Goal: Task Accomplishment & Management: Complete application form

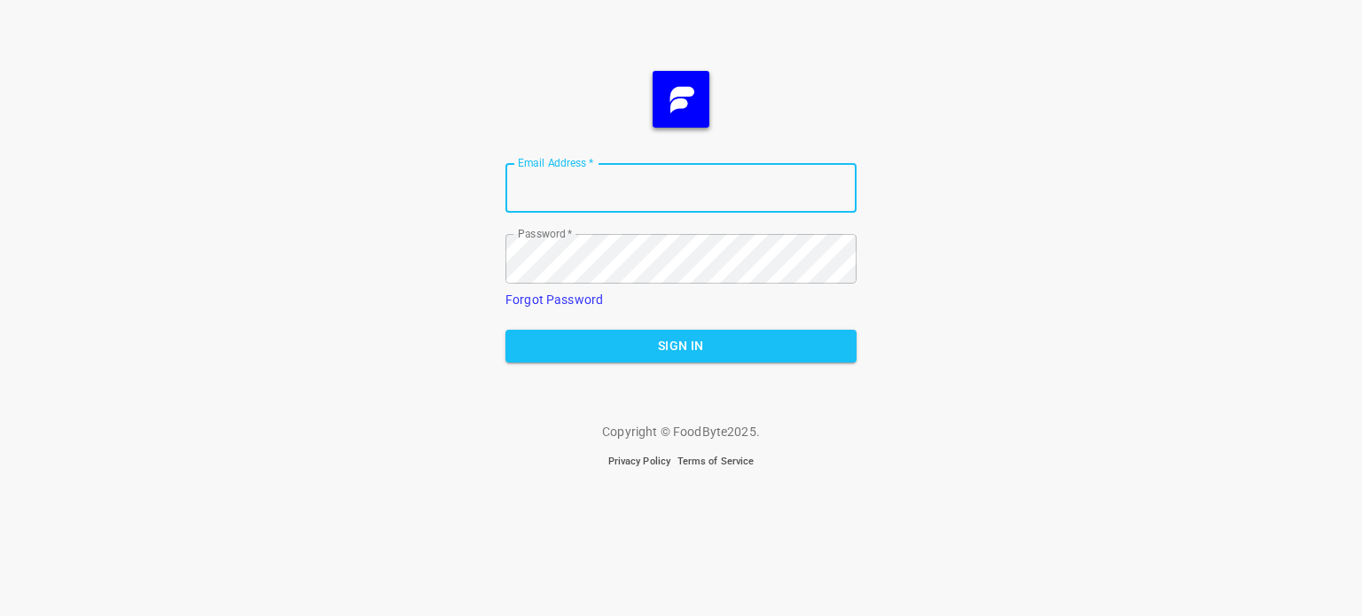
type input "[EMAIL_ADDRESS][DOMAIN_NAME]"
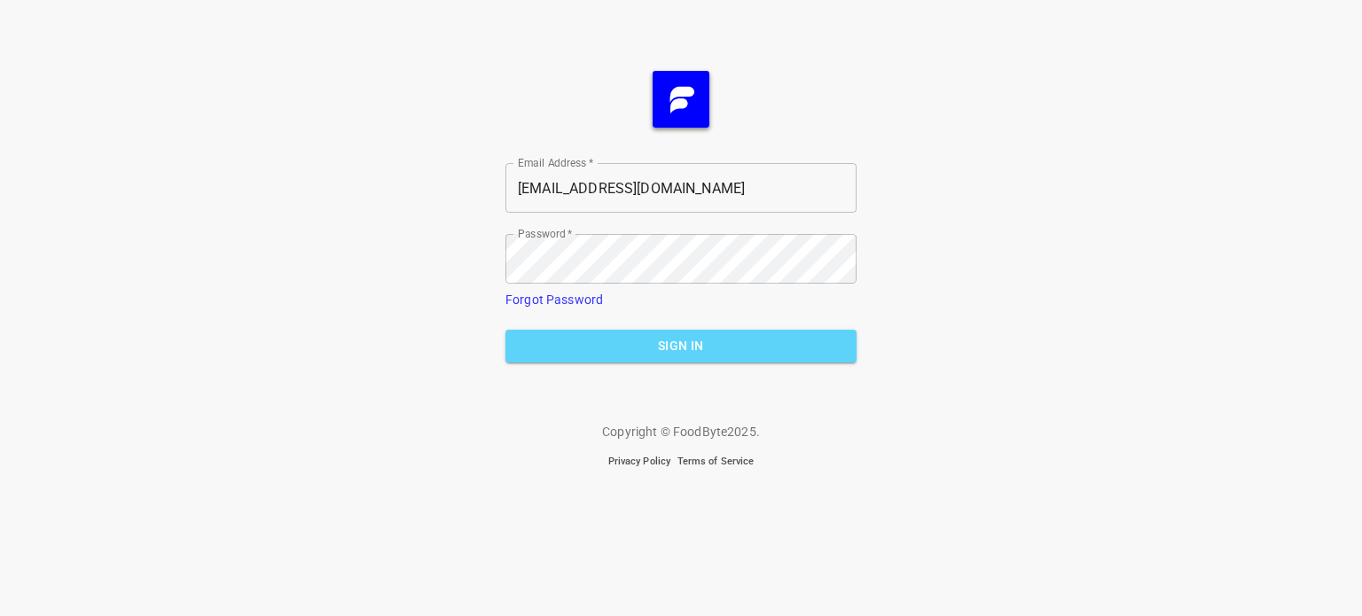
click at [669, 360] on button "Sign In" at bounding box center [680, 346] width 351 height 33
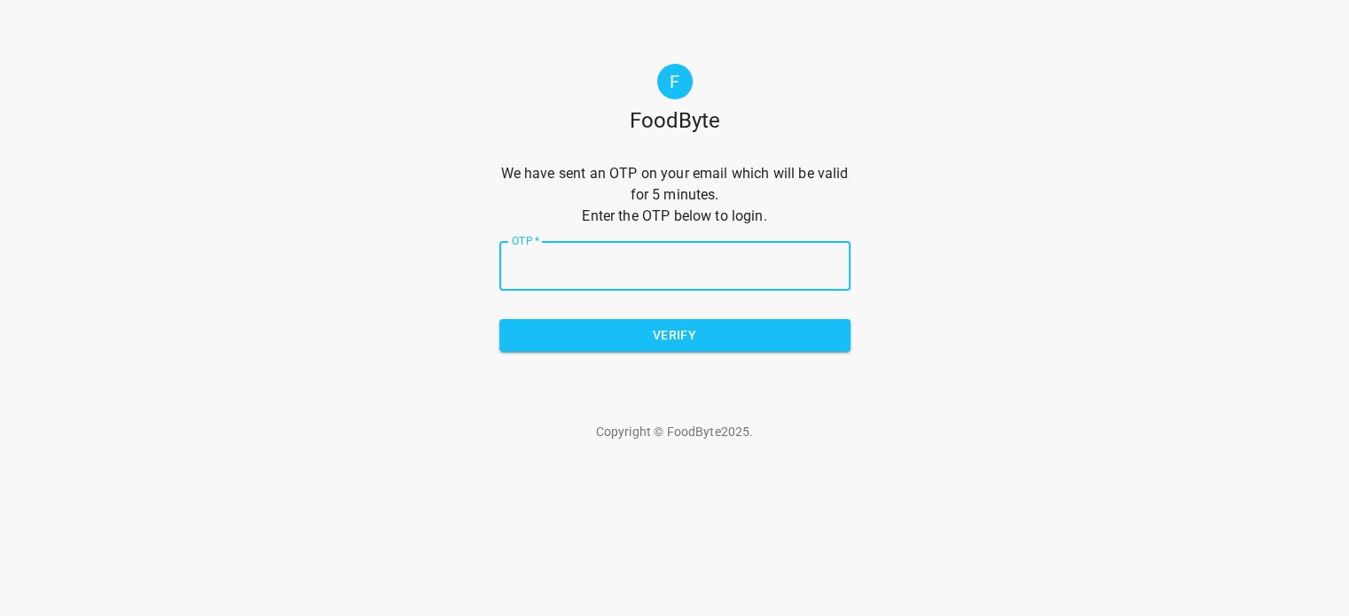
click at [623, 261] on input "OTP   *" at bounding box center [674, 266] width 351 height 50
type input "10625c"
click at [635, 333] on span "Verify" at bounding box center [674, 336] width 323 height 22
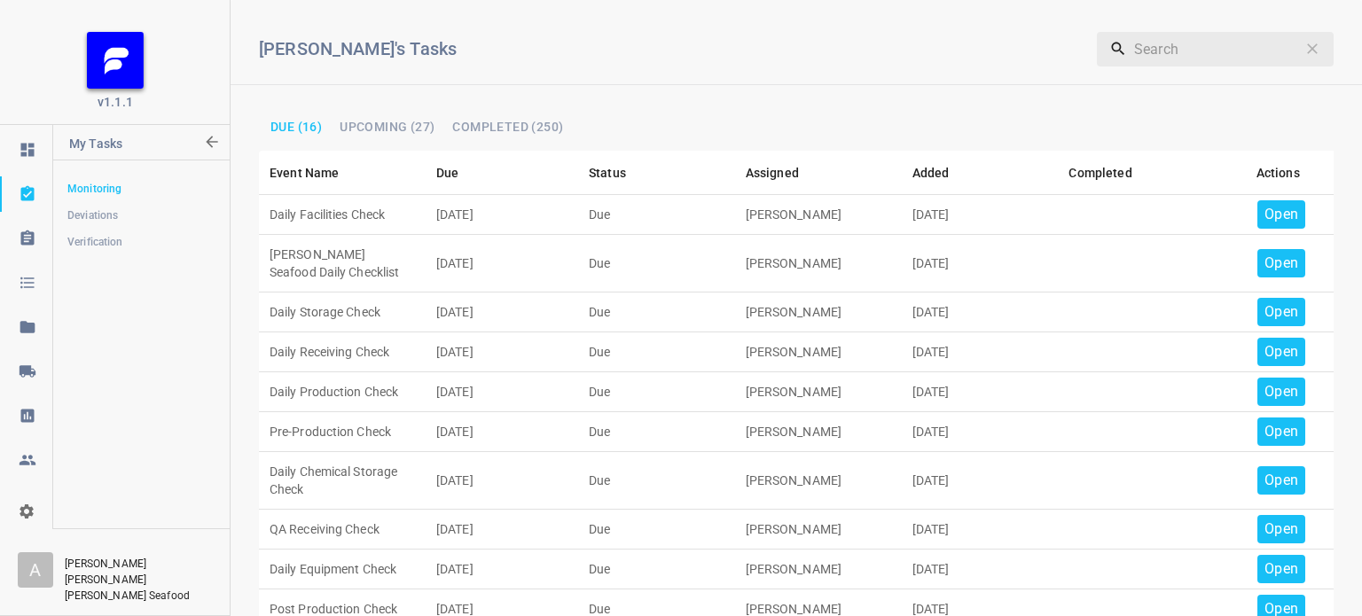
click at [1279, 204] on p "Open" at bounding box center [1281, 214] width 34 height 21
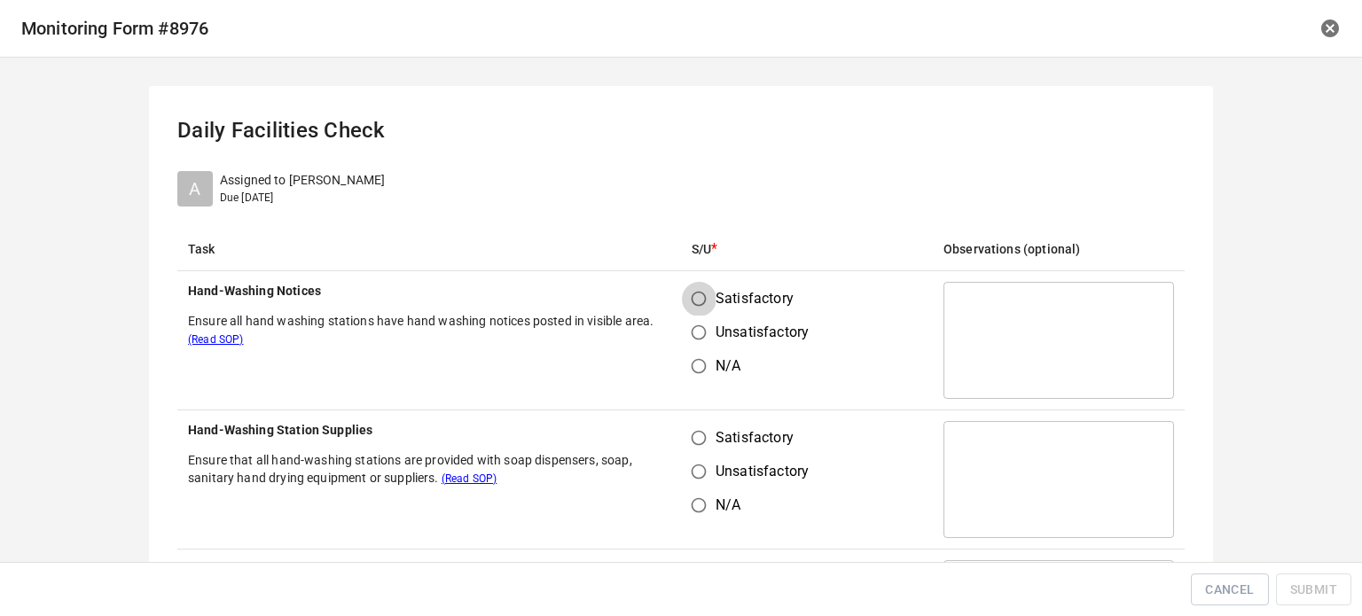
click at [692, 301] on input "Satisfactory" at bounding box center [699, 299] width 34 height 34
radio input "true"
click at [706, 427] on label "Satisfactory" at bounding box center [745, 438] width 127 height 34
click at [706, 427] on input "Satisfactory" at bounding box center [699, 438] width 34 height 34
radio input "true"
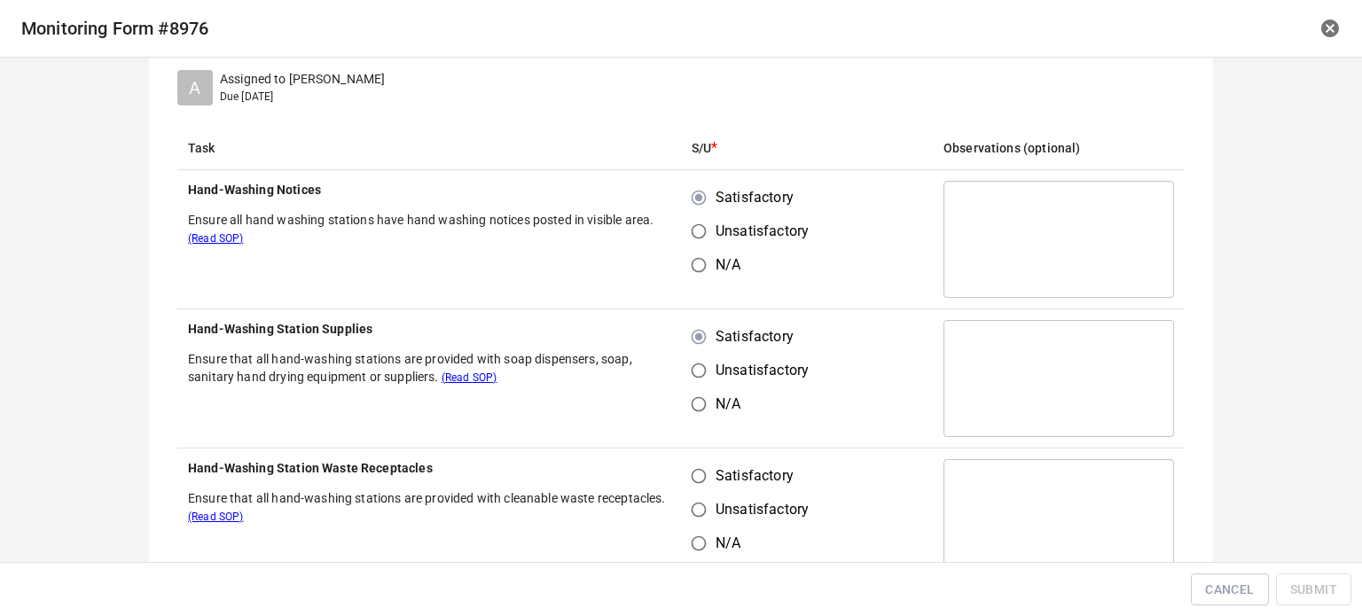
scroll to position [177, 0]
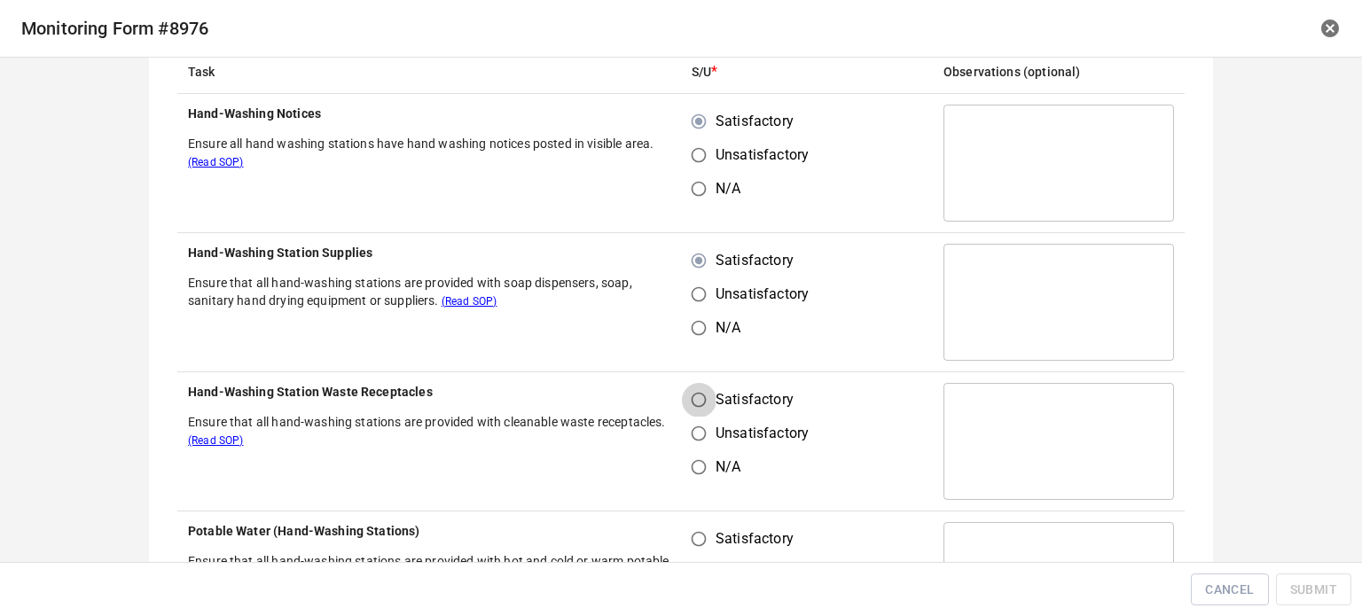
click at [687, 393] on input "Satisfactory" at bounding box center [699, 400] width 34 height 34
radio input "true"
click at [685, 548] on input "Satisfactory" at bounding box center [699, 539] width 34 height 34
radio input "true"
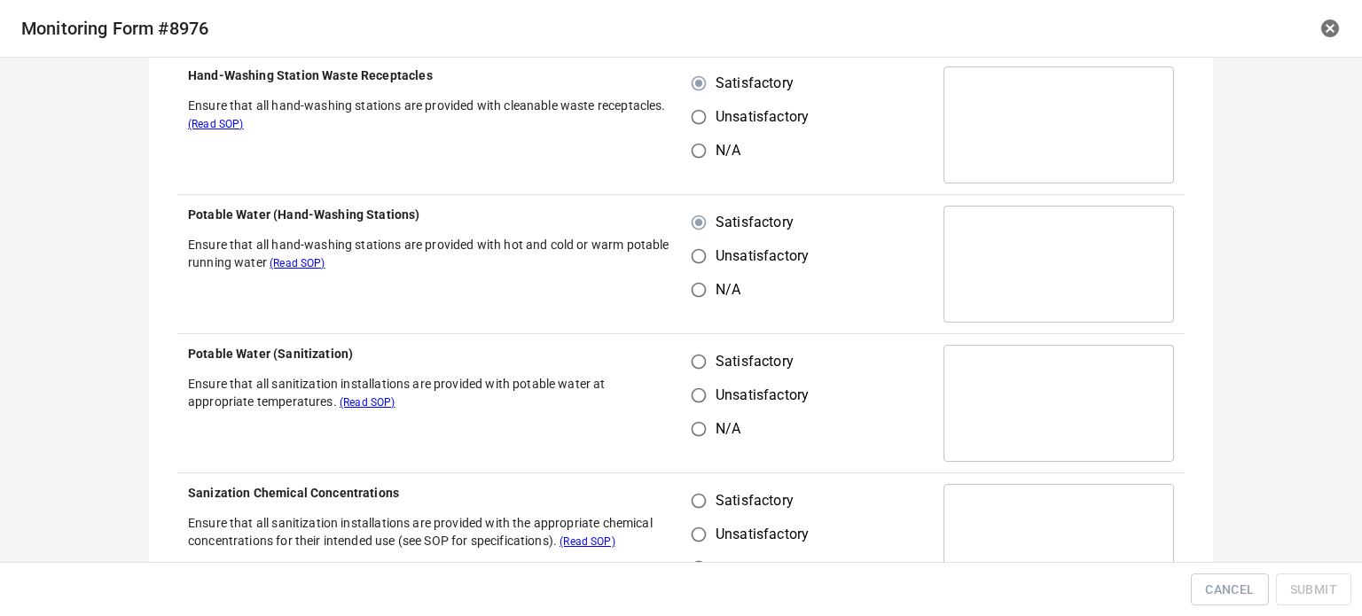
scroll to position [532, 0]
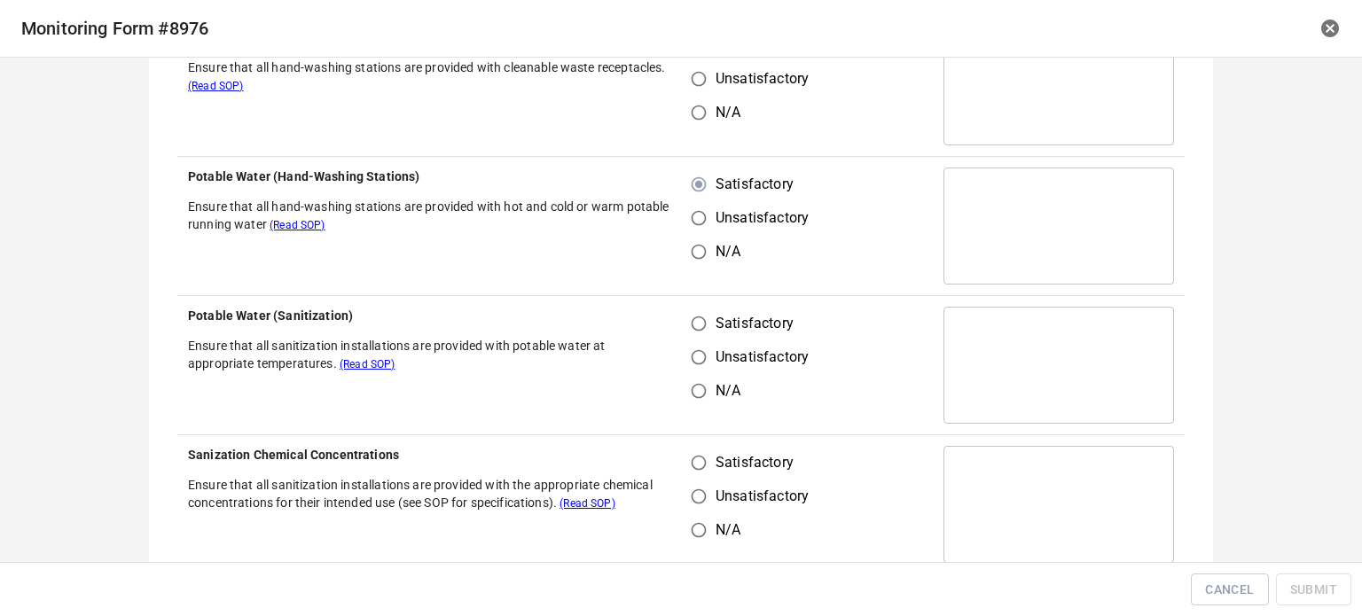
click at [706, 340] on input "Unsatisfactory" at bounding box center [699, 357] width 34 height 34
radio input "true"
click at [693, 480] on input "Unsatisfactory" at bounding box center [699, 497] width 34 height 34
radio input "true"
drag, startPoint x: 692, startPoint y: 464, endPoint x: 716, endPoint y: 364, distance: 102.4
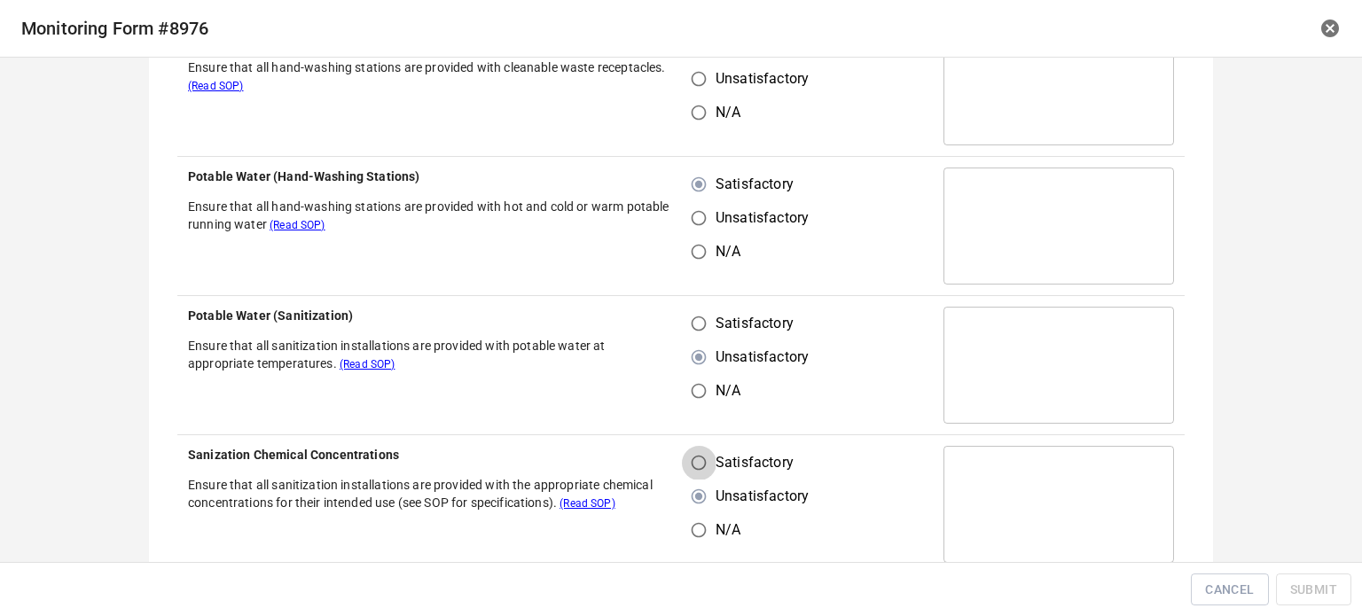
click at [692, 459] on input "Satisfactory" at bounding box center [699, 463] width 34 height 34
radio input "true"
click at [700, 322] on input "Satisfactory" at bounding box center [699, 324] width 34 height 34
radio input "true"
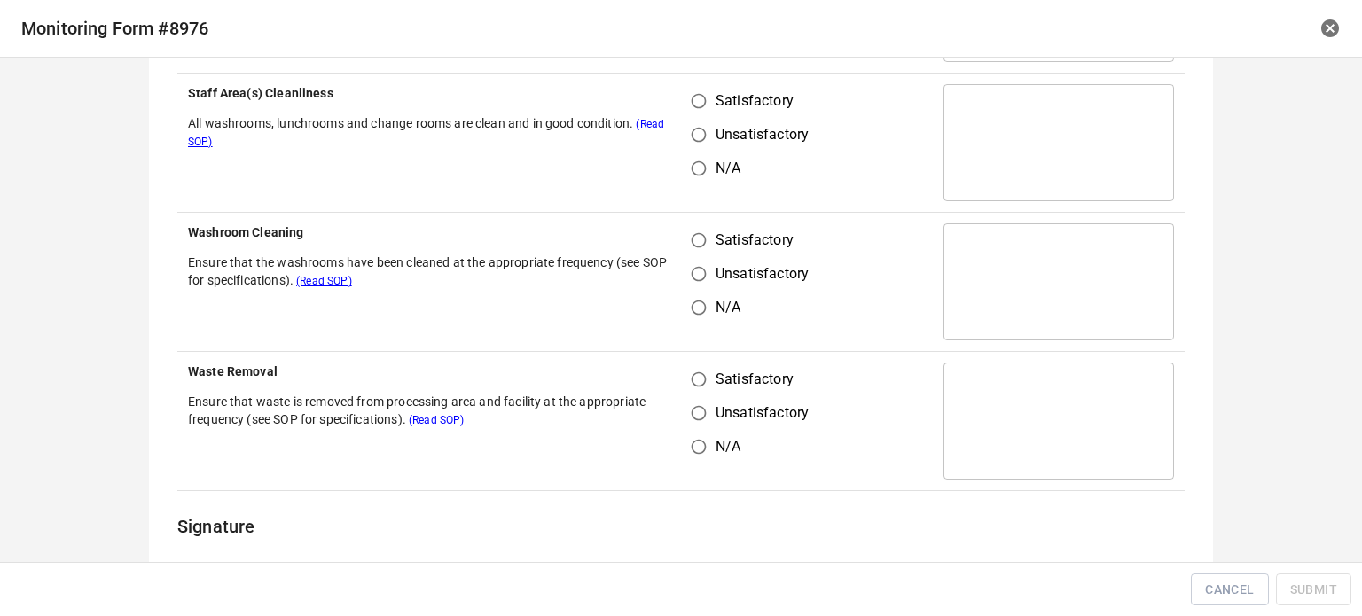
scroll to position [1064, 0]
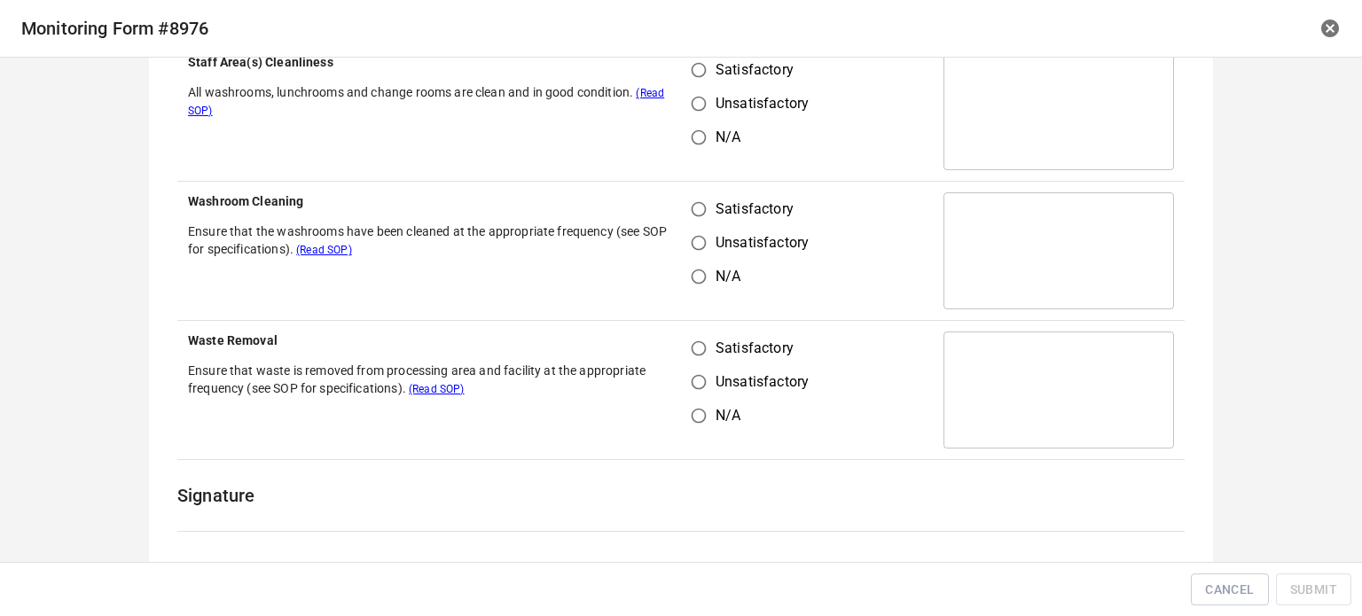
click at [690, 207] on input "Satisfactory" at bounding box center [699, 209] width 34 height 34
radio input "true"
click at [694, 58] on input "Satisfactory" at bounding box center [699, 70] width 34 height 34
radio input "true"
click at [691, 348] on input "Satisfactory" at bounding box center [699, 349] width 34 height 34
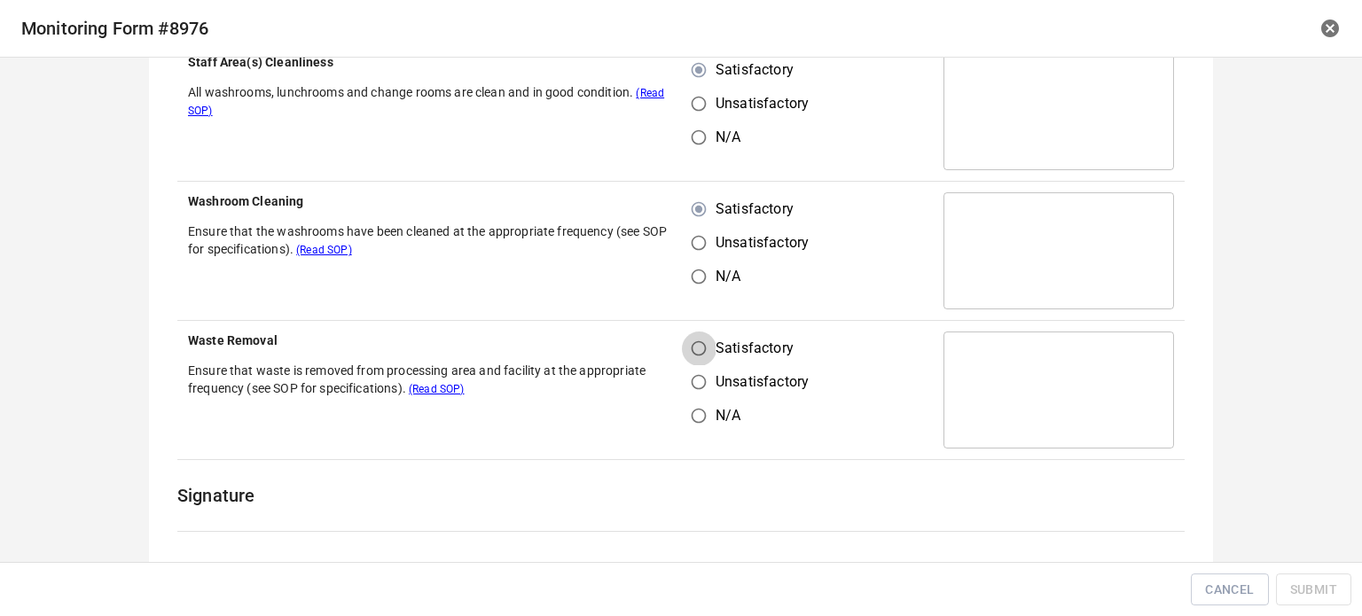
radio input "true"
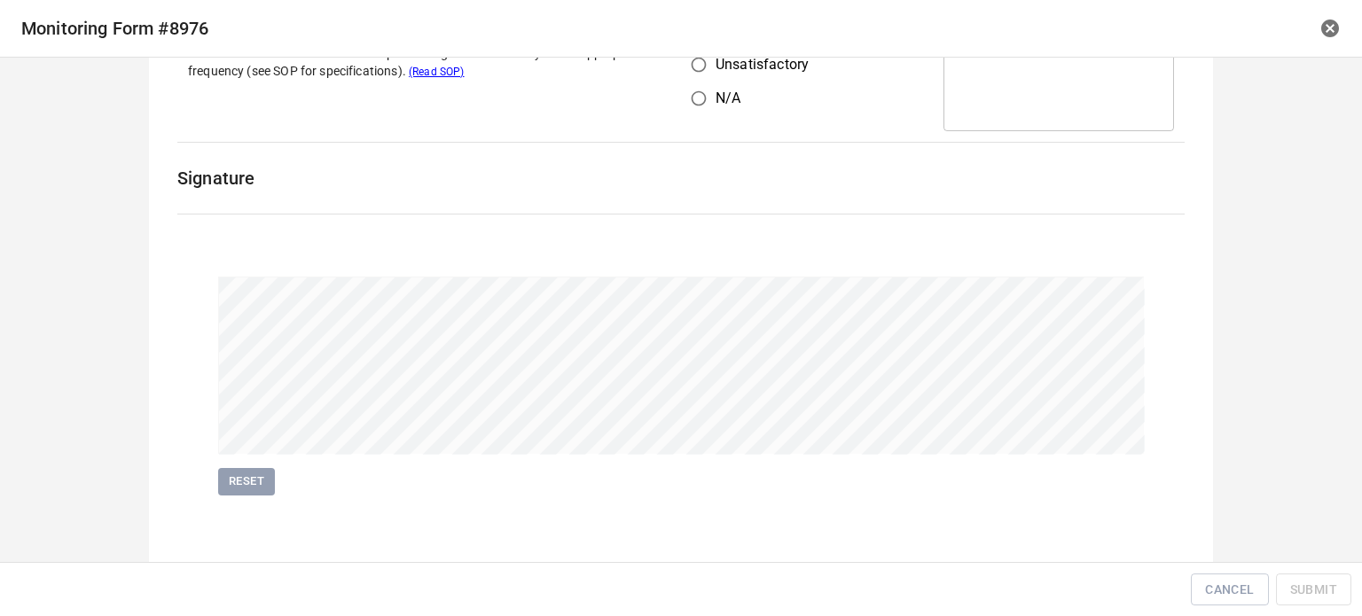
scroll to position [1382, 0]
click at [1326, 577] on button "Submit" at bounding box center [1313, 590] width 75 height 33
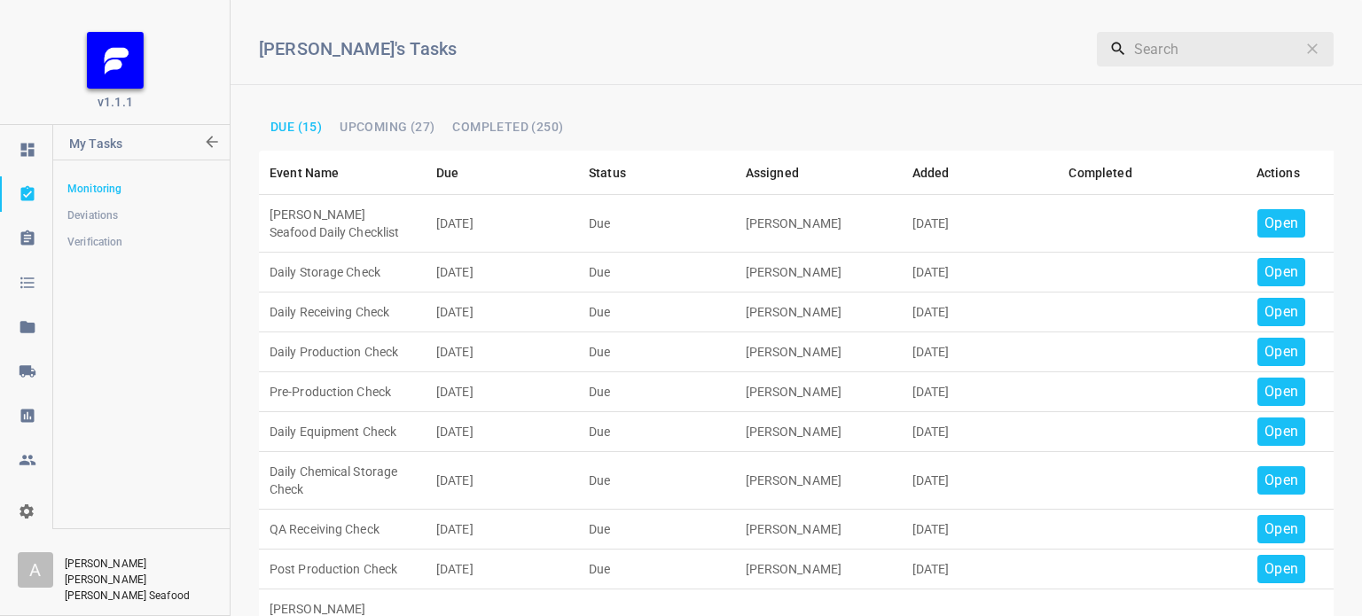
click at [1306, 232] on td "Open" at bounding box center [1278, 224] width 112 height 58
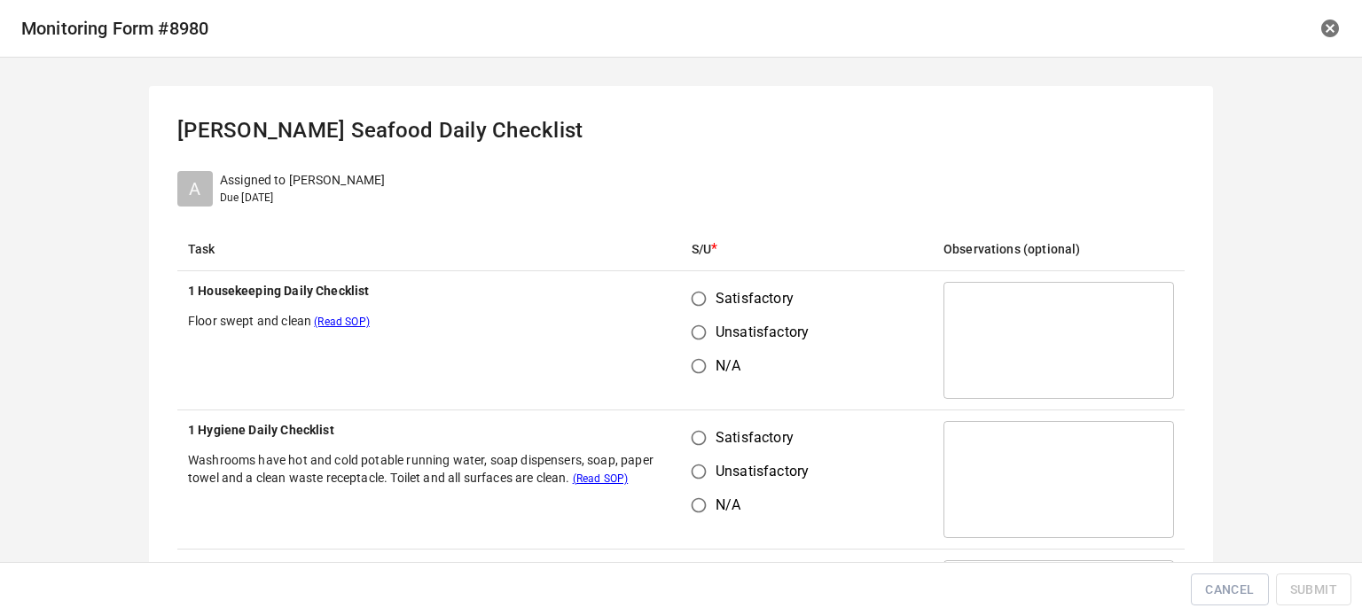
click at [696, 308] on input "Satisfactory" at bounding box center [699, 299] width 34 height 34
radio input "true"
drag, startPoint x: 693, startPoint y: 455, endPoint x: 731, endPoint y: 423, distance: 49.1
click at [694, 455] on input "Unsatisfactory" at bounding box center [699, 472] width 34 height 34
radio input "true"
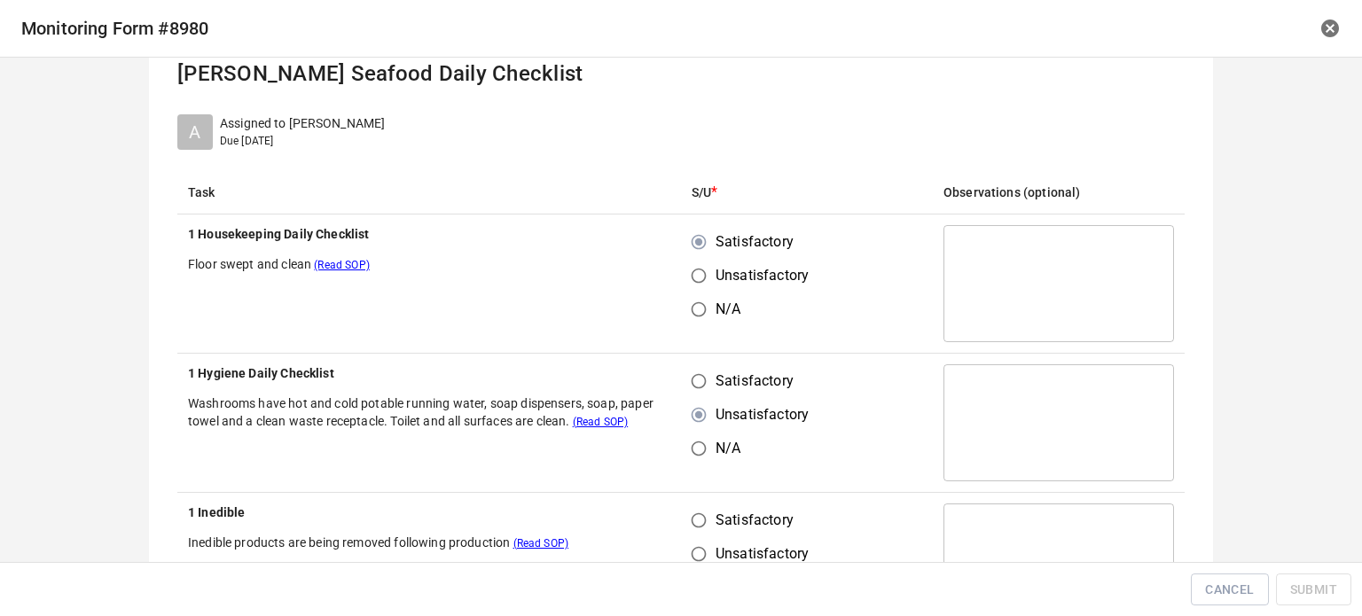
scroll to position [89, 0]
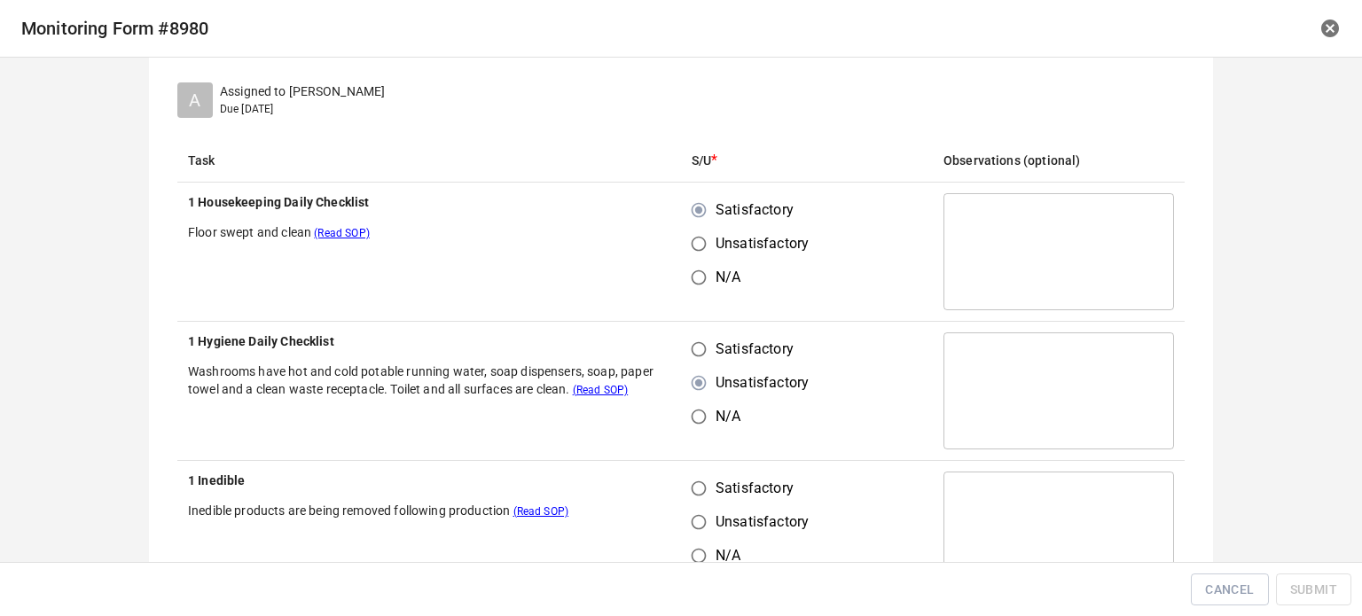
click at [688, 361] on input "Satisfactory" at bounding box center [699, 350] width 34 height 34
radio input "true"
click at [694, 498] on input "Satisfactory" at bounding box center [699, 489] width 34 height 34
radio input "true"
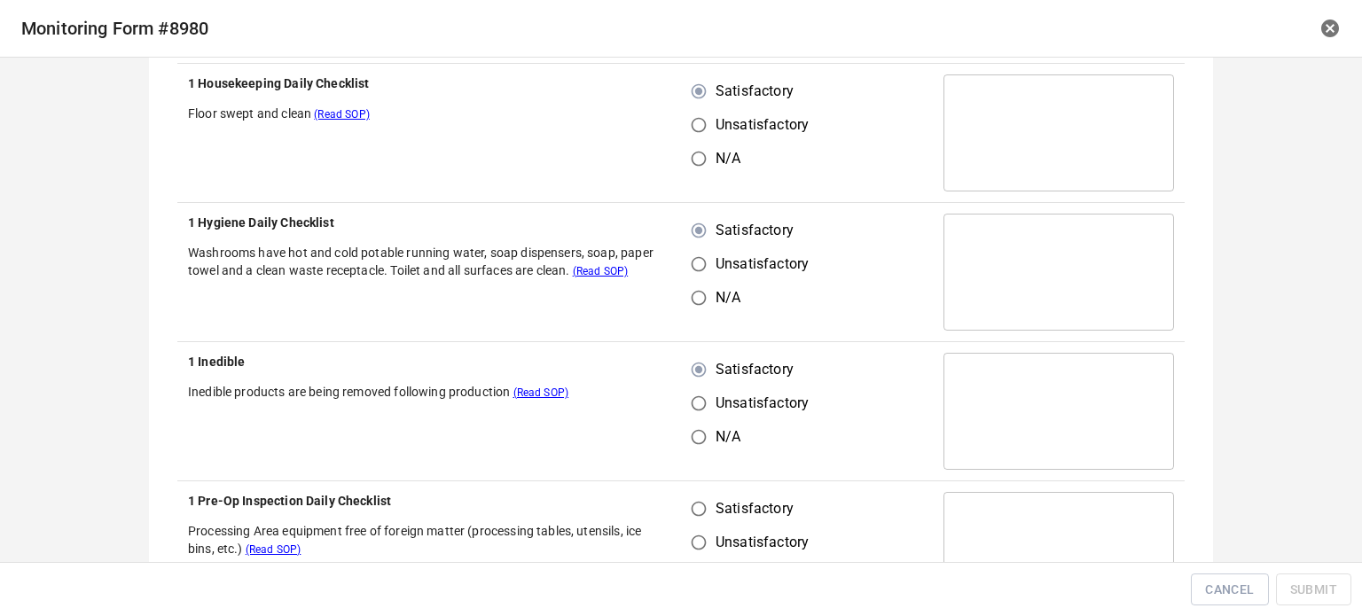
scroll to position [355, 0]
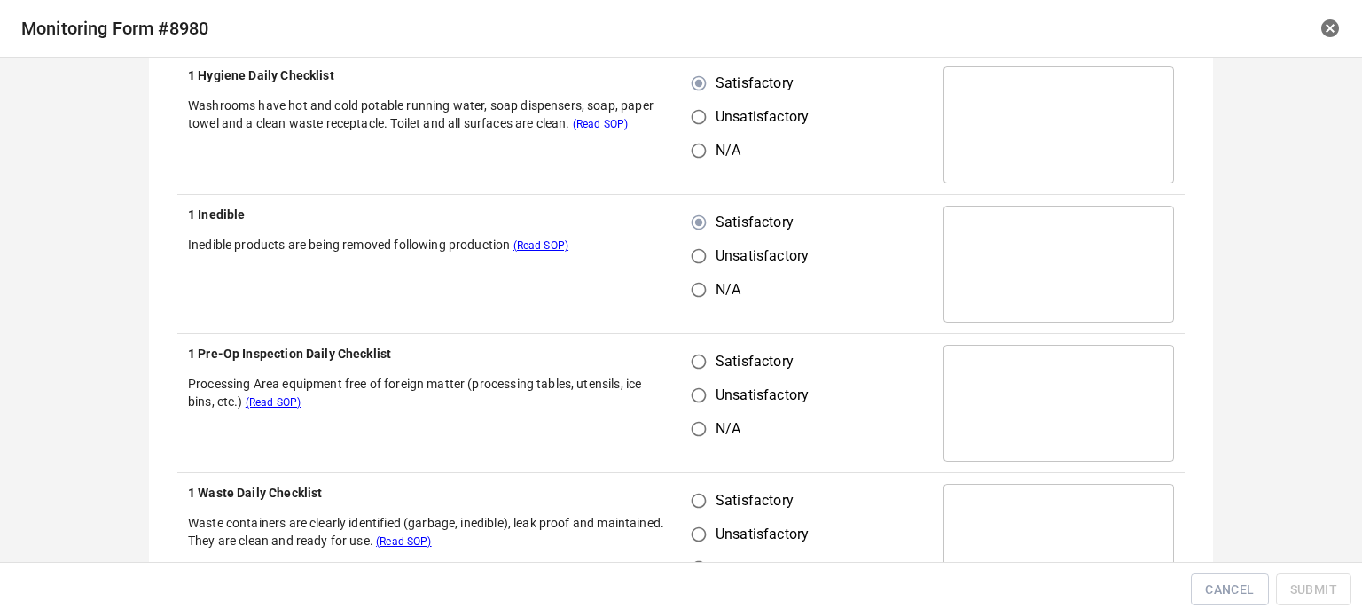
click at [699, 364] on input "Satisfactory" at bounding box center [699, 362] width 34 height 34
radio input "true"
click at [700, 503] on input "Satisfactory" at bounding box center [699, 501] width 34 height 34
radio input "true"
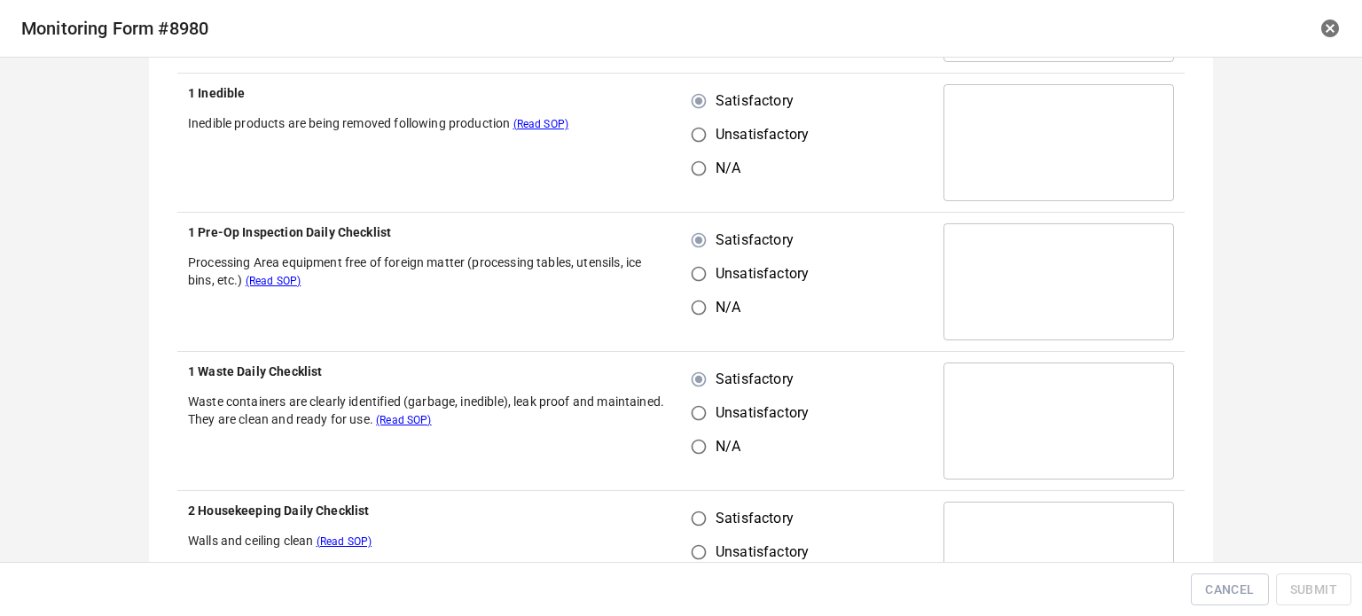
scroll to position [621, 0]
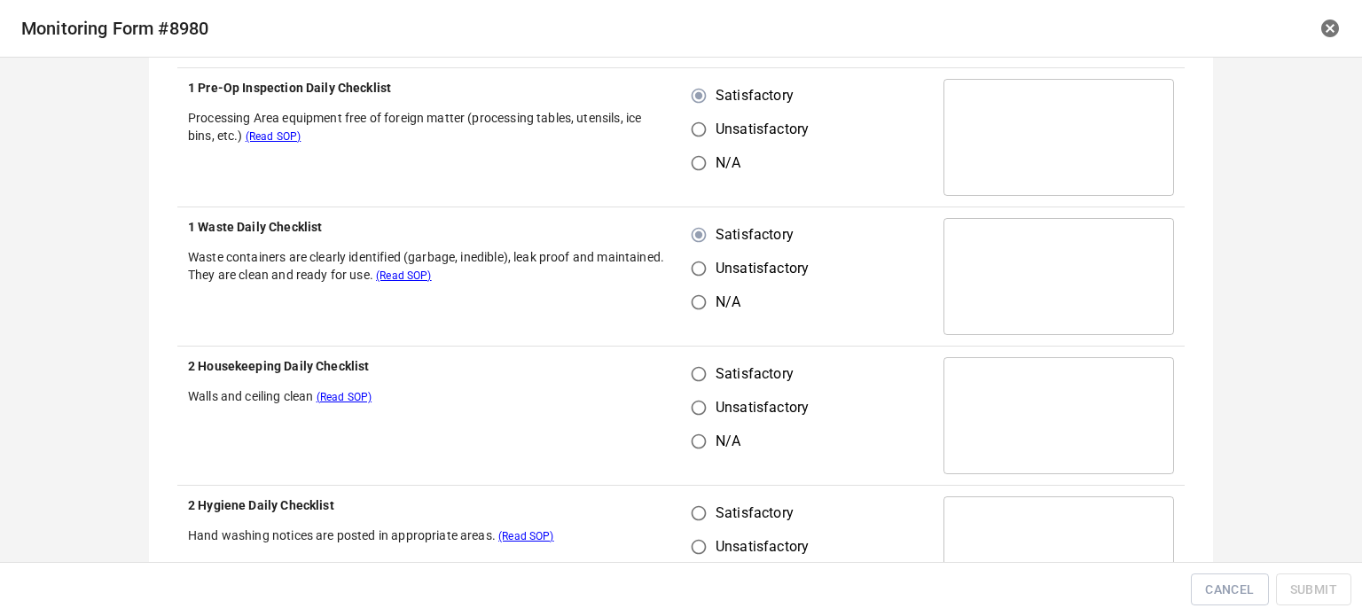
click at [700, 369] on input "Satisfactory" at bounding box center [699, 374] width 34 height 34
radio input "true"
click at [705, 504] on td "Satisfactory Unsatisfactory N/A" at bounding box center [807, 555] width 252 height 139
click at [688, 513] on input "Satisfactory" at bounding box center [699, 514] width 34 height 34
radio input "true"
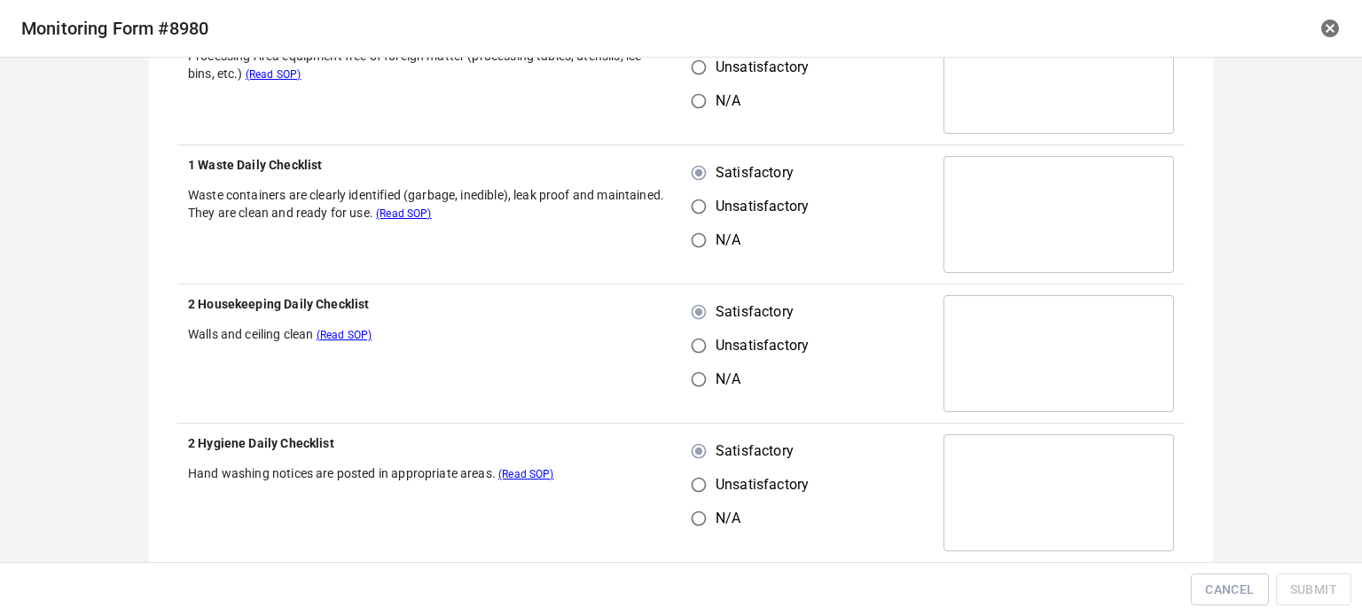
scroll to position [887, 0]
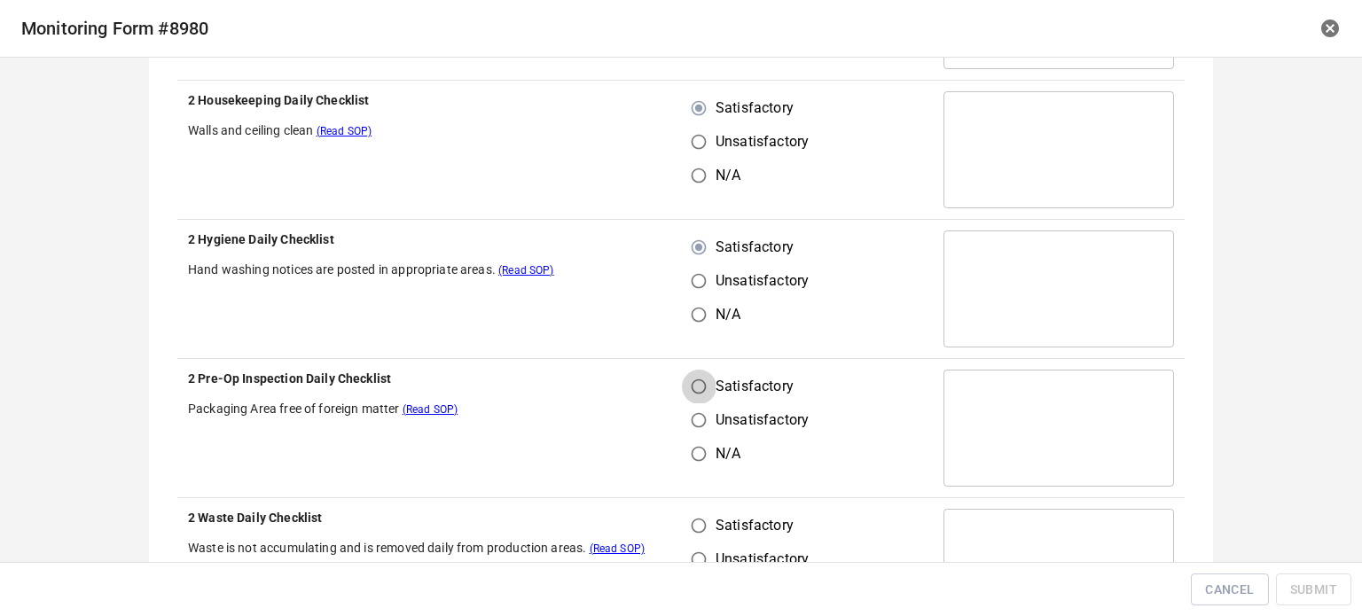
drag, startPoint x: 700, startPoint y: 379, endPoint x: 686, endPoint y: 506, distance: 128.5
click at [700, 380] on input "Satisfactory" at bounding box center [699, 387] width 34 height 34
radio input "true"
drag, startPoint x: 687, startPoint y: 522, endPoint x: 747, endPoint y: 526, distance: 59.5
click at [688, 522] on input "Satisfactory" at bounding box center [699, 526] width 34 height 34
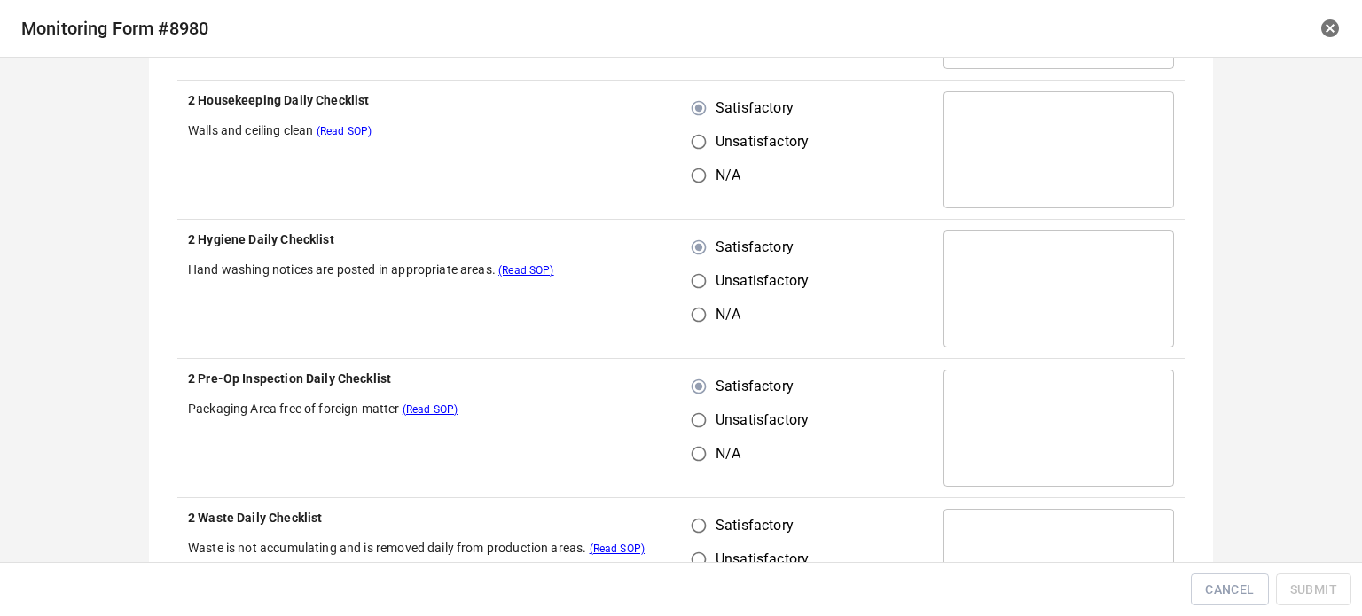
radio input "true"
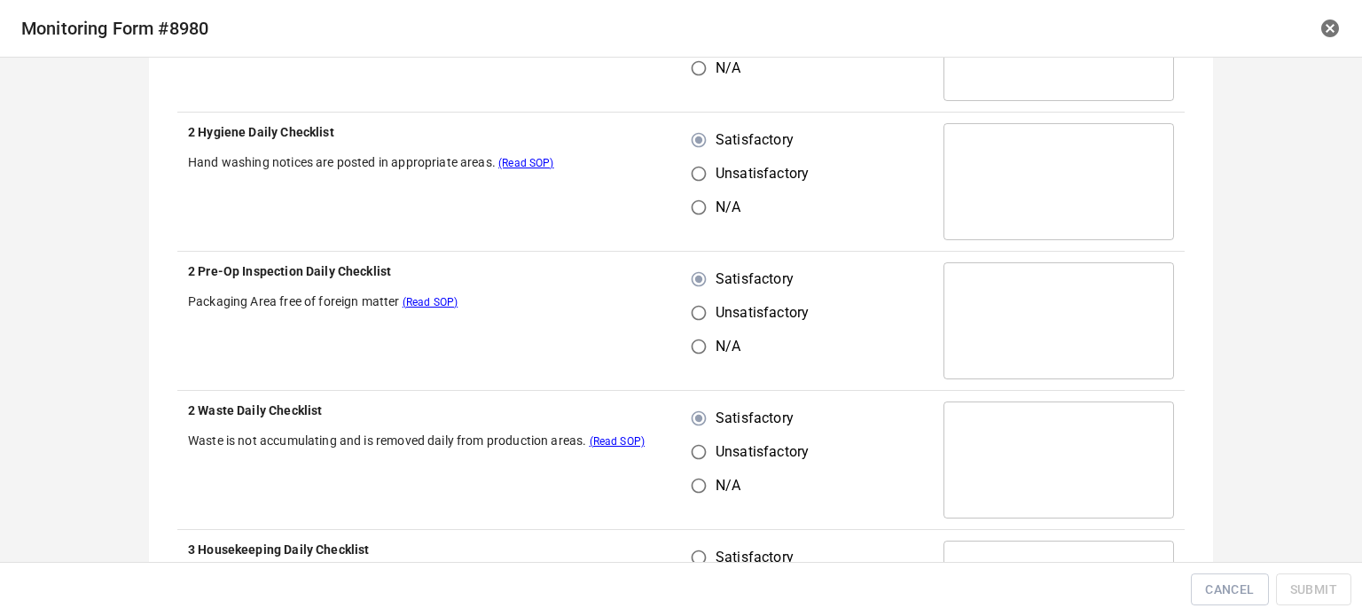
scroll to position [1153, 0]
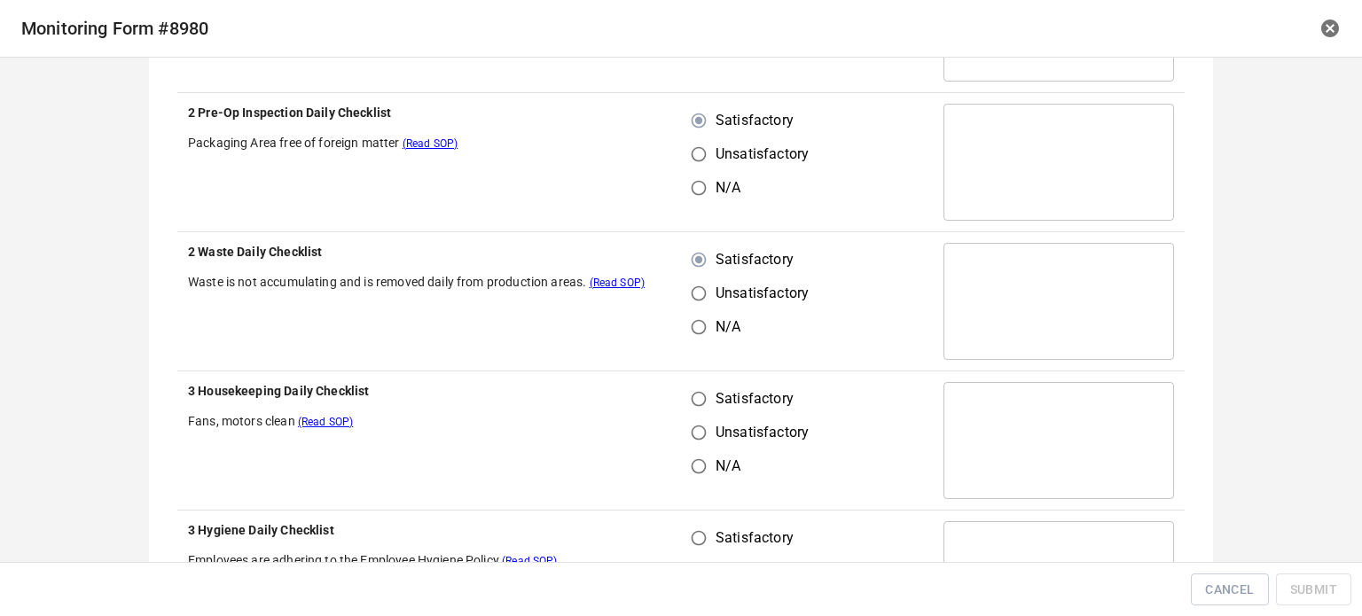
click at [696, 393] on input "Satisfactory" at bounding box center [699, 399] width 34 height 34
radio input "true"
click at [702, 535] on input "Satisfactory" at bounding box center [699, 538] width 34 height 34
radio input "true"
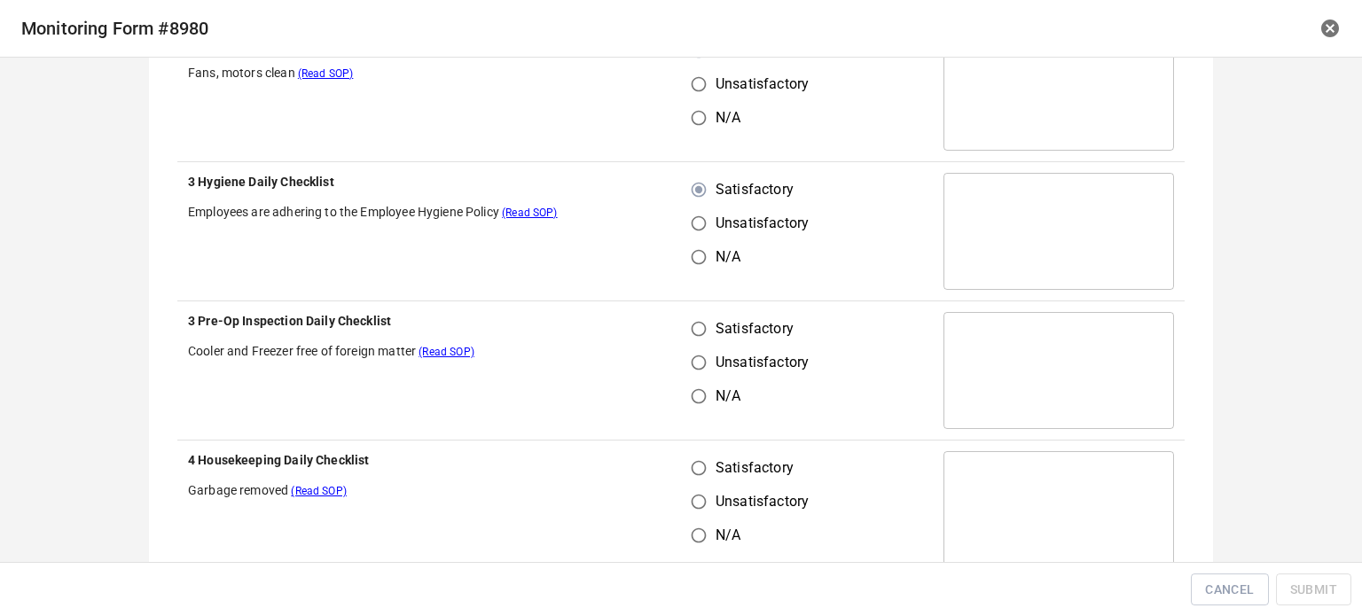
scroll to position [1596, 0]
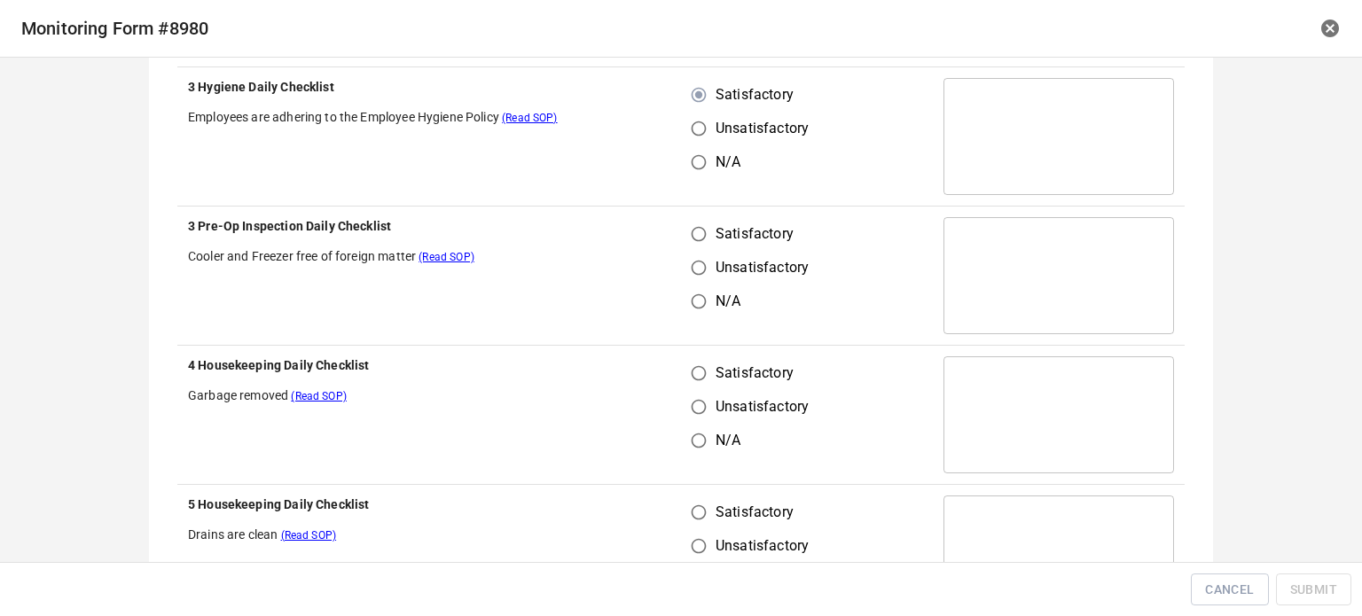
click at [692, 232] on input "Satisfactory" at bounding box center [699, 234] width 34 height 34
radio input "true"
drag, startPoint x: 692, startPoint y: 398, endPoint x: 799, endPoint y: 314, distance: 136.4
click at [692, 398] on input "Unsatisfactory" at bounding box center [699, 407] width 34 height 34
radio input "true"
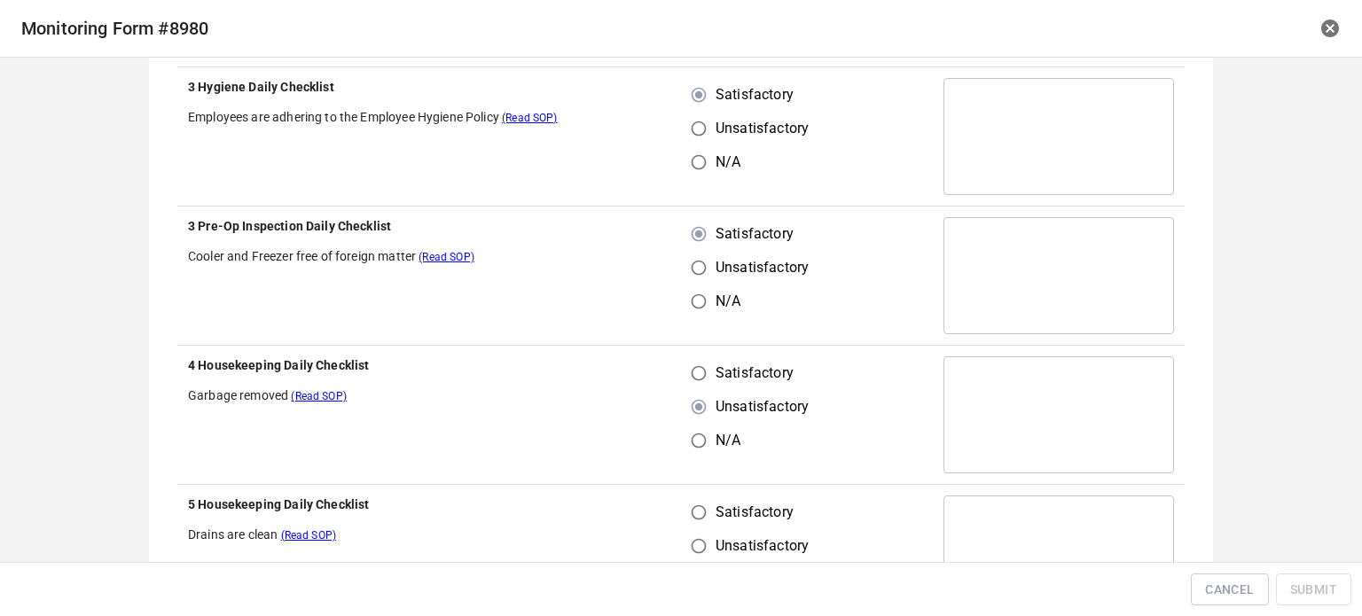
drag, startPoint x: 687, startPoint y: 375, endPoint x: 706, endPoint y: 425, distance: 53.0
click at [686, 375] on input "Satisfactory" at bounding box center [699, 373] width 34 height 34
radio input "true"
drag, startPoint x: 687, startPoint y: 497, endPoint x: 703, endPoint y: 501, distance: 16.6
click at [693, 500] on input "Satisfactory" at bounding box center [699, 513] width 34 height 34
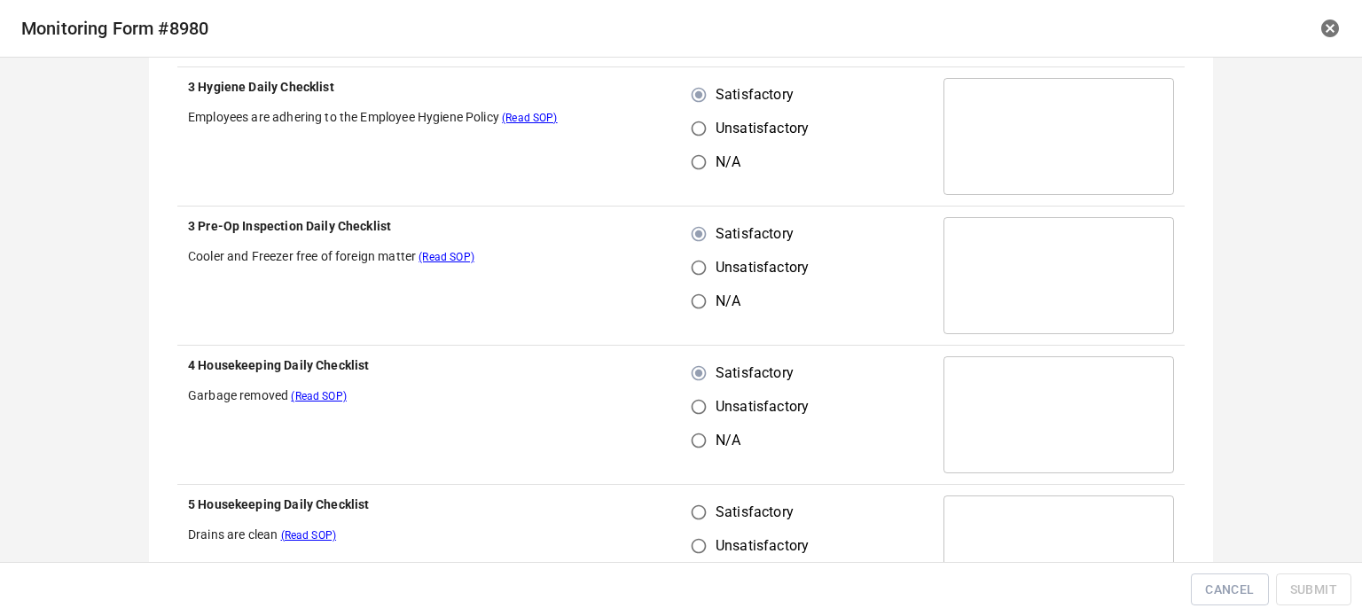
radio input "true"
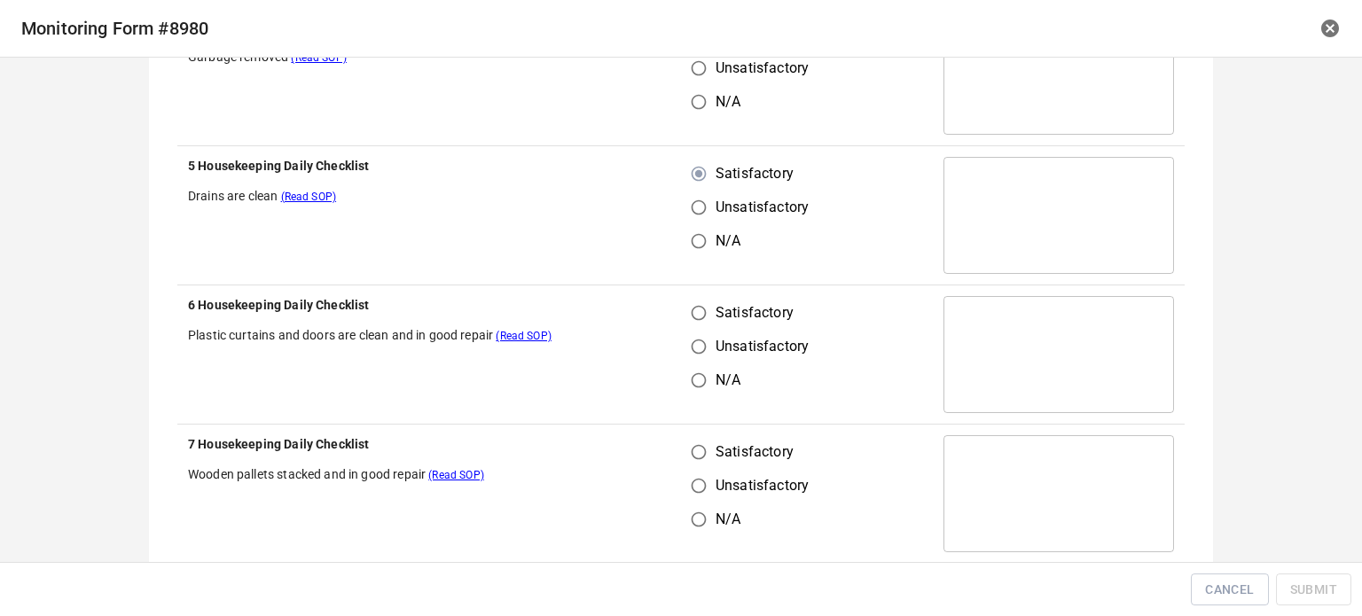
scroll to position [1951, 0]
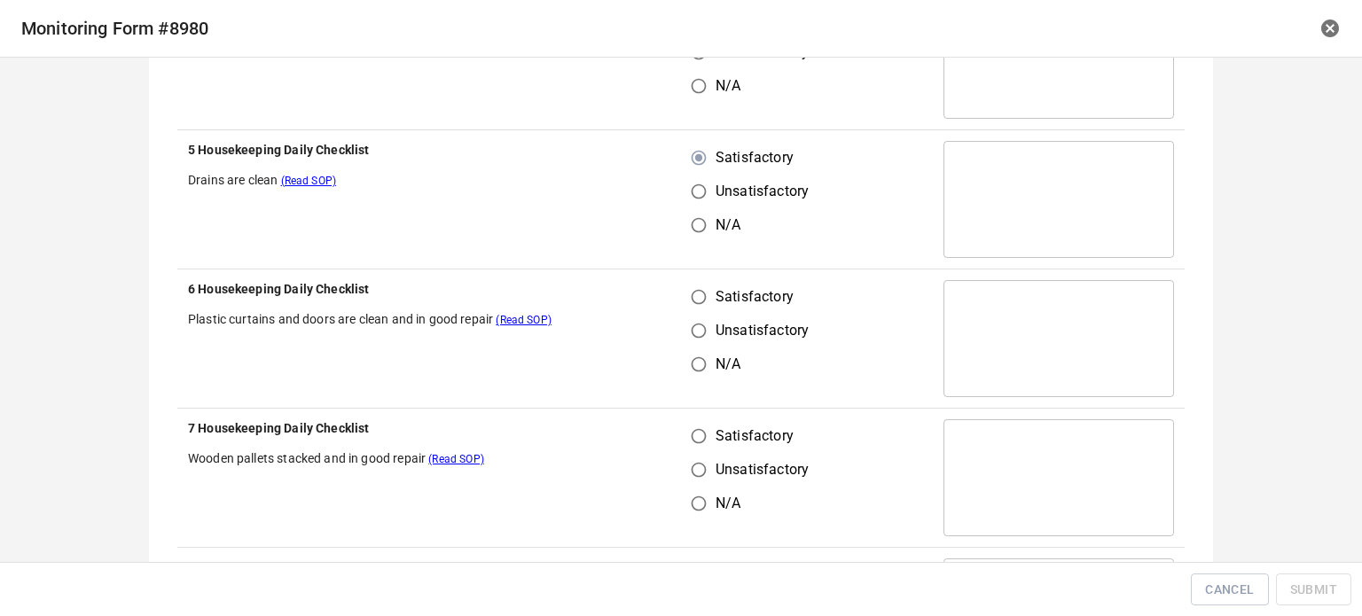
click at [695, 307] on input "Satisfactory" at bounding box center [699, 297] width 34 height 34
radio input "true"
drag, startPoint x: 689, startPoint y: 442, endPoint x: 757, endPoint y: 407, distance: 76.9
click at [692, 445] on input "Satisfactory" at bounding box center [699, 436] width 34 height 34
radio input "true"
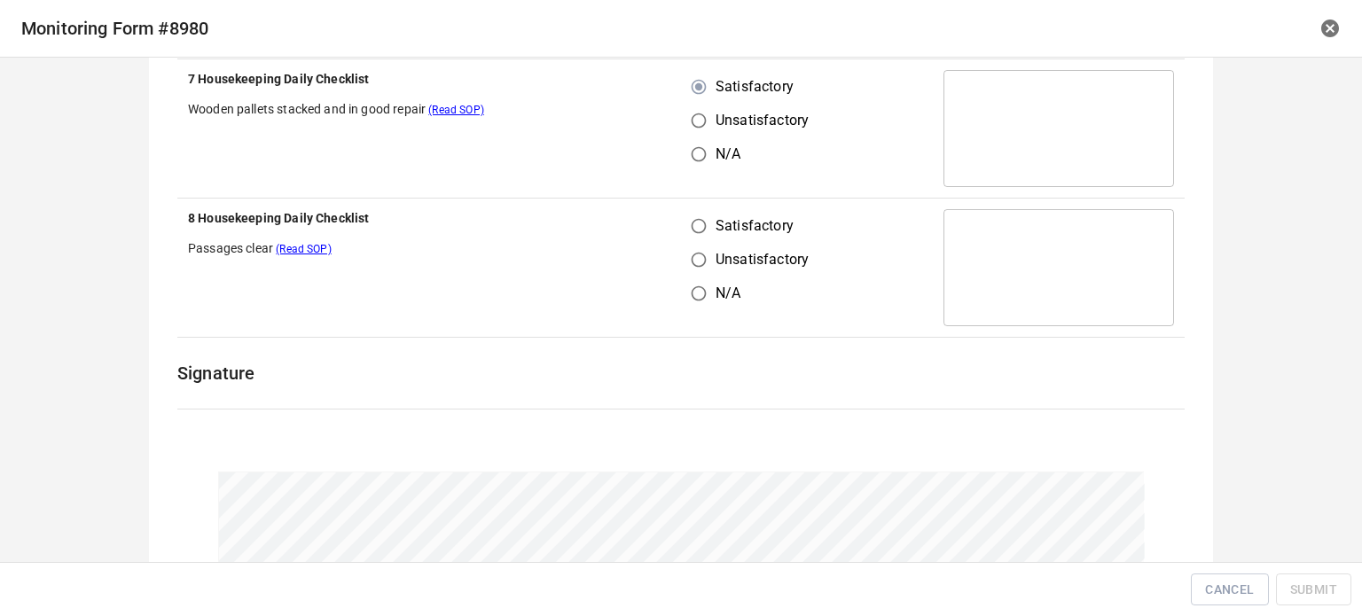
scroll to position [2305, 0]
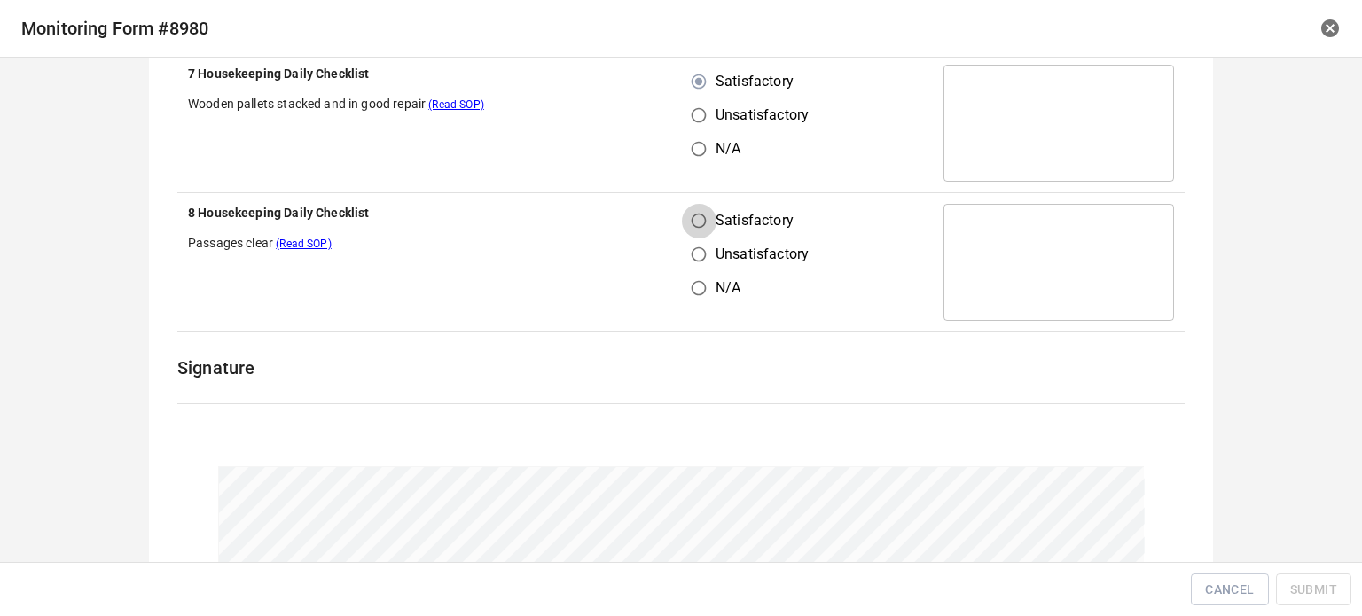
click at [696, 208] on input "Satisfactory" at bounding box center [699, 221] width 34 height 34
radio input "true"
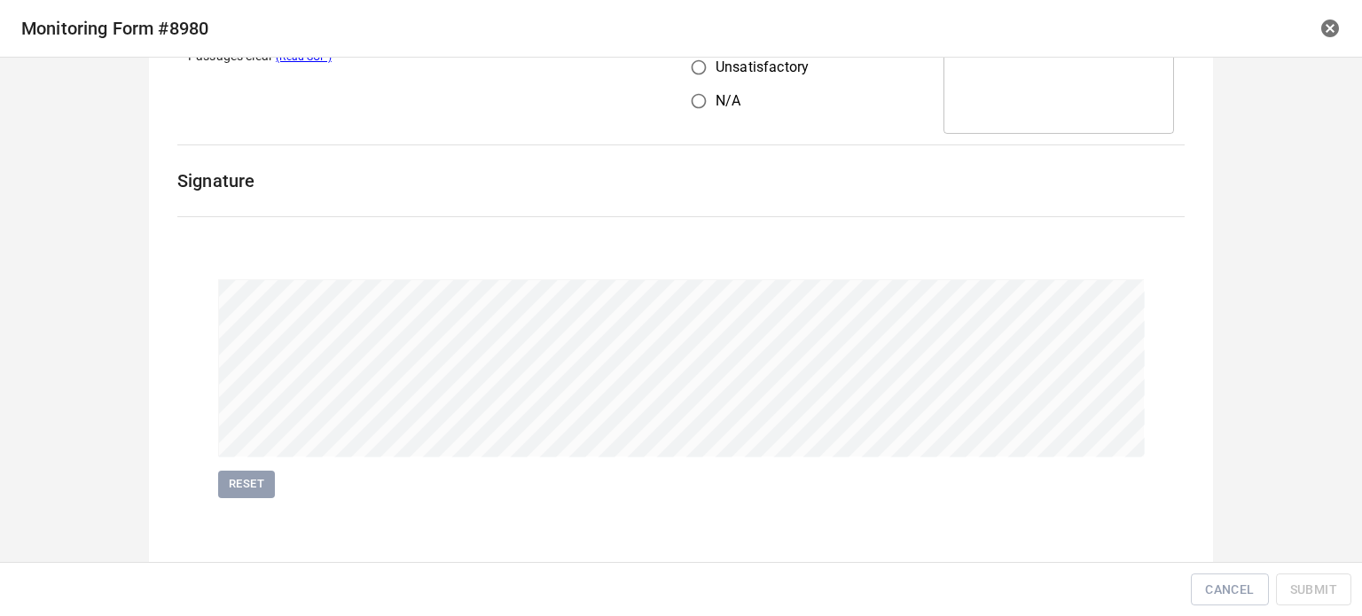
scroll to position [2494, 0]
click at [1317, 589] on span "Submit" at bounding box center [1313, 590] width 47 height 22
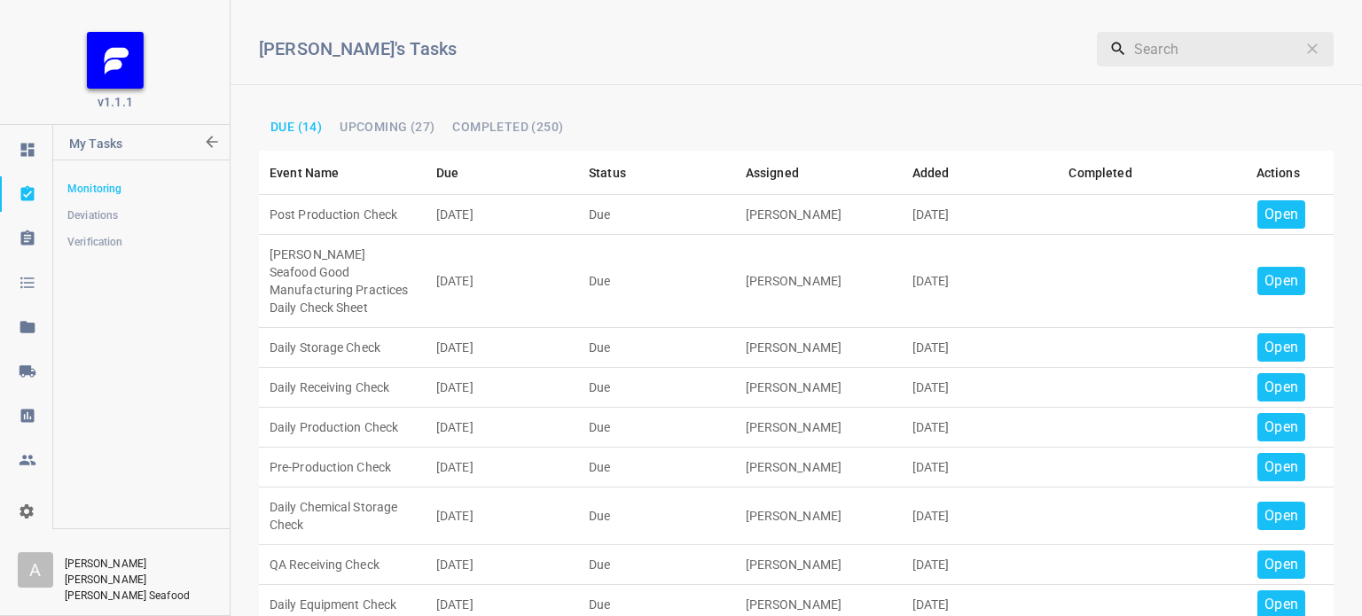
click at [1264, 219] on p "Open" at bounding box center [1281, 214] width 34 height 21
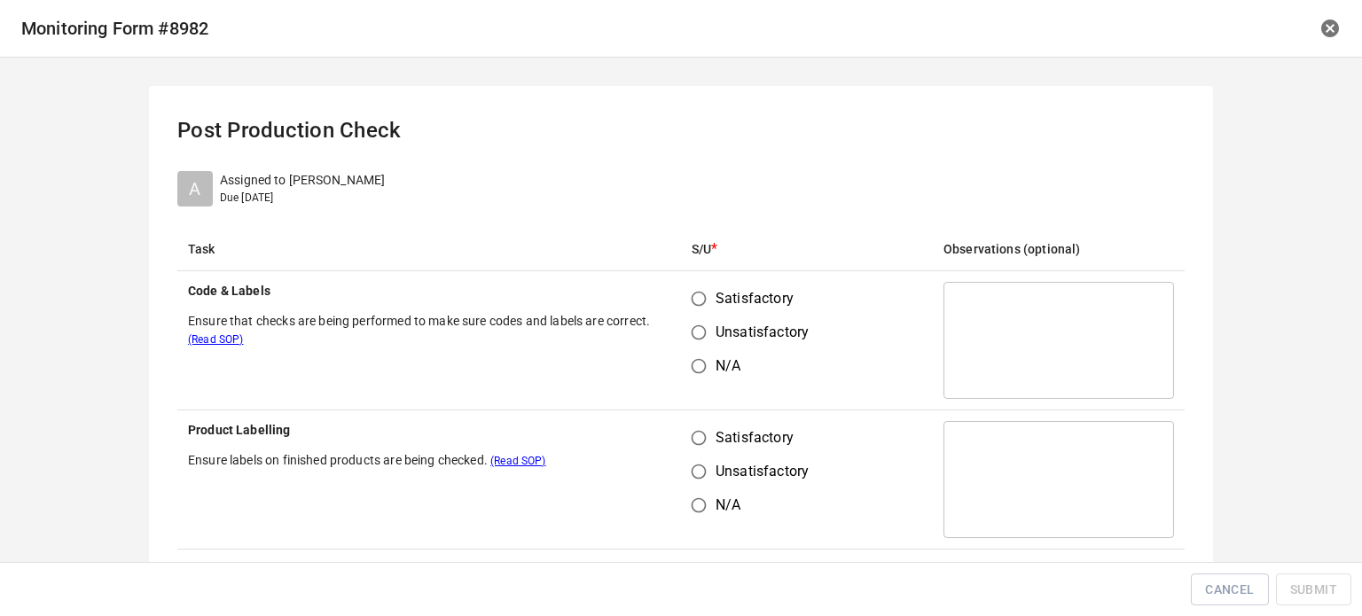
click at [699, 293] on input "Satisfactory" at bounding box center [699, 299] width 34 height 34
radio input "true"
drag, startPoint x: 688, startPoint y: 424, endPoint x: 781, endPoint y: 424, distance: 93.1
click at [705, 433] on input "Satisfactory" at bounding box center [699, 438] width 34 height 34
radio input "true"
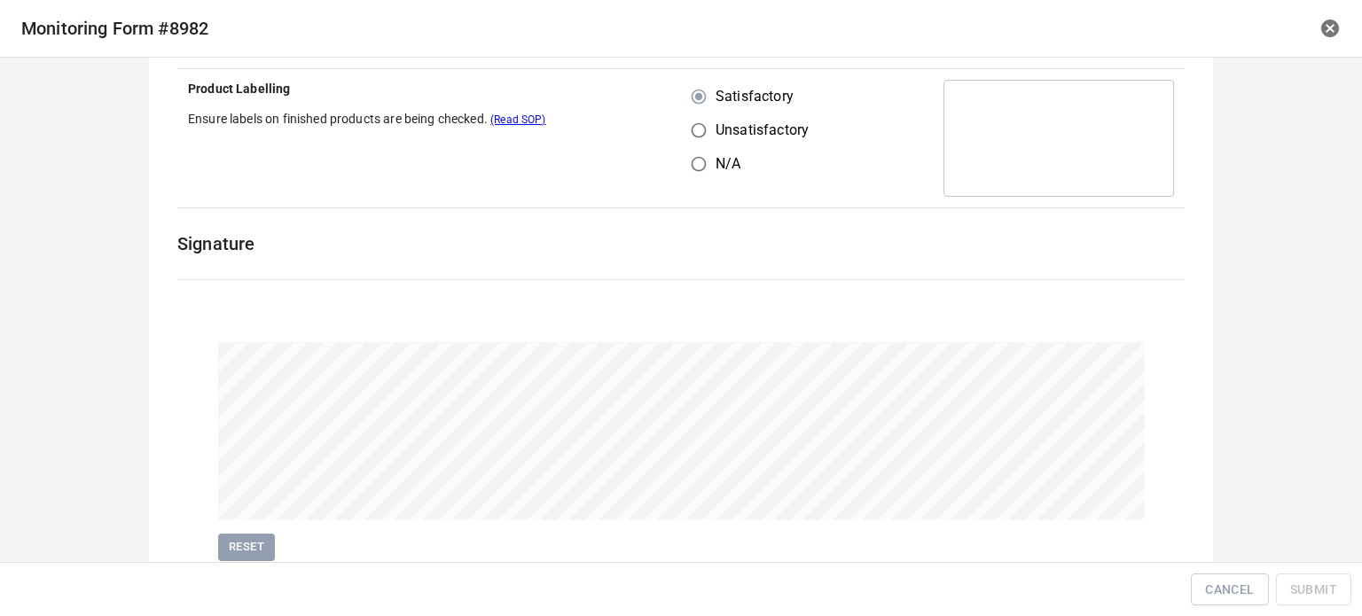
scroll to position [409, 0]
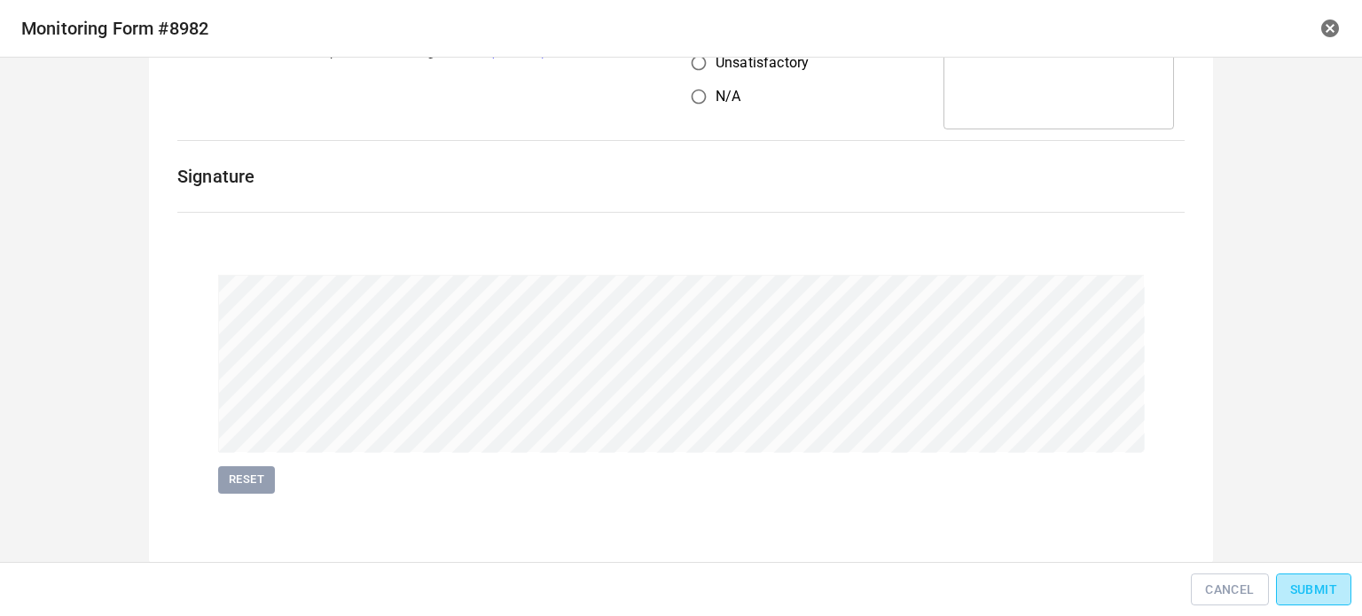
click at [1298, 599] on span "Submit" at bounding box center [1313, 590] width 47 height 22
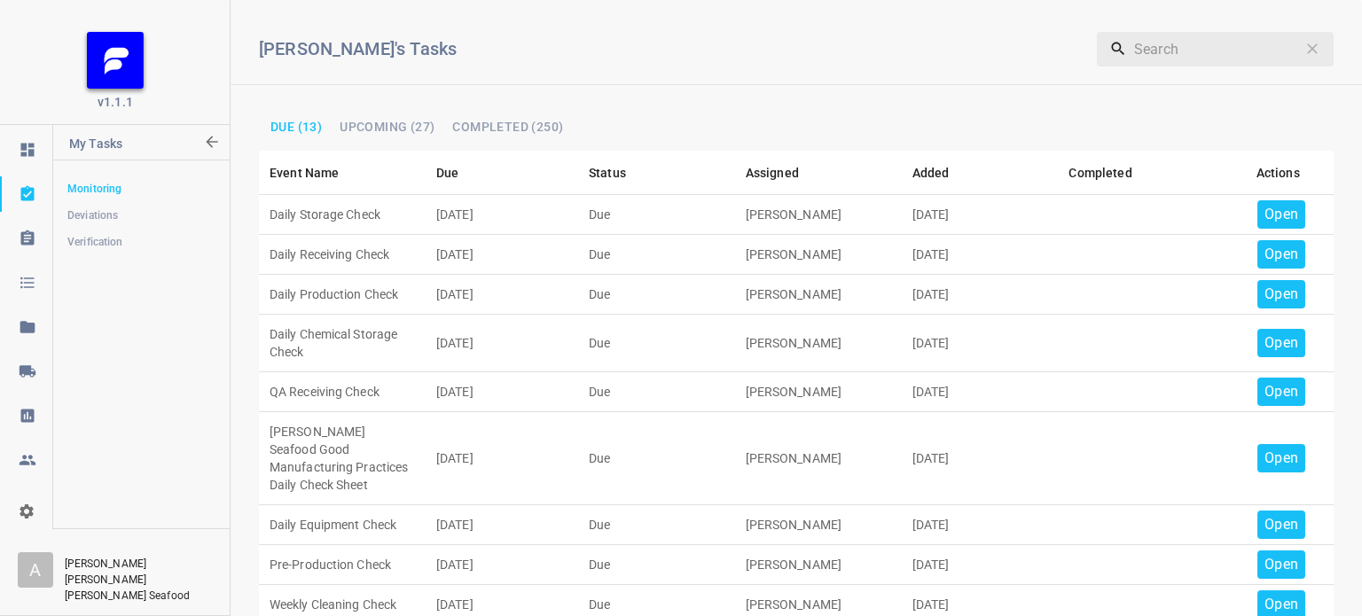
click at [1264, 211] on p "Open" at bounding box center [1281, 214] width 34 height 21
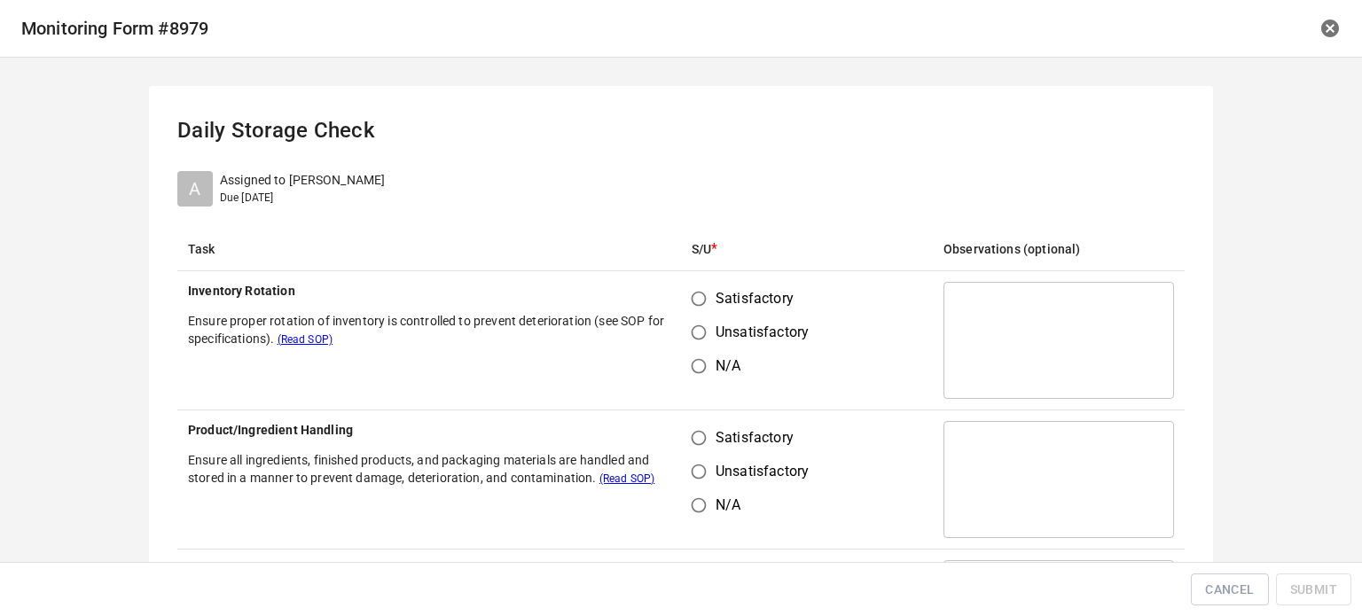
click at [682, 311] on input "Satisfactory" at bounding box center [699, 299] width 34 height 34
radio input "true"
drag, startPoint x: 685, startPoint y: 431, endPoint x: 747, endPoint y: 447, distance: 64.9
click at [688, 442] on input "Satisfactory" at bounding box center [699, 438] width 34 height 34
radio input "true"
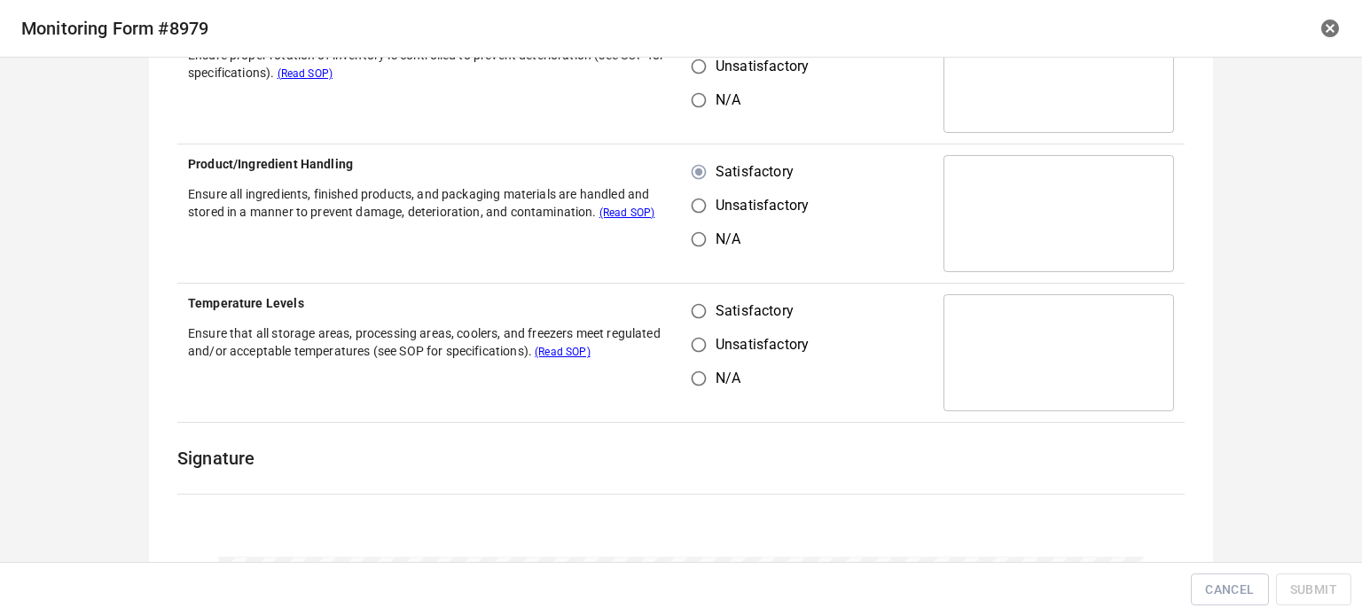
drag, startPoint x: 681, startPoint y: 304, endPoint x: 797, endPoint y: 348, distance: 124.3
click at [684, 306] on input "Satisfactory" at bounding box center [699, 311] width 34 height 34
radio input "true"
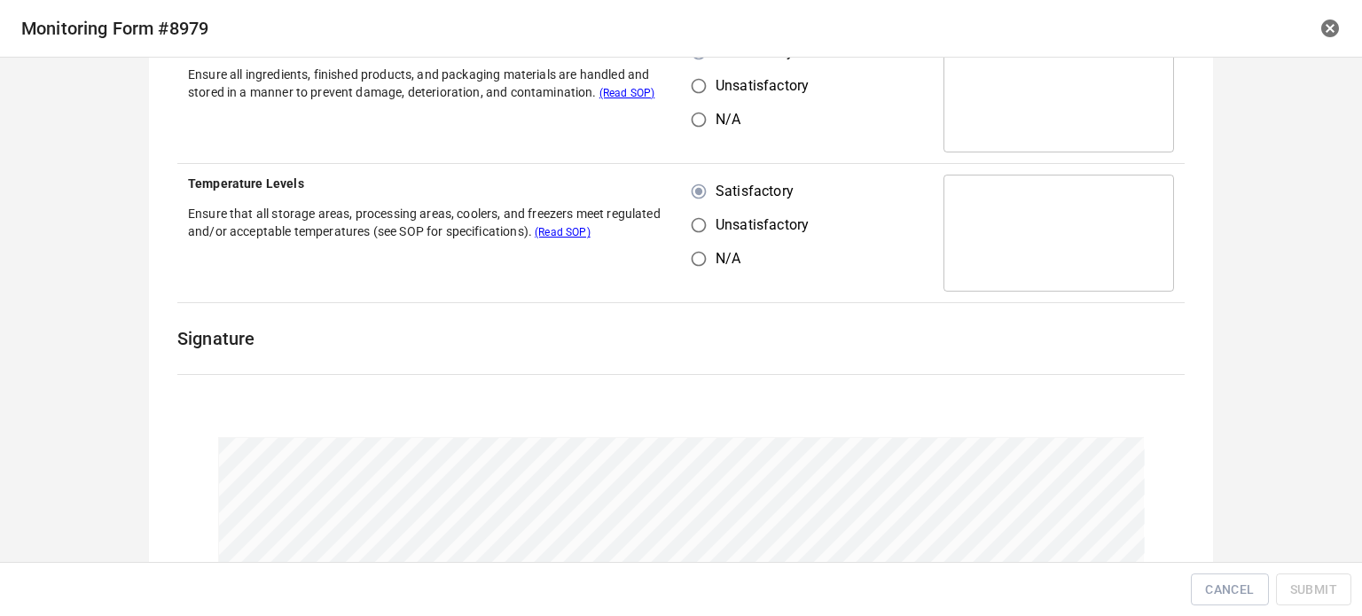
scroll to position [532, 0]
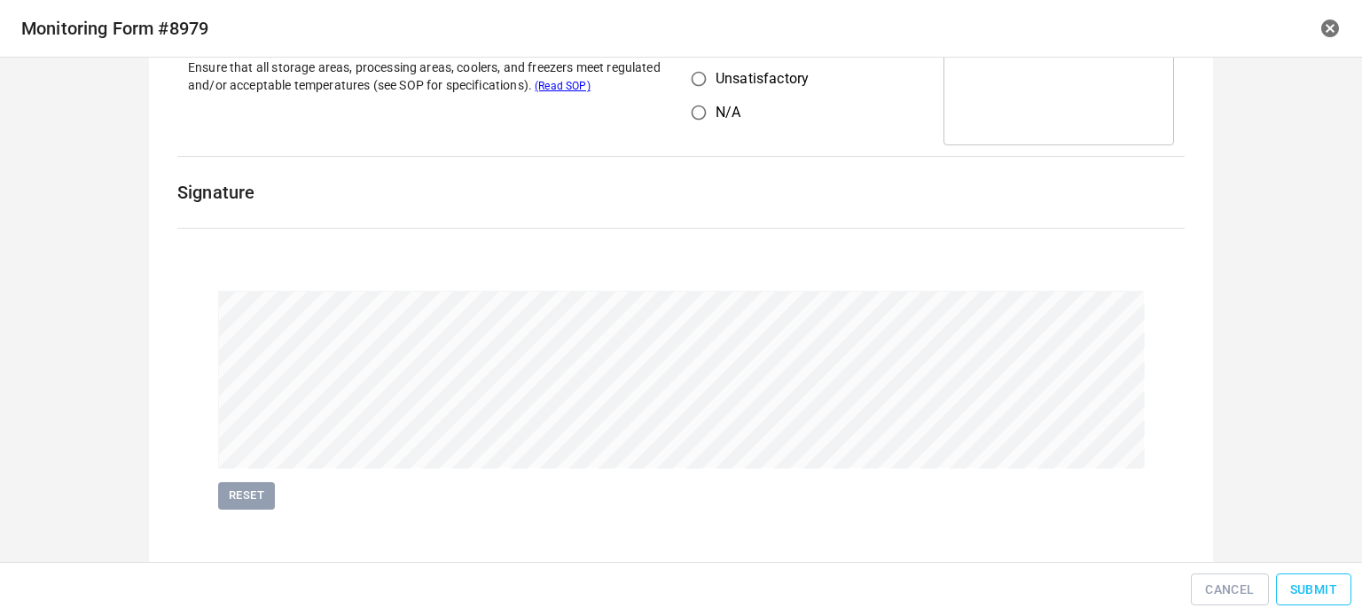
click at [1303, 599] on button "Submit" at bounding box center [1313, 590] width 75 height 33
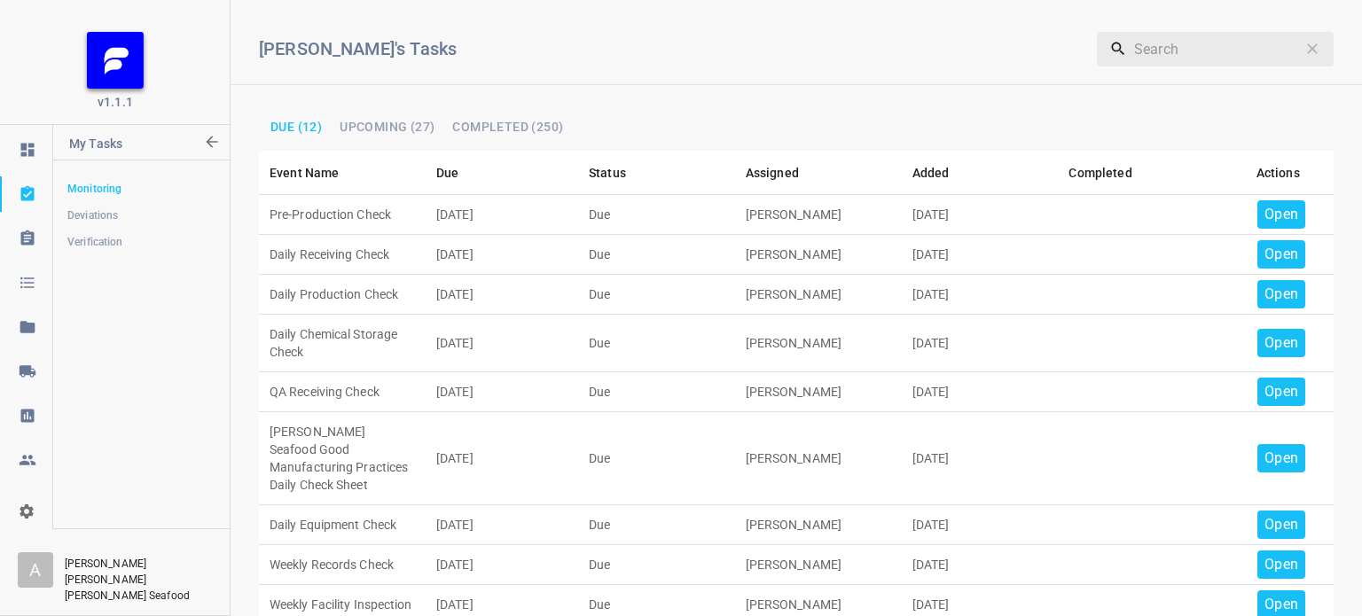
click at [1273, 213] on p "Open" at bounding box center [1281, 214] width 34 height 21
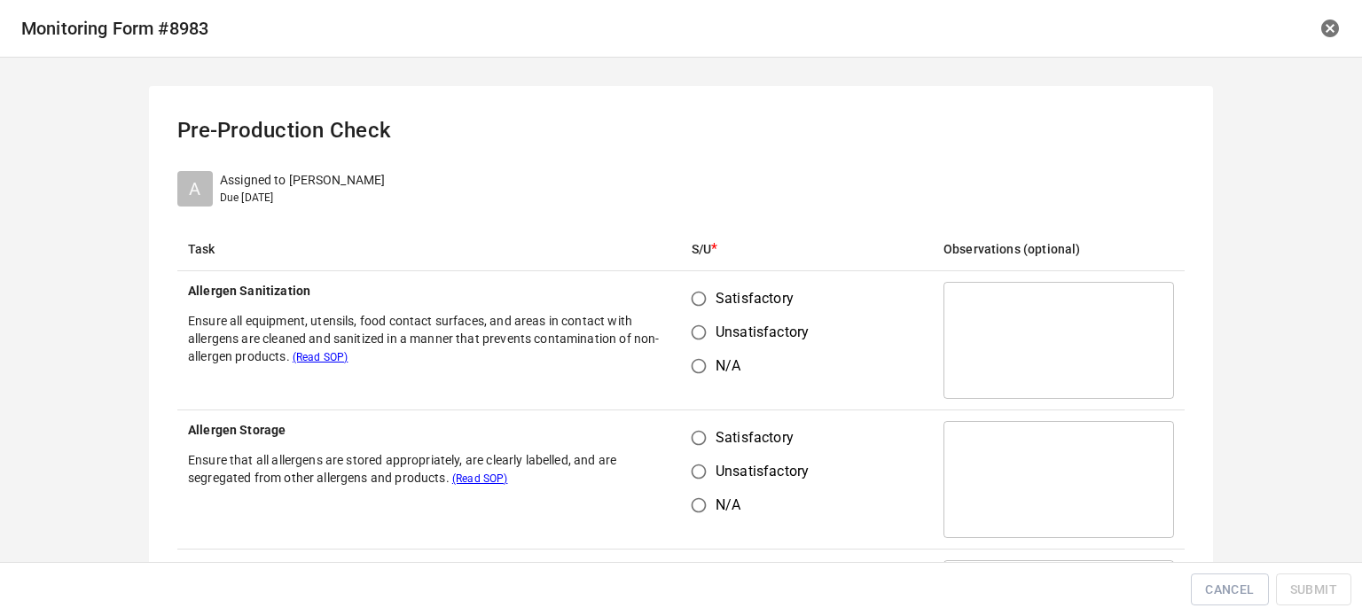
click at [702, 306] on input "Satisfactory" at bounding box center [699, 299] width 34 height 34
radio input "true"
click at [697, 440] on input "Satisfactory" at bounding box center [699, 438] width 34 height 34
radio input "true"
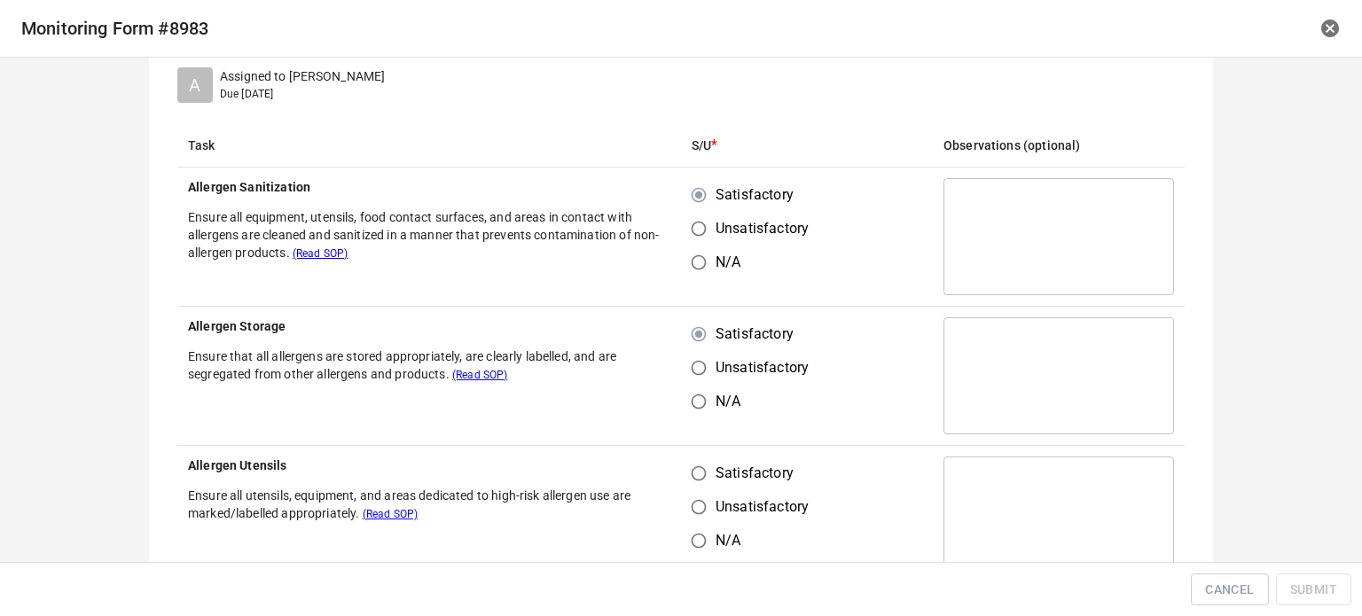
scroll to position [266, 0]
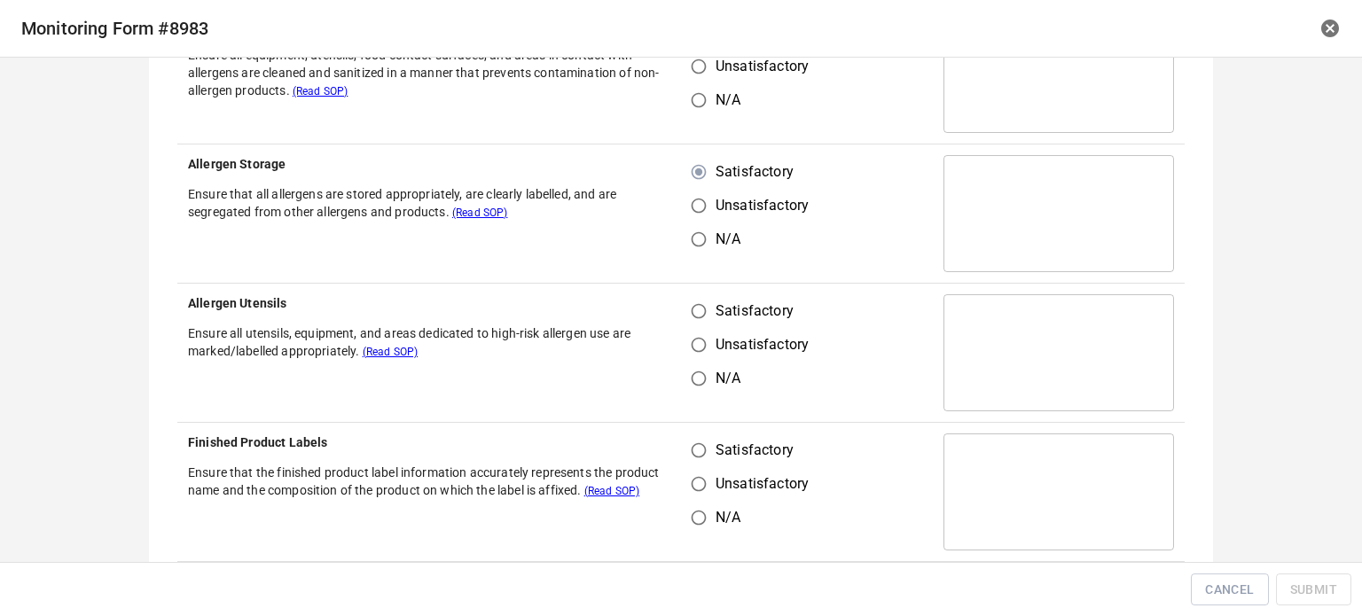
drag, startPoint x: 699, startPoint y: 301, endPoint x: 700, endPoint y: 434, distance: 132.1
click at [700, 303] on input "Satisfactory" at bounding box center [699, 311] width 34 height 34
radio input "true"
drag, startPoint x: 703, startPoint y: 452, endPoint x: 747, endPoint y: 427, distance: 51.3
click at [704, 453] on input "Satisfactory" at bounding box center [699, 451] width 34 height 34
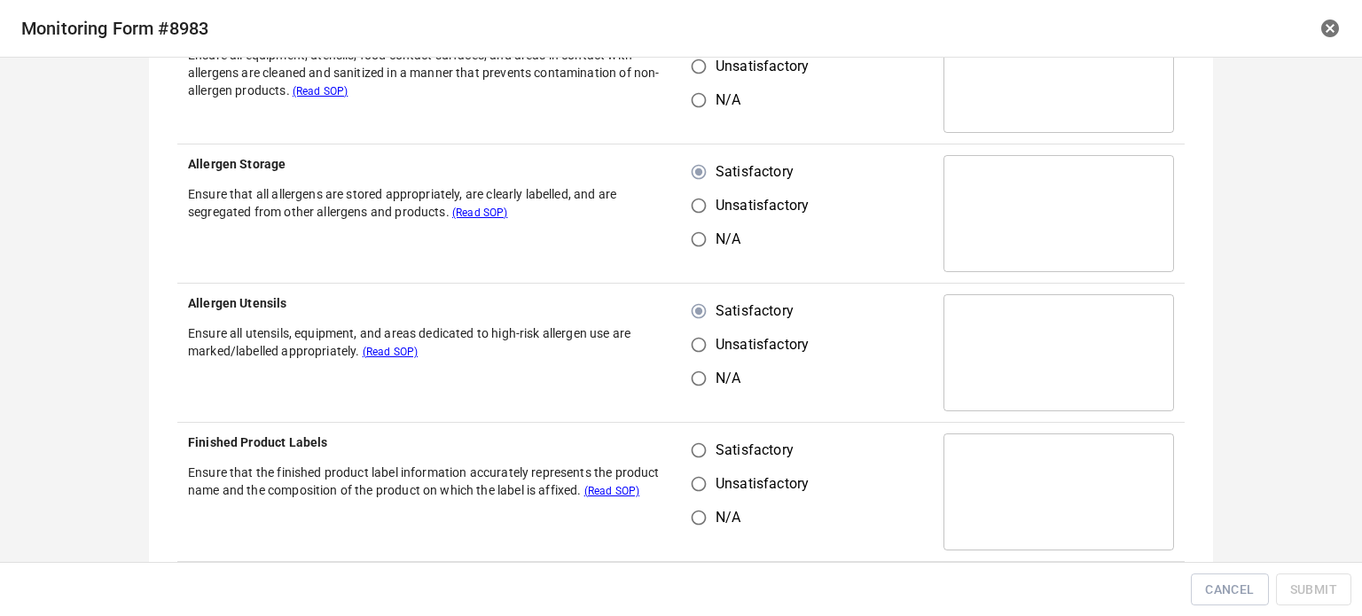
radio input "true"
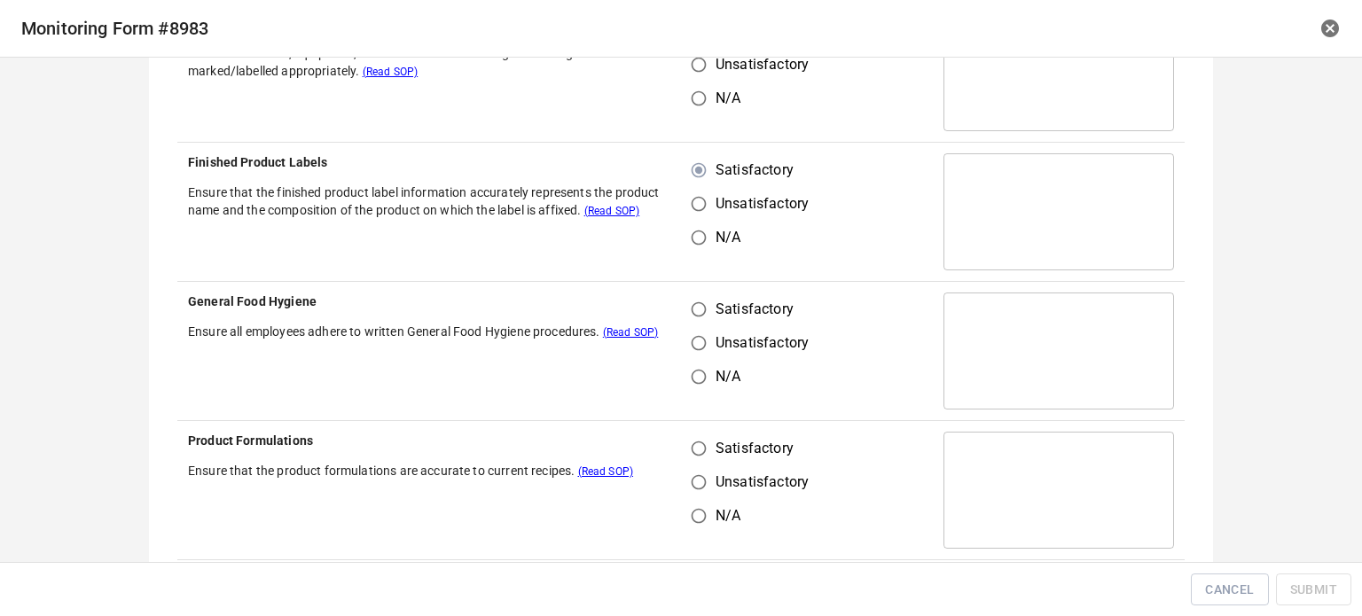
scroll to position [621, 0]
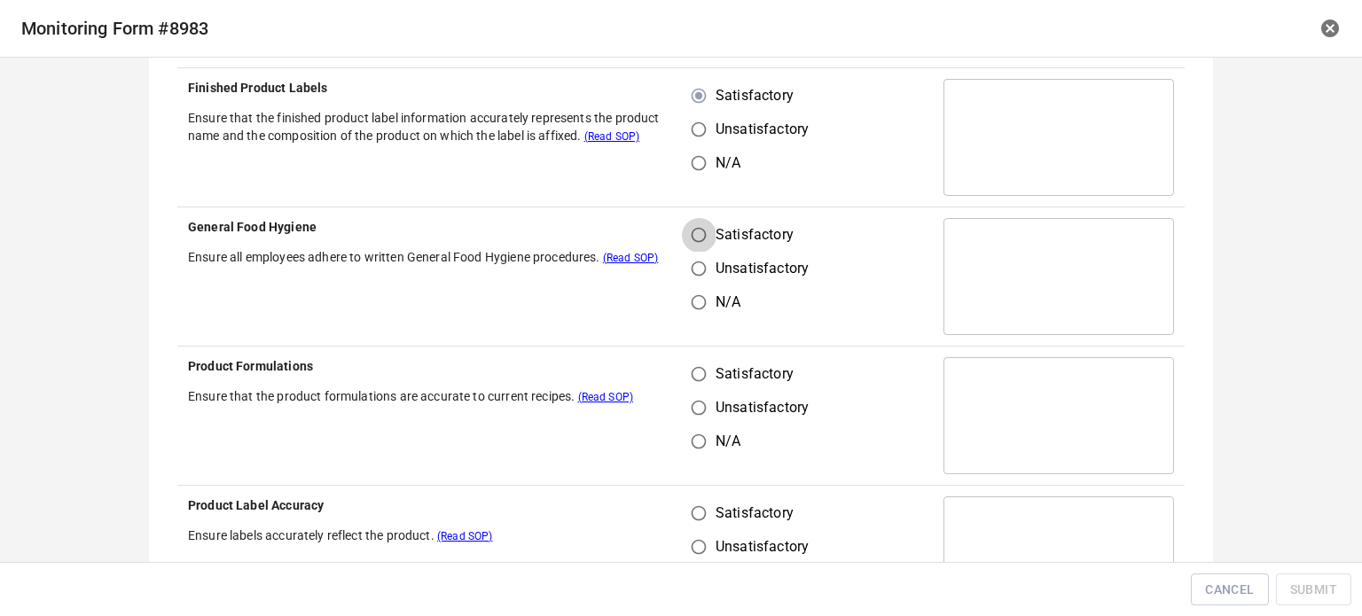
drag, startPoint x: 692, startPoint y: 232, endPoint x: 701, endPoint y: 244, distance: 15.1
click at [699, 240] on input "Satisfactory" at bounding box center [699, 235] width 34 height 34
radio input "true"
click at [700, 386] on input "Satisfactory" at bounding box center [699, 374] width 34 height 34
radio input "true"
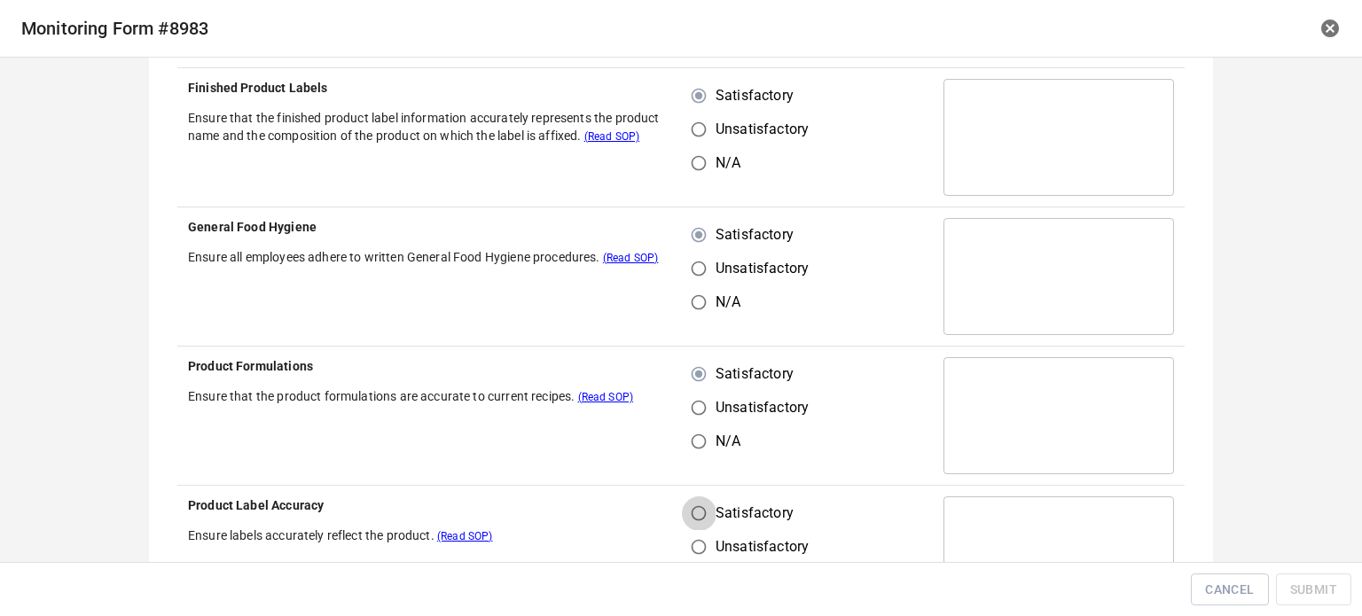
drag, startPoint x: 697, startPoint y: 506, endPoint x: 719, endPoint y: 503, distance: 22.4
click at [699, 508] on input "Satisfactory" at bounding box center [699, 514] width 34 height 34
radio input "true"
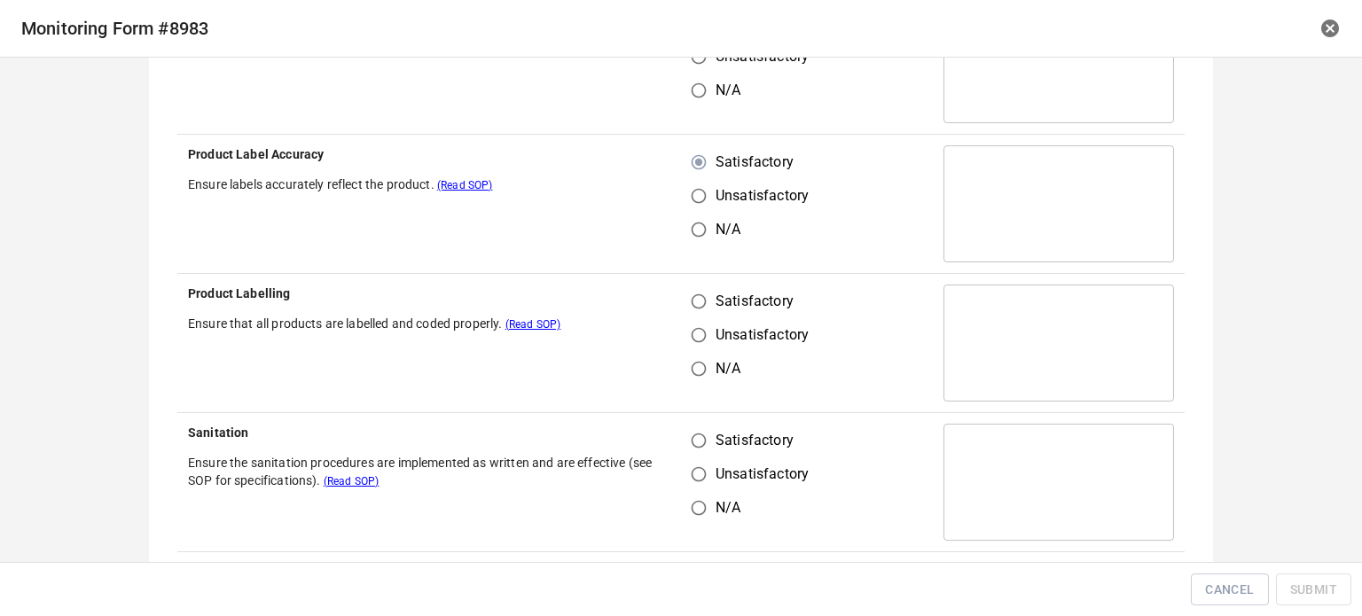
scroll to position [975, 0]
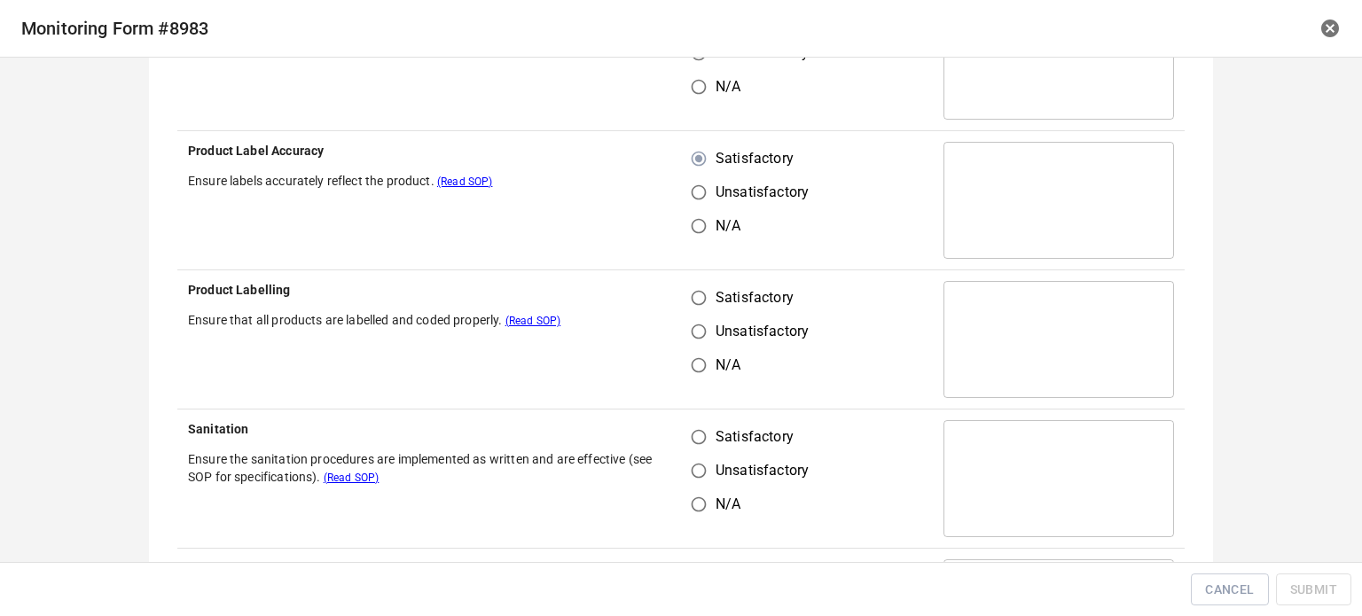
click at [699, 294] on input "Satisfactory" at bounding box center [699, 298] width 34 height 34
radio input "true"
drag, startPoint x: 700, startPoint y: 438, endPoint x: 762, endPoint y: 428, distance: 62.8
click at [702, 442] on input "Satisfactory" at bounding box center [699, 437] width 34 height 34
radio input "true"
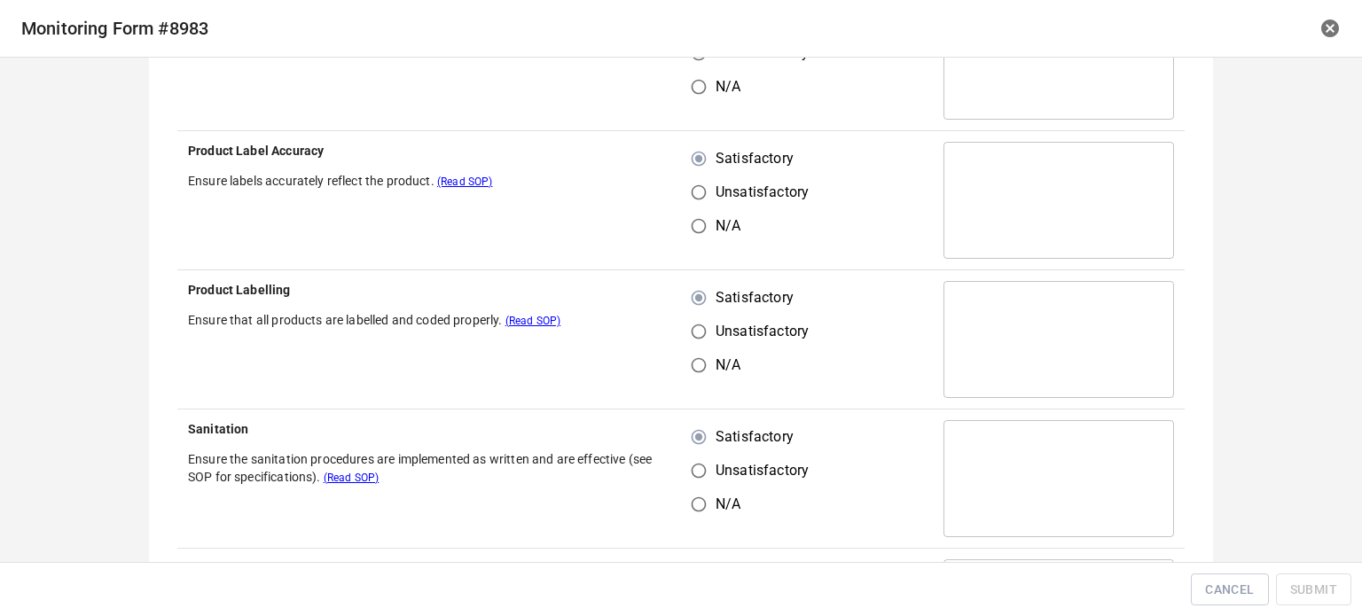
scroll to position [1330, 0]
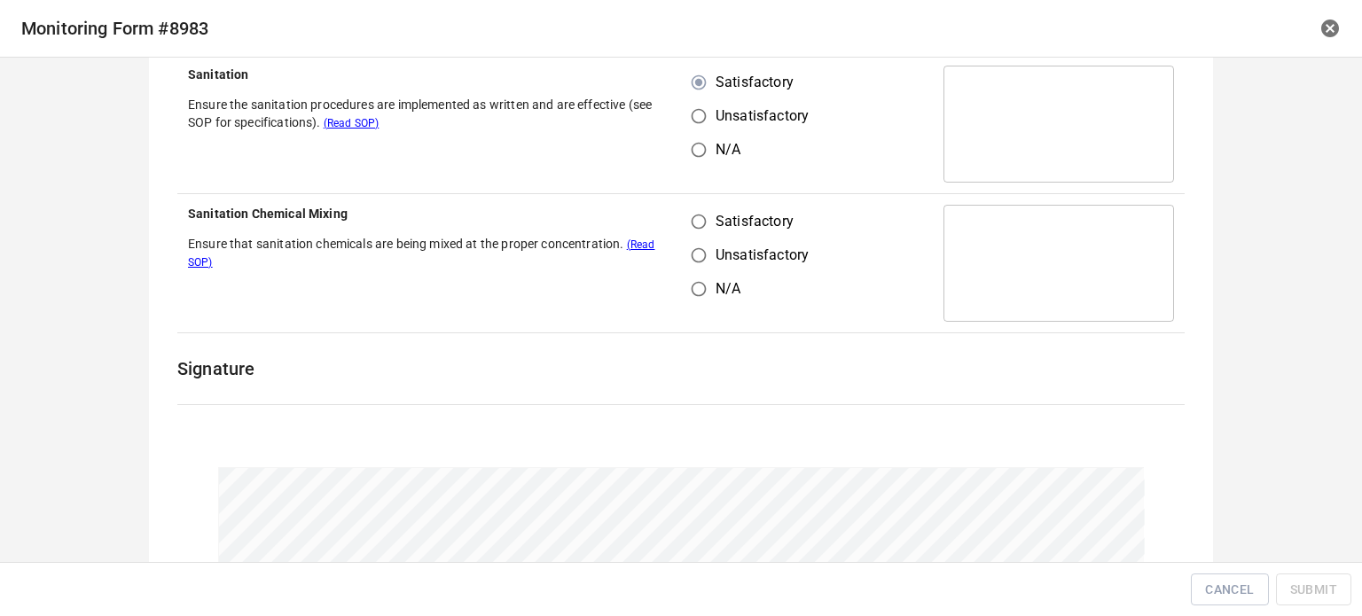
drag, startPoint x: 690, startPoint y: 209, endPoint x: 706, endPoint y: 247, distance: 40.5
click at [692, 215] on input "Satisfactory" at bounding box center [699, 222] width 34 height 34
radio input "true"
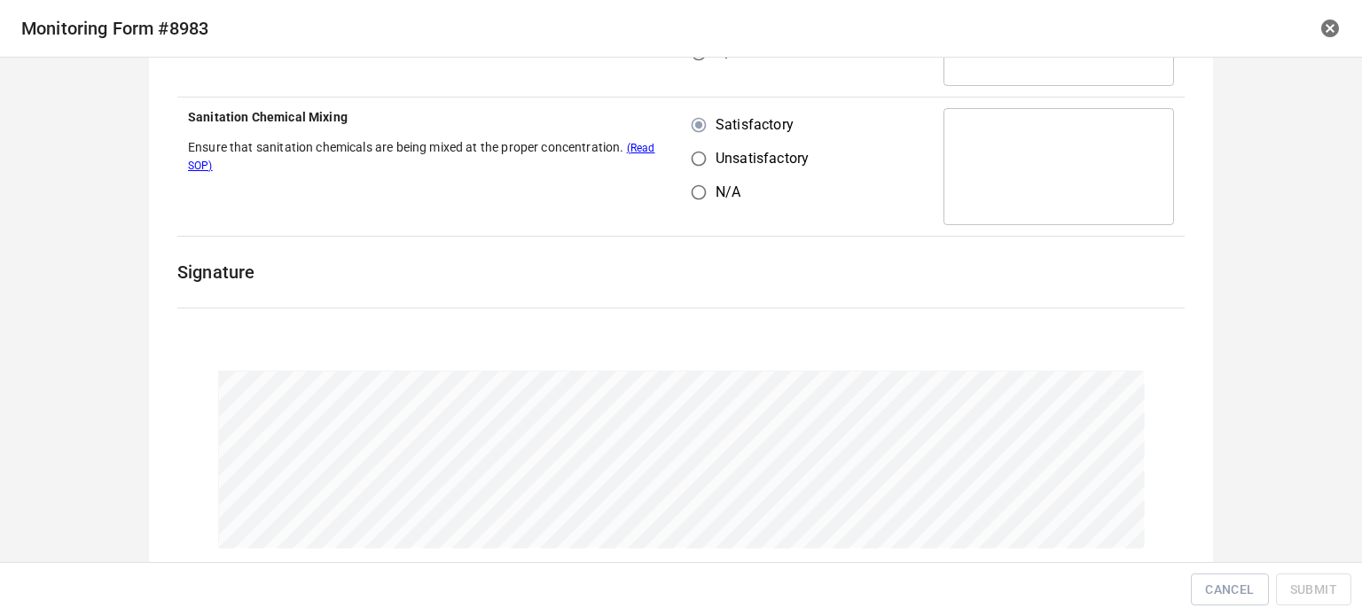
scroll to position [1522, 0]
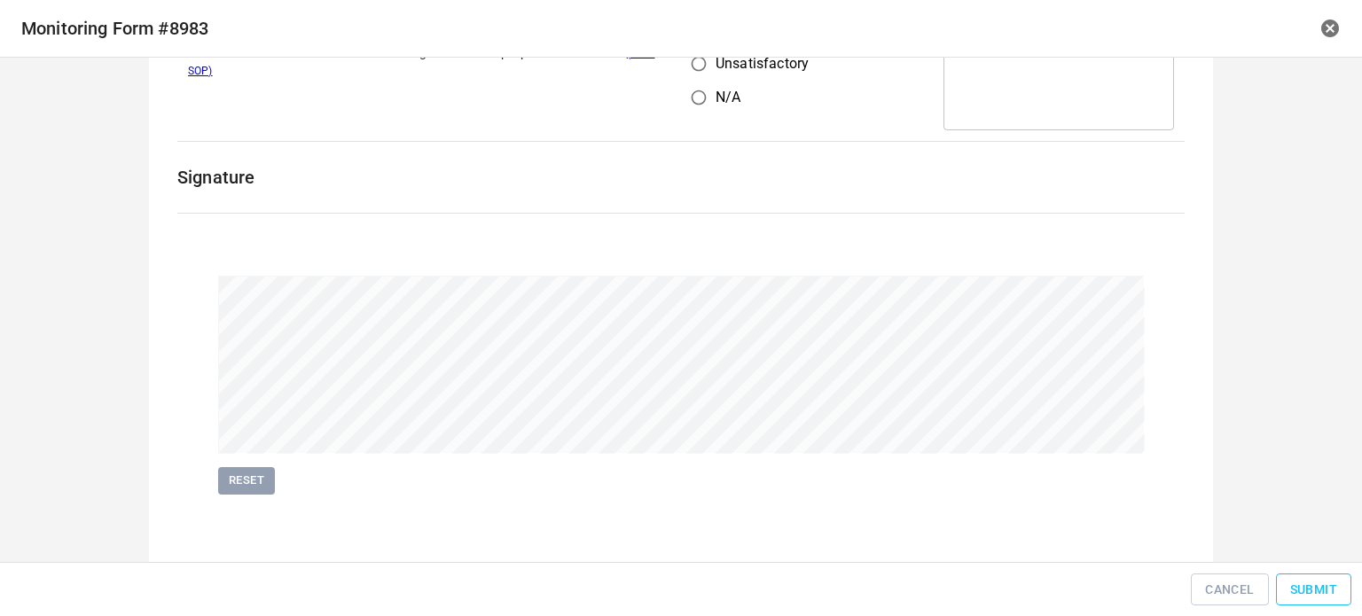
click at [1294, 577] on button "Submit" at bounding box center [1313, 590] width 75 height 33
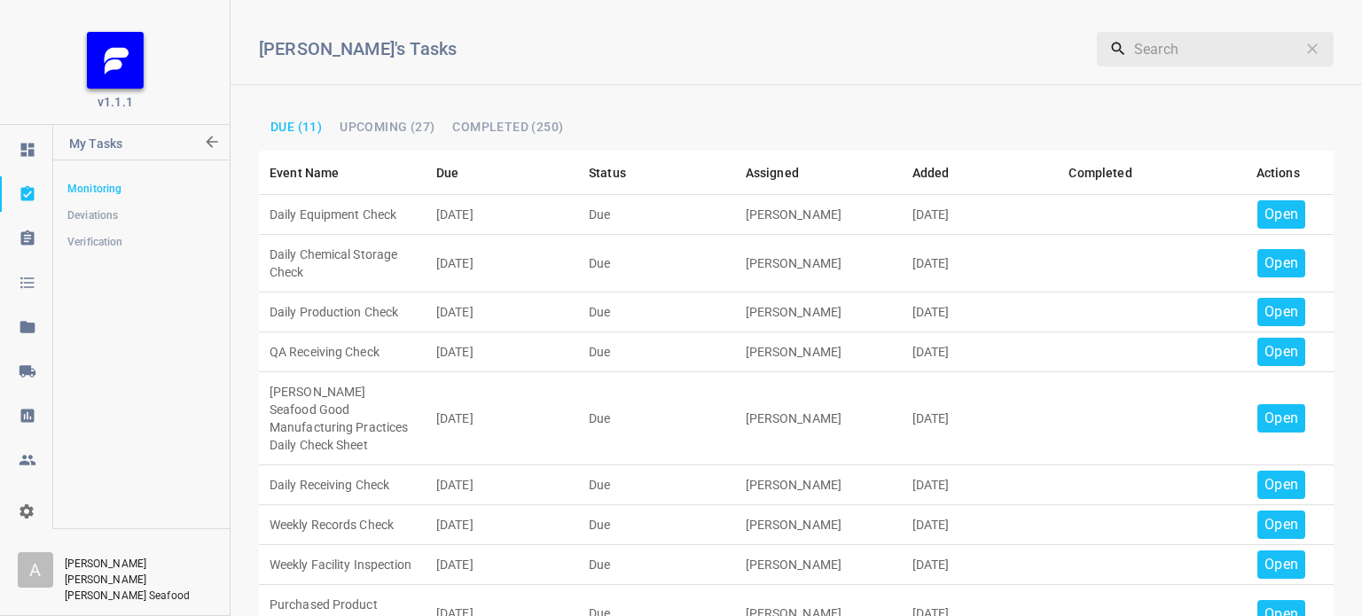
click at [1257, 208] on div "Open" at bounding box center [1281, 214] width 48 height 28
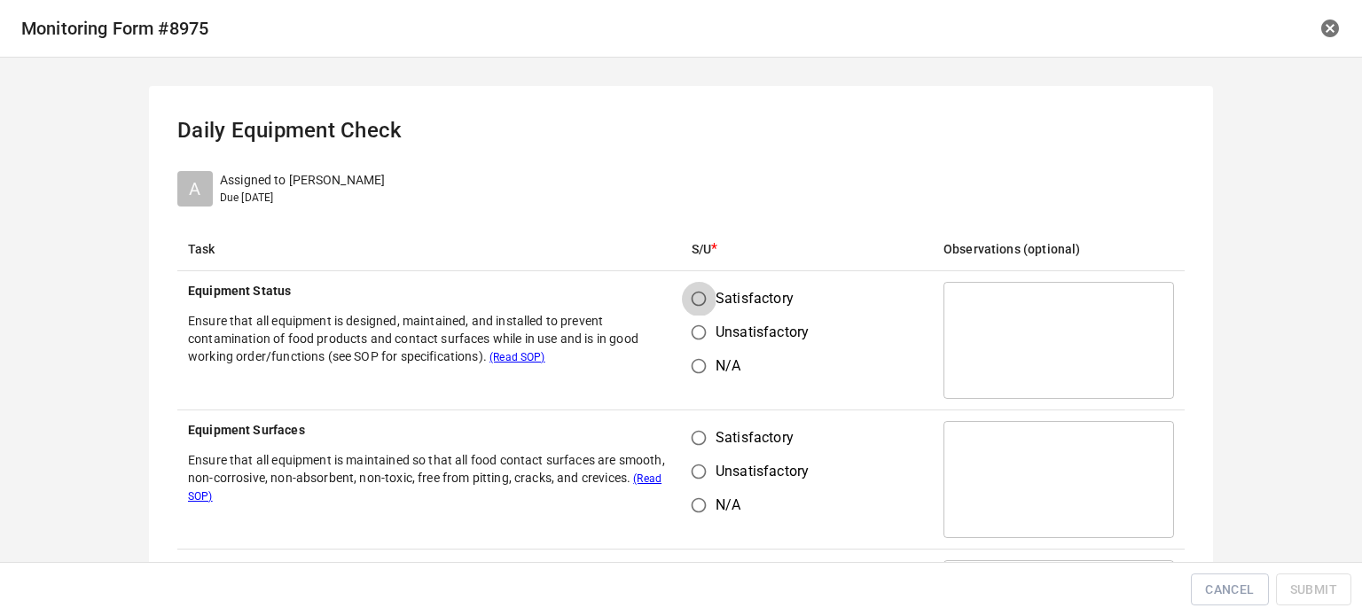
click at [699, 286] on input "Satisfactory" at bounding box center [699, 299] width 34 height 34
radio input "true"
click at [707, 439] on input "Satisfactory" at bounding box center [699, 438] width 34 height 34
radio input "true"
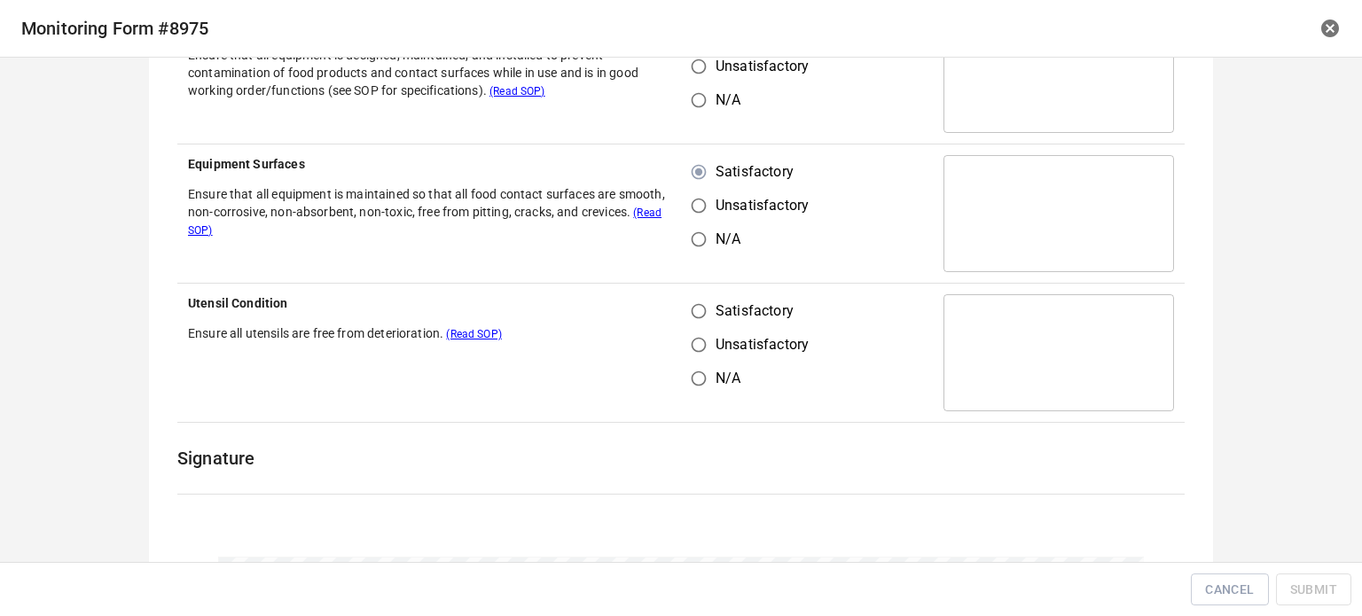
click at [701, 307] on input "Satisfactory" at bounding box center [699, 311] width 34 height 34
radio input "true"
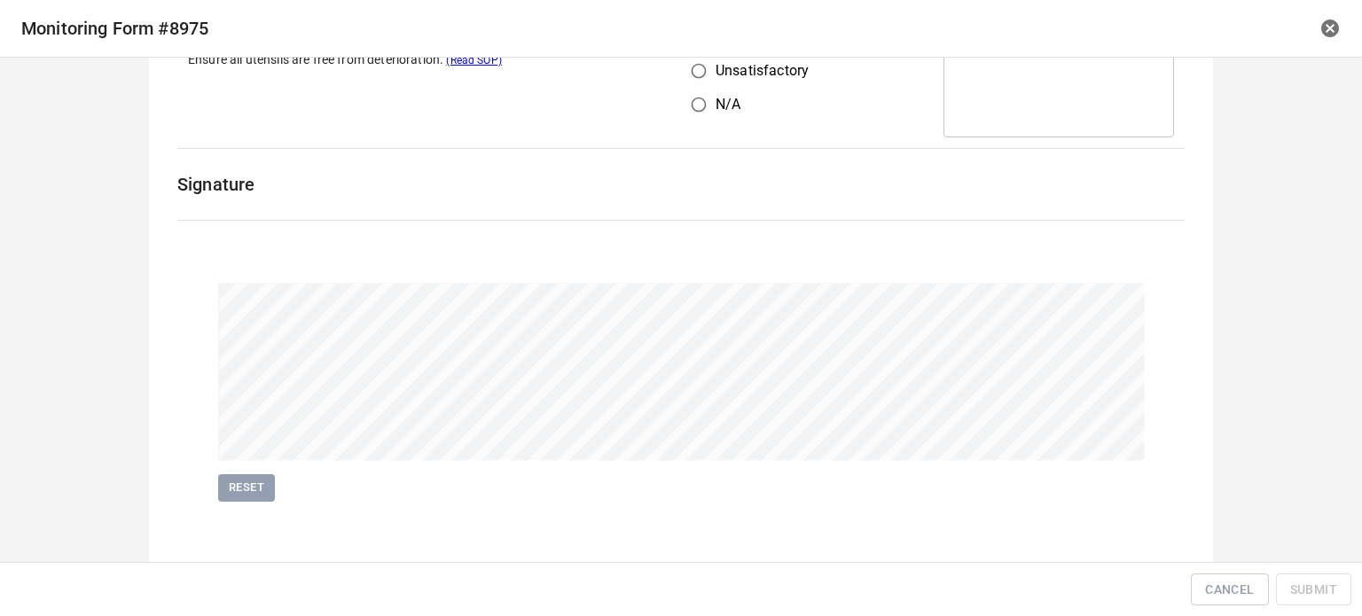
scroll to position [548, 0]
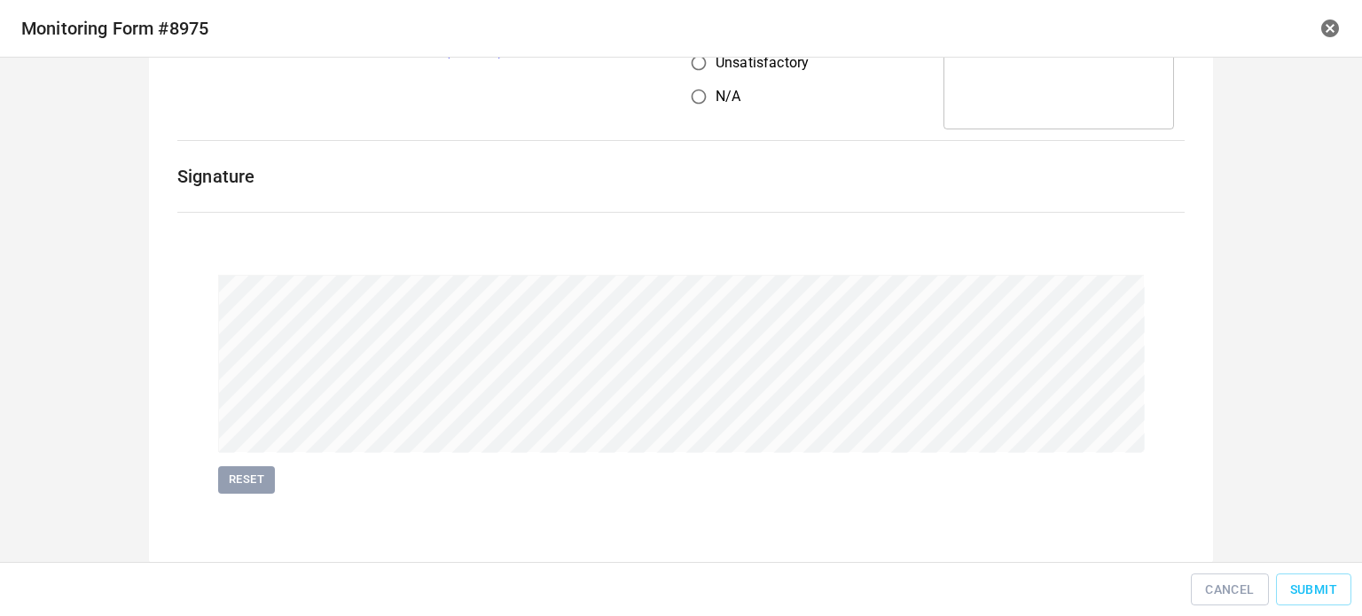
click at [1311, 572] on div "Cancel Submit" at bounding box center [681, 590] width 1348 height 40
click at [1285, 583] on button "Submit" at bounding box center [1313, 590] width 75 height 33
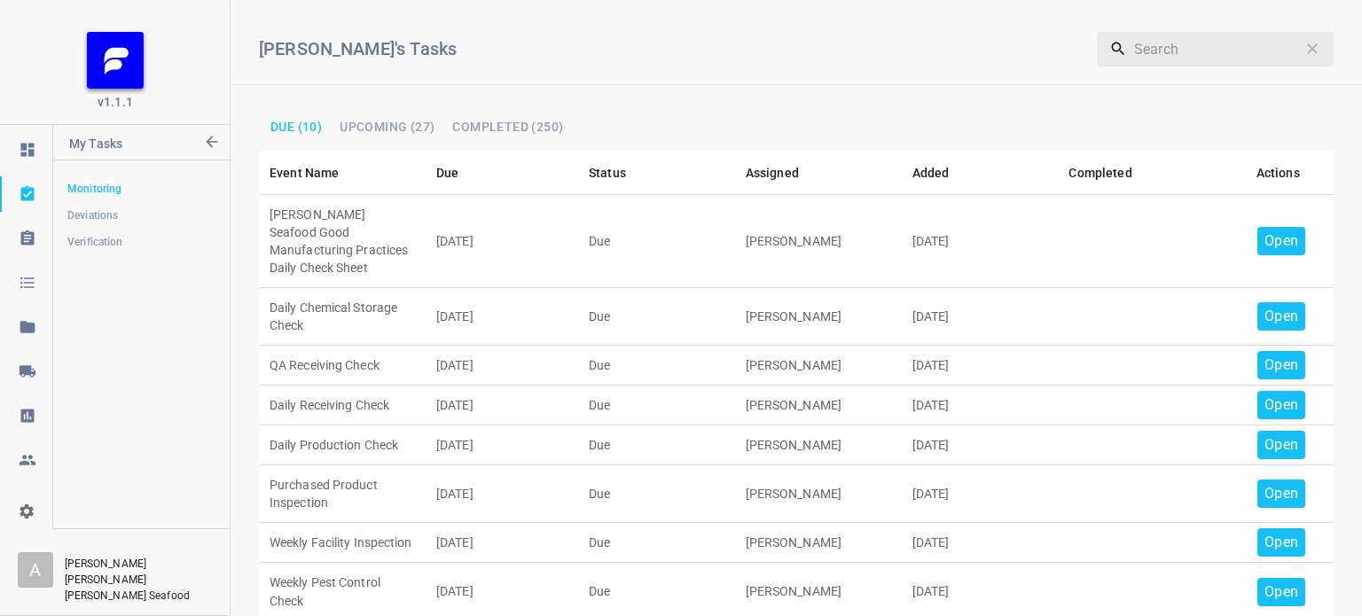
click at [1265, 233] on p "Open" at bounding box center [1281, 241] width 34 height 21
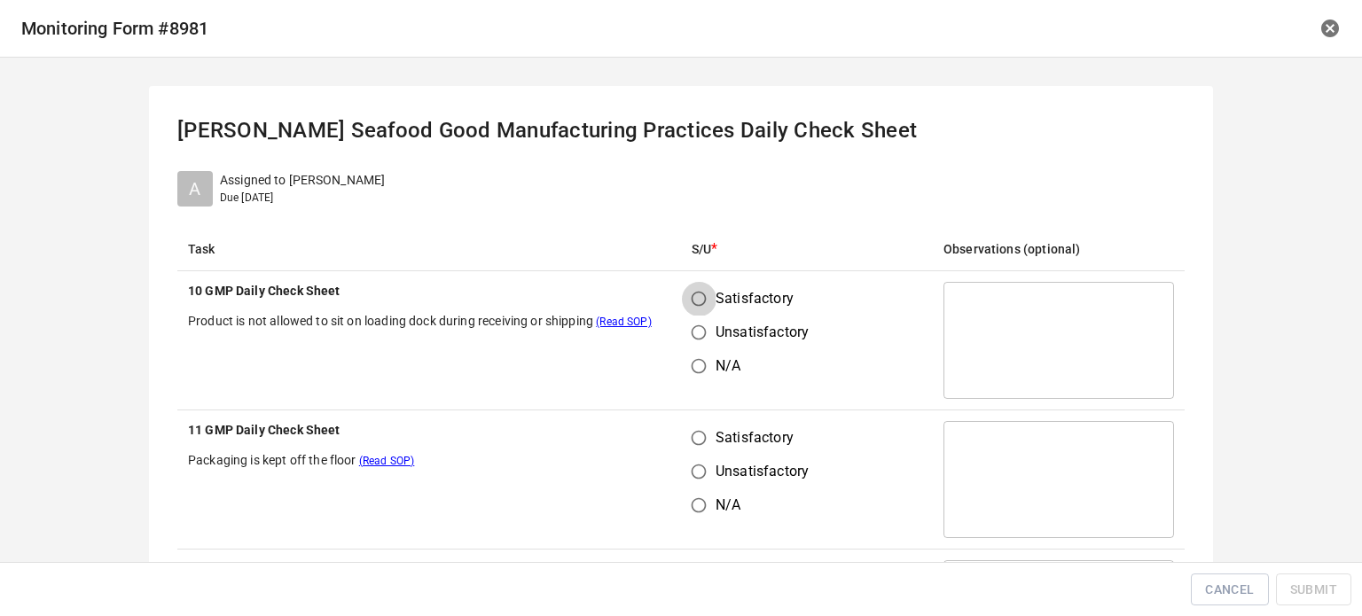
drag, startPoint x: 688, startPoint y: 297, endPoint x: 679, endPoint y: 414, distance: 117.4
click at [688, 297] on input "Satisfactory" at bounding box center [699, 299] width 34 height 34
radio input "true"
click at [693, 442] on input "Satisfactory" at bounding box center [699, 438] width 34 height 34
radio input "true"
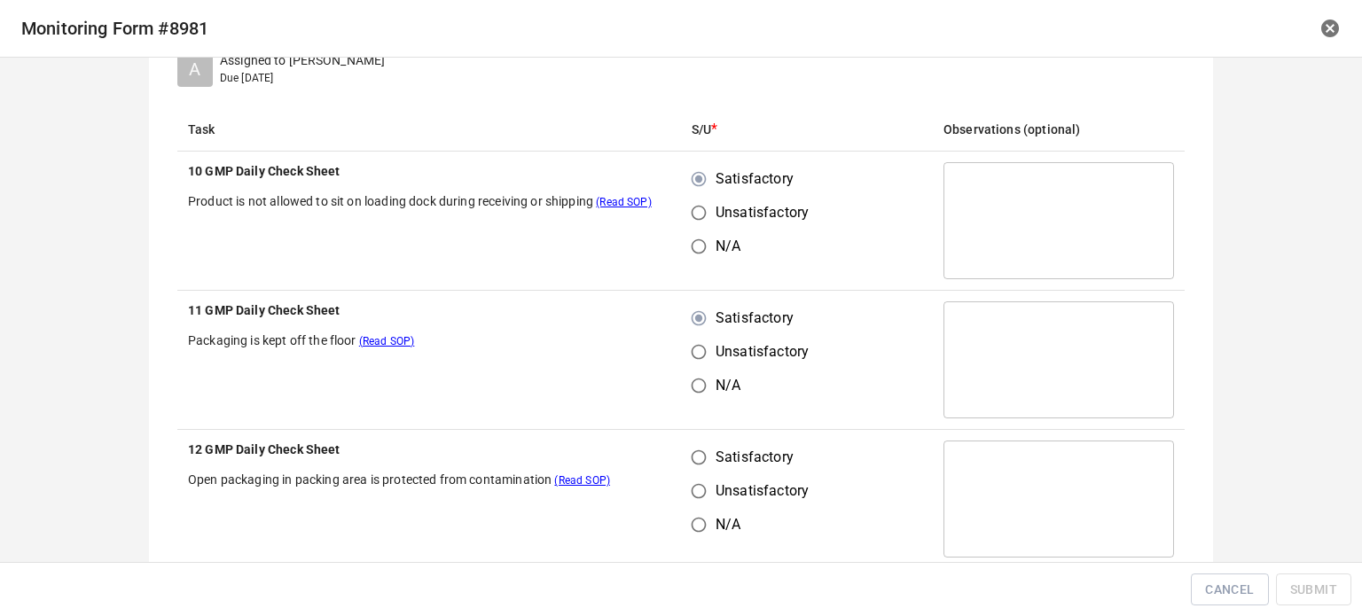
scroll to position [266, 0]
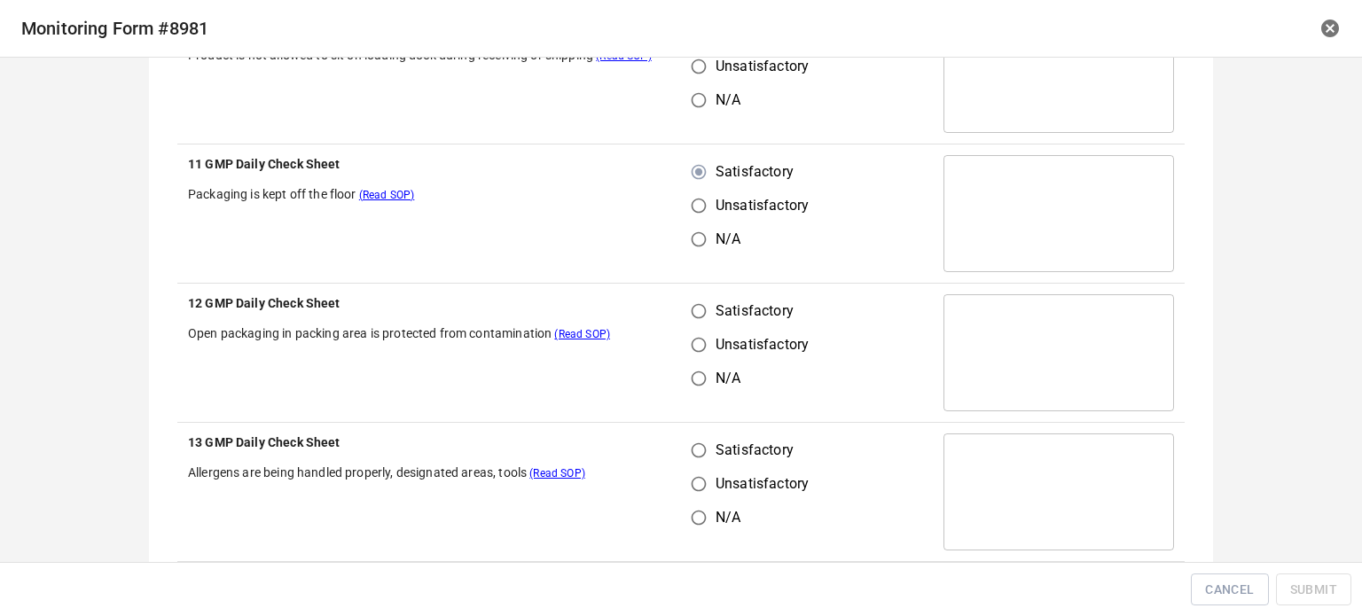
click at [702, 321] on input "Satisfactory" at bounding box center [699, 311] width 34 height 34
radio input "true"
drag, startPoint x: 699, startPoint y: 442, endPoint x: 778, endPoint y: 442, distance: 78.9
click at [705, 448] on input "Satisfactory" at bounding box center [699, 451] width 34 height 34
radio input "true"
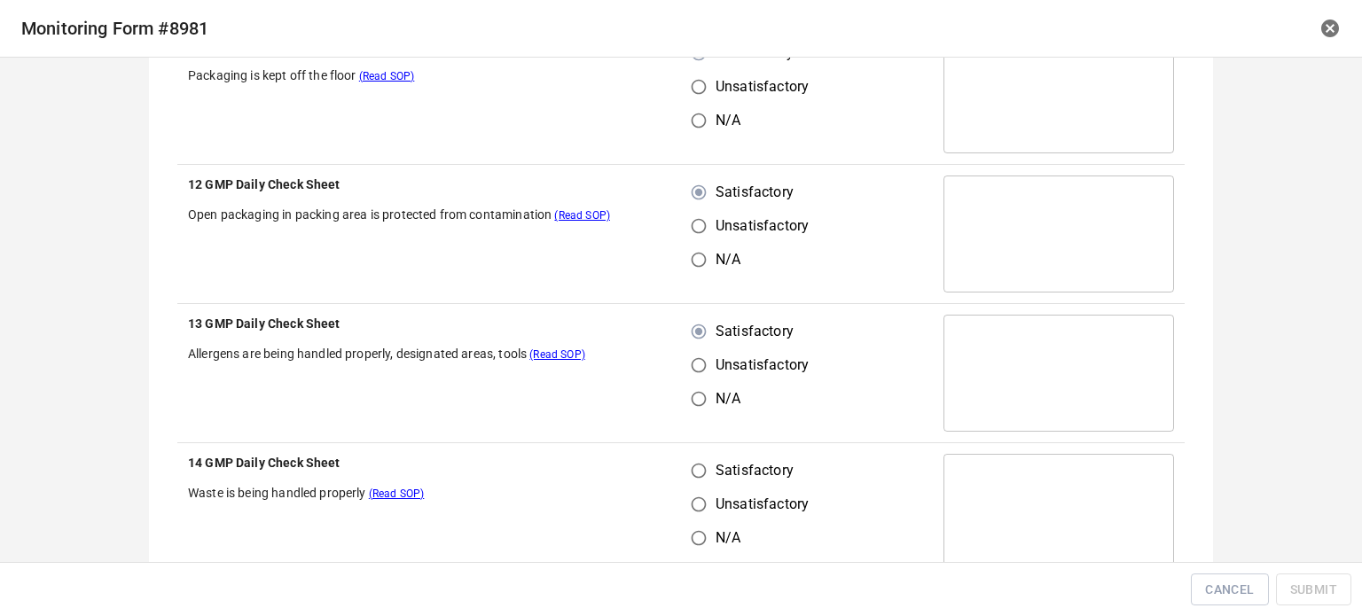
scroll to position [532, 0]
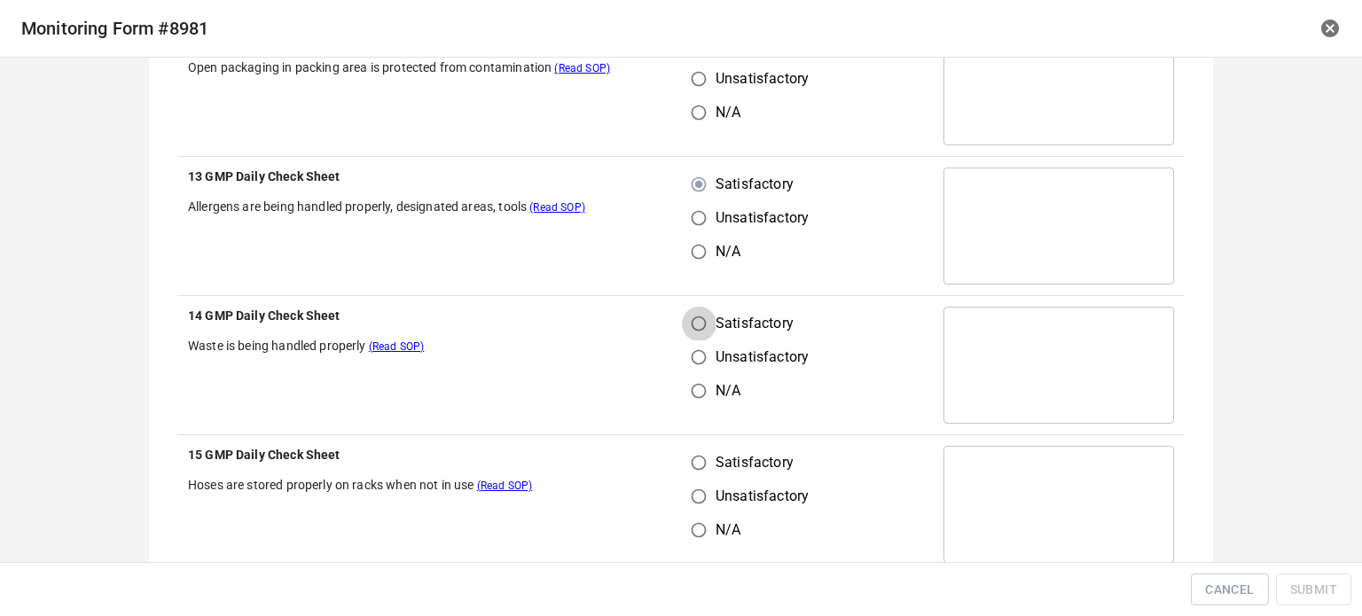
click at [693, 310] on input "Satisfactory" at bounding box center [699, 324] width 34 height 34
radio input "true"
drag, startPoint x: 699, startPoint y: 441, endPoint x: 702, endPoint y: 476, distance: 35.6
click at [702, 462] on td "Satisfactory Unsatisfactory N/A" at bounding box center [807, 504] width 252 height 139
click at [702, 480] on input "Unsatisfactory" at bounding box center [699, 497] width 34 height 34
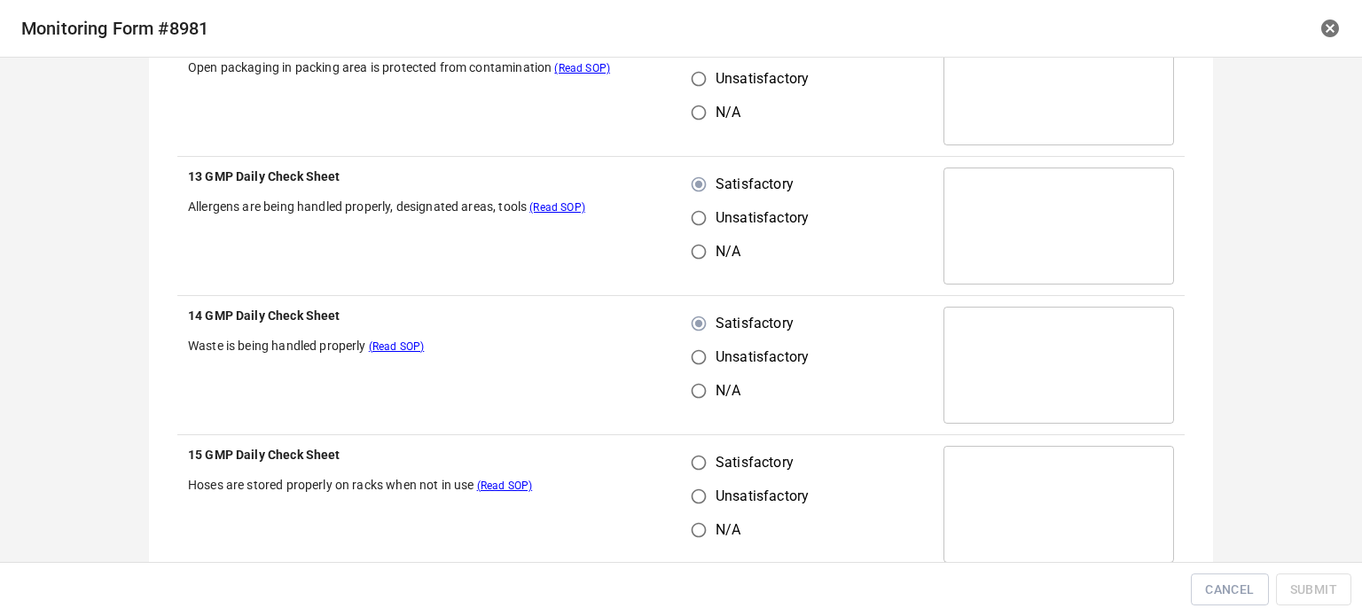
radio input "true"
click at [706, 459] on input "Satisfactory" at bounding box center [699, 463] width 34 height 34
radio input "true"
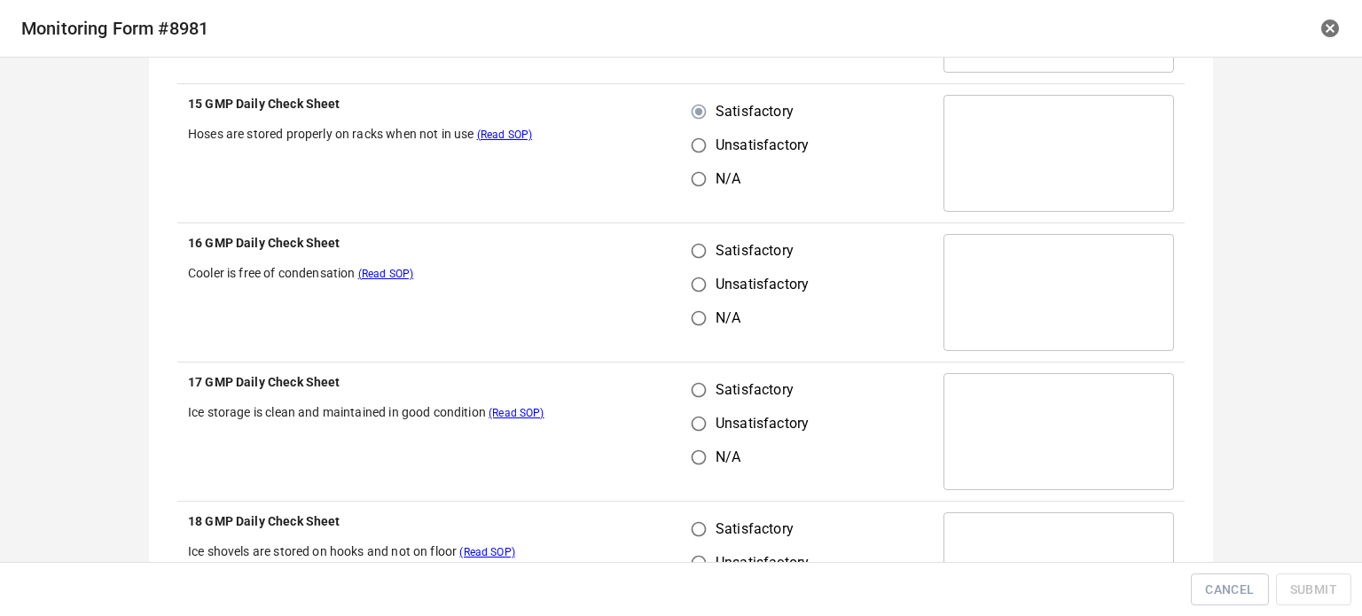
scroll to position [887, 0]
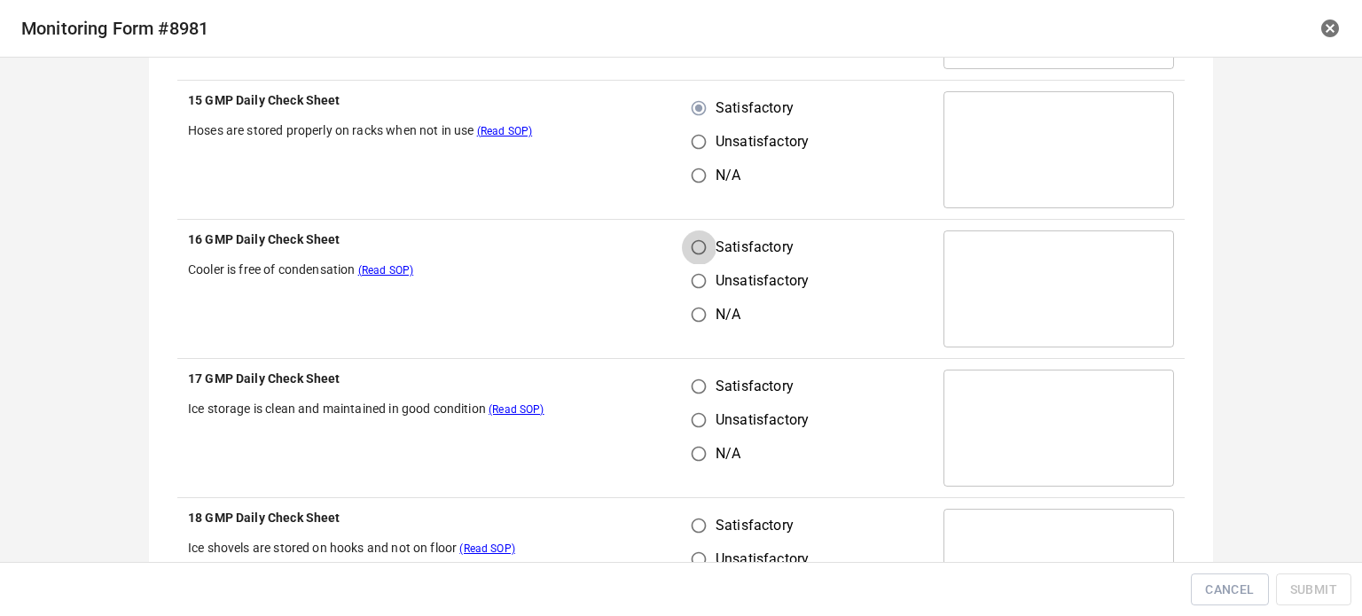
click at [687, 259] on input "Satisfactory" at bounding box center [699, 248] width 34 height 34
radio input "true"
drag, startPoint x: 690, startPoint y: 380, endPoint x: 720, endPoint y: 400, distance: 36.4
click at [692, 381] on input "Satisfactory" at bounding box center [699, 387] width 34 height 34
radio input "true"
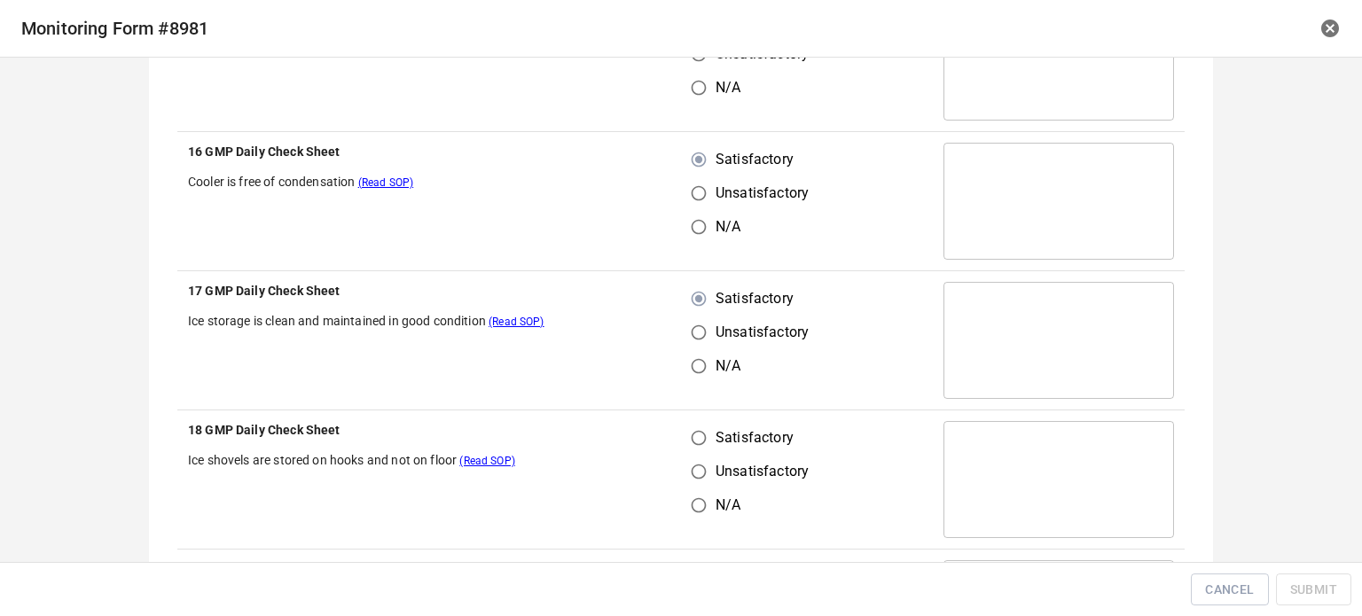
scroll to position [1153, 0]
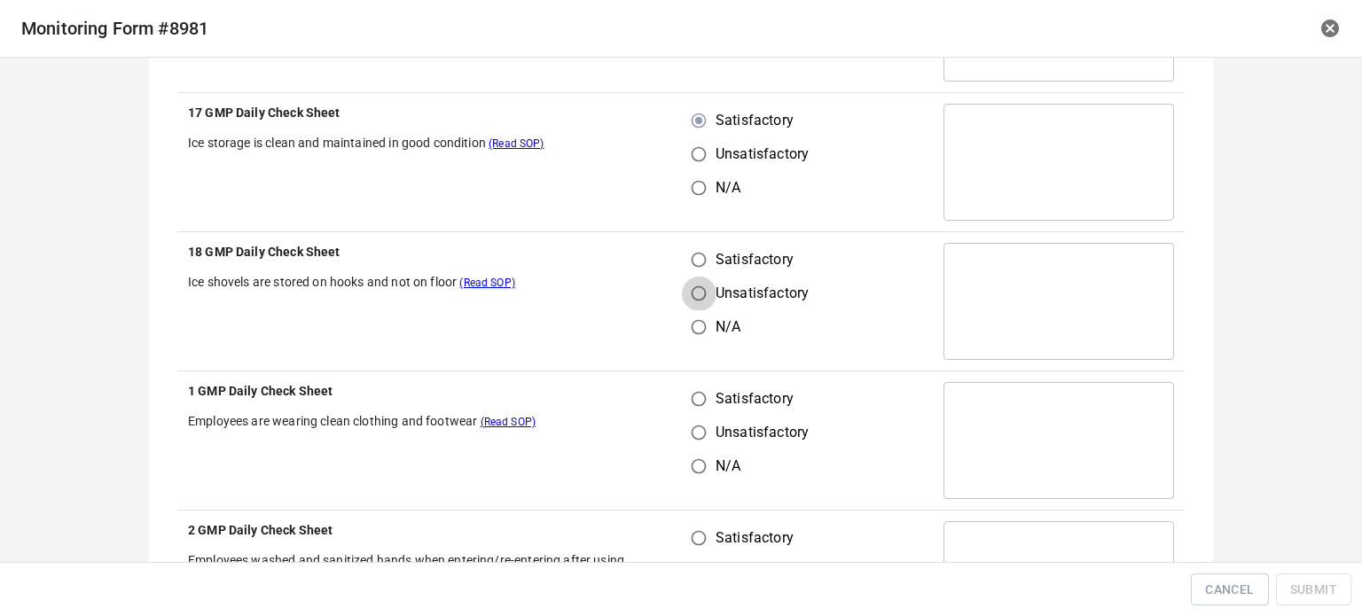
click at [690, 277] on input "Unsatisfactory" at bounding box center [699, 294] width 34 height 34
radio input "true"
click at [689, 269] on input "Satisfactory" at bounding box center [699, 260] width 34 height 34
radio input "true"
drag, startPoint x: 688, startPoint y: 395, endPoint x: 708, endPoint y: 415, distance: 28.2
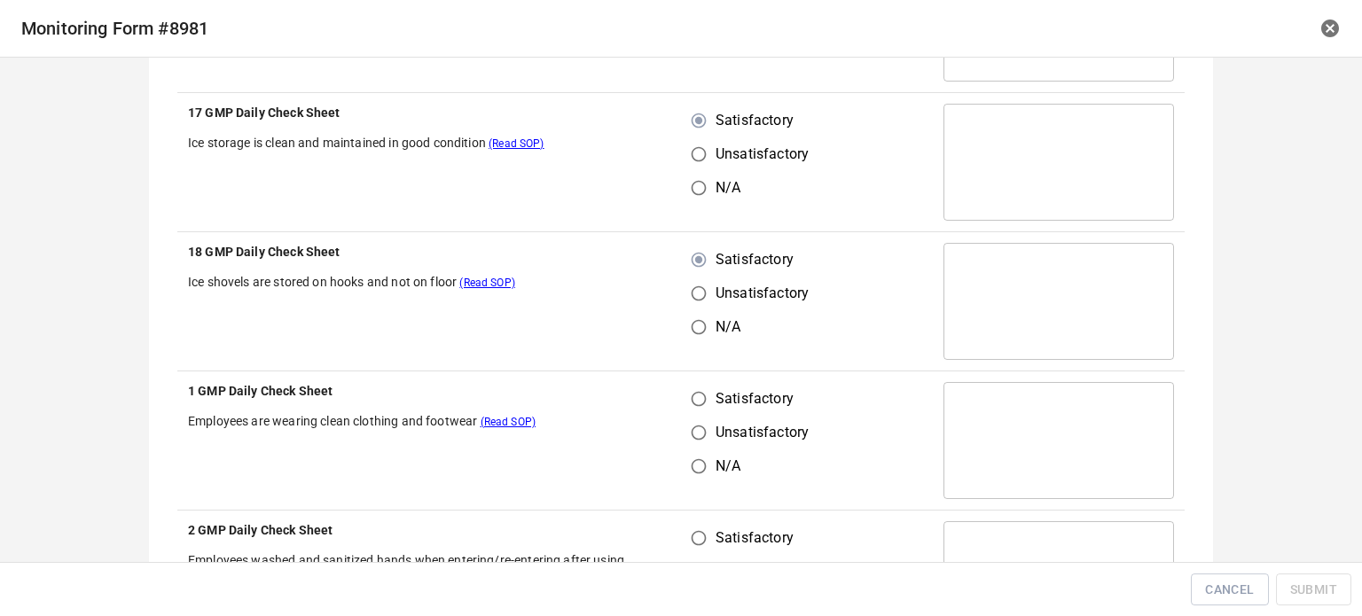
click at [690, 400] on input "Satisfactory" at bounding box center [699, 399] width 34 height 34
radio input "true"
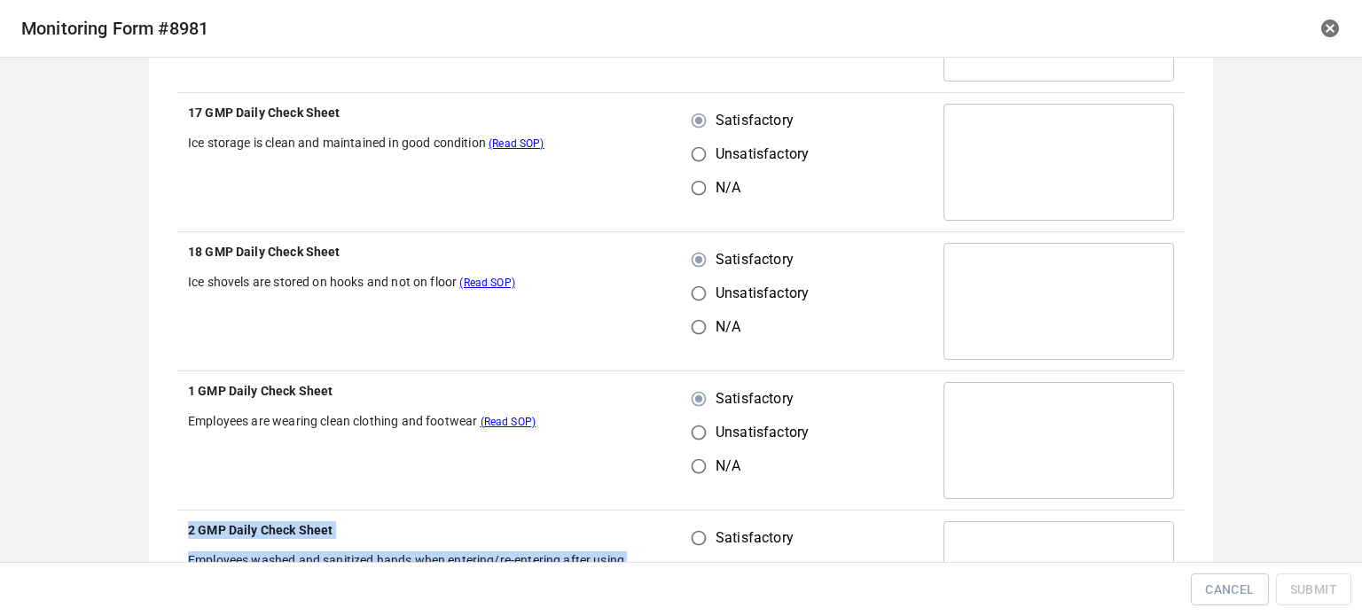
drag, startPoint x: 688, startPoint y: 507, endPoint x: 703, endPoint y: 537, distance: 33.7
click at [704, 534] on tbody "10 GMP Daily Check Sheet Product is not allowed to sit on loading dock during r…" at bounding box center [680, 372] width 1007 height 2506
click at [703, 534] on input "Satisfactory" at bounding box center [699, 538] width 34 height 34
radio input "true"
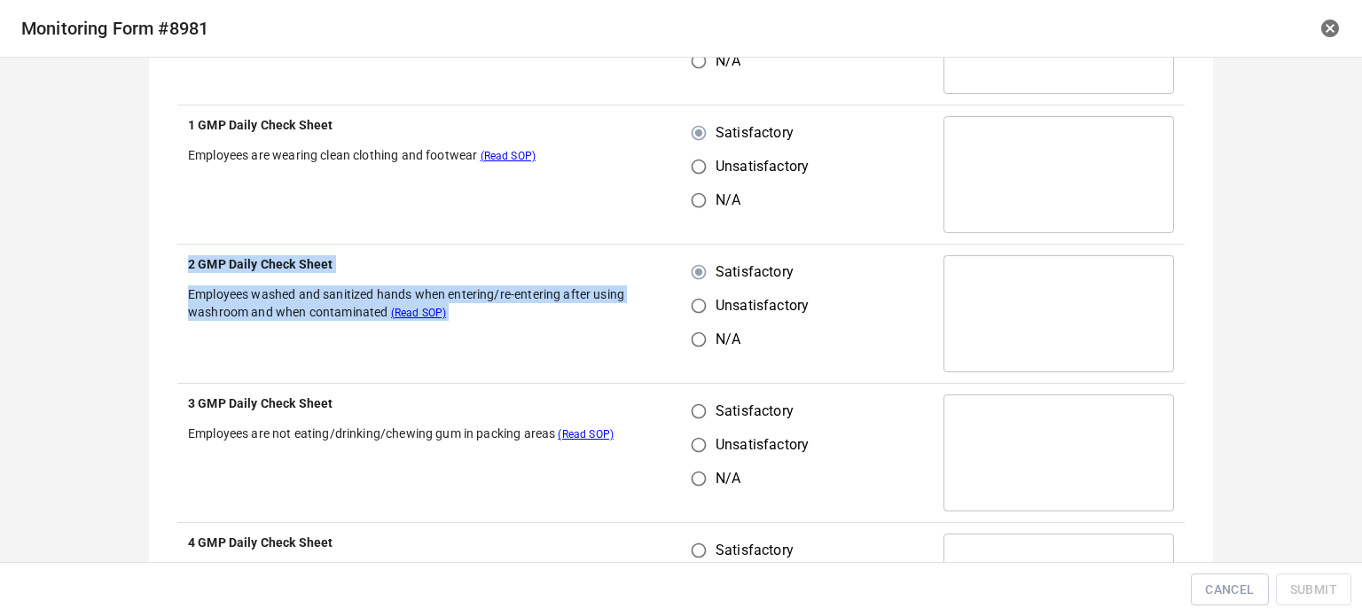
scroll to position [1507, 0]
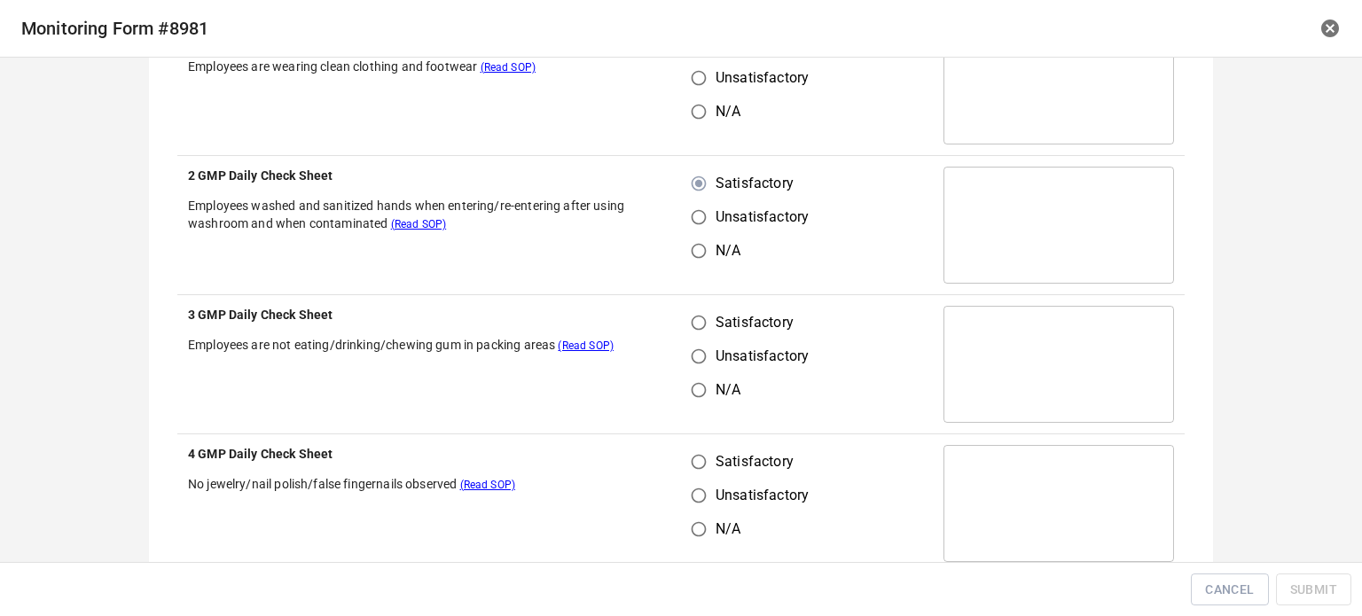
click at [824, 235] on td "Satisfactory Unsatisfactory N/A" at bounding box center [807, 225] width 252 height 139
click at [695, 325] on input "Satisfactory" at bounding box center [699, 323] width 34 height 34
radio input "true"
drag, startPoint x: 693, startPoint y: 473, endPoint x: 777, endPoint y: 436, distance: 92.1
click at [693, 474] on input "Satisfactory" at bounding box center [699, 462] width 34 height 34
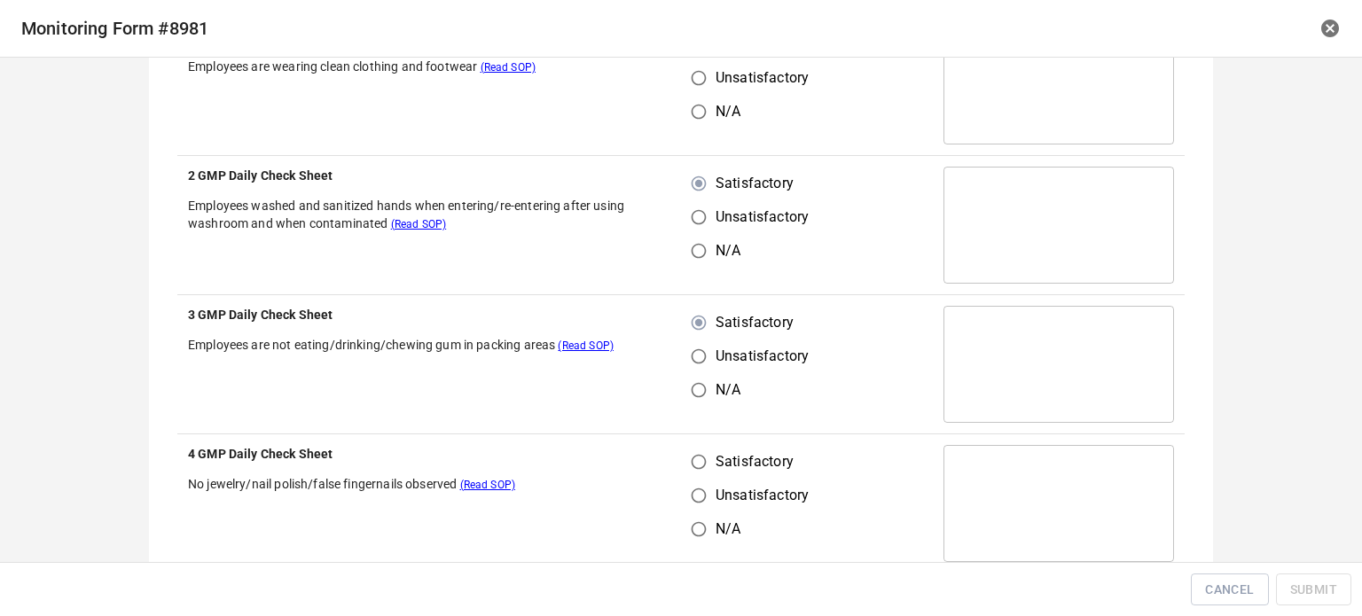
radio input "true"
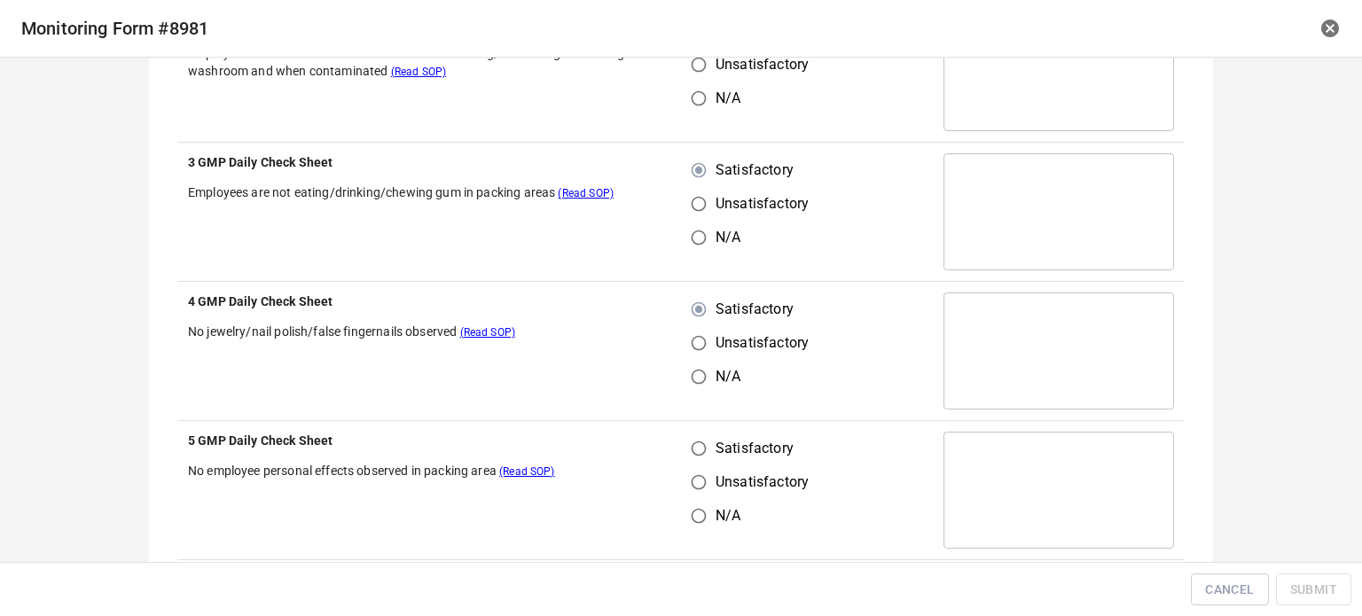
scroll to position [1862, 0]
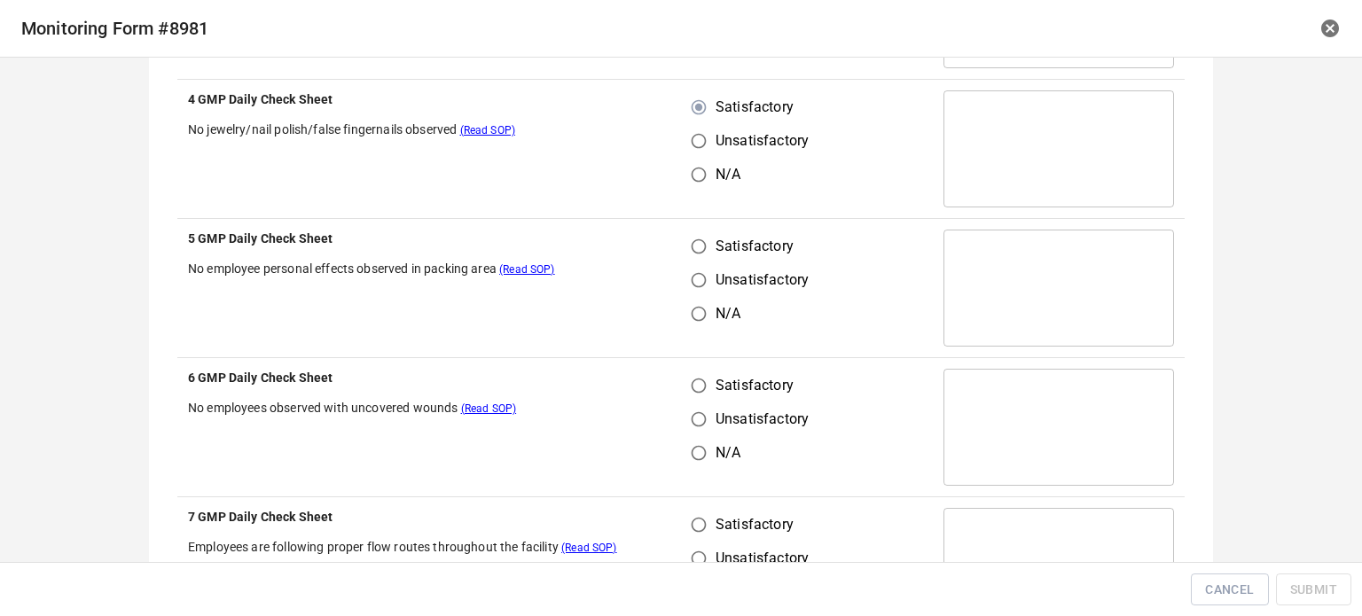
click at [683, 375] on input "Satisfactory" at bounding box center [699, 386] width 34 height 34
radio input "true"
click at [695, 247] on input "Satisfactory" at bounding box center [699, 247] width 34 height 34
radio input "true"
drag, startPoint x: 694, startPoint y: 528, endPoint x: 824, endPoint y: 340, distance: 228.2
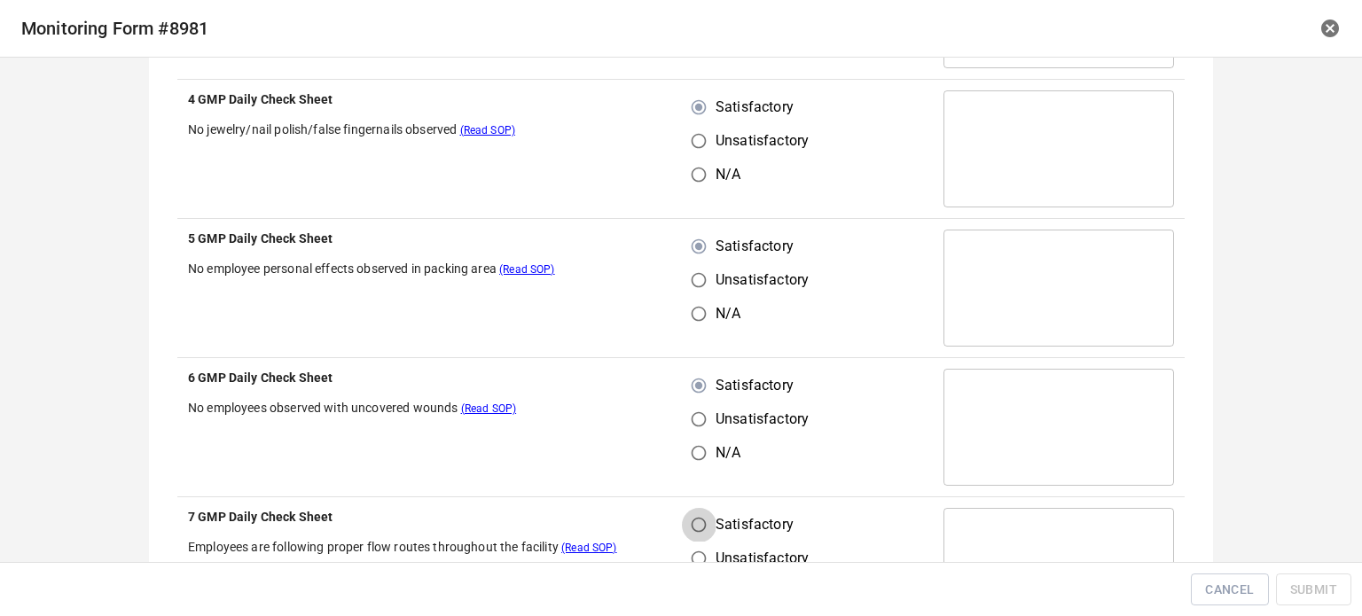
click at [695, 528] on input "Satisfactory" at bounding box center [699, 525] width 34 height 34
radio input "true"
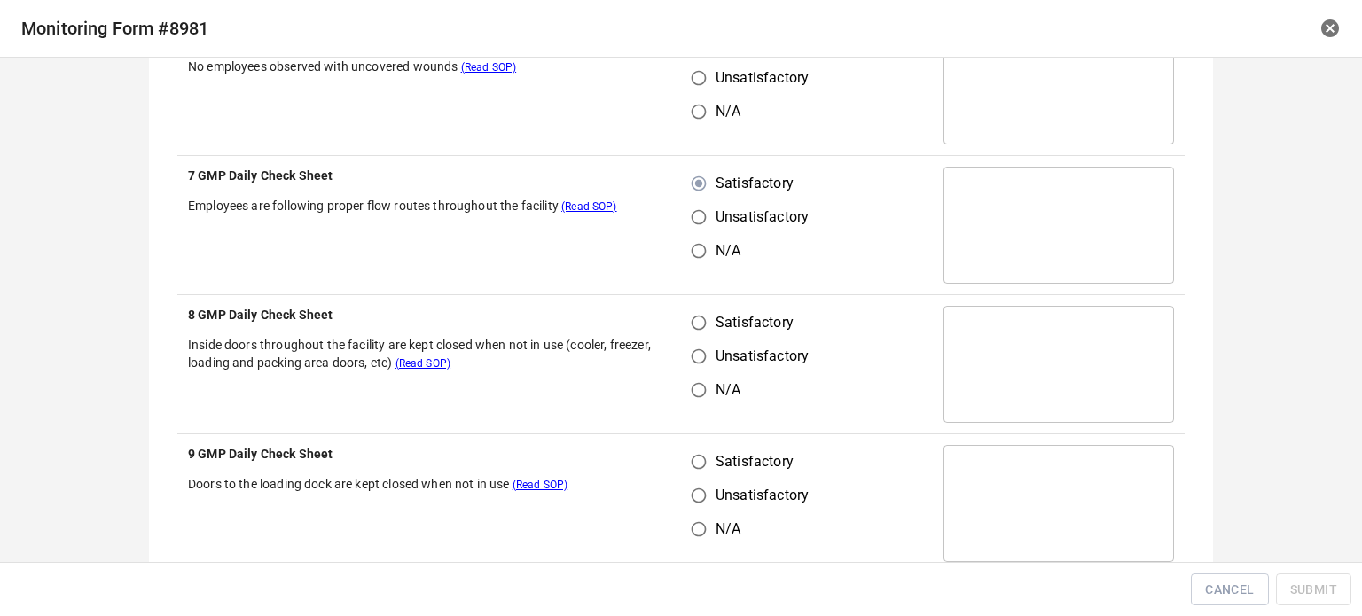
scroll to position [2217, 0]
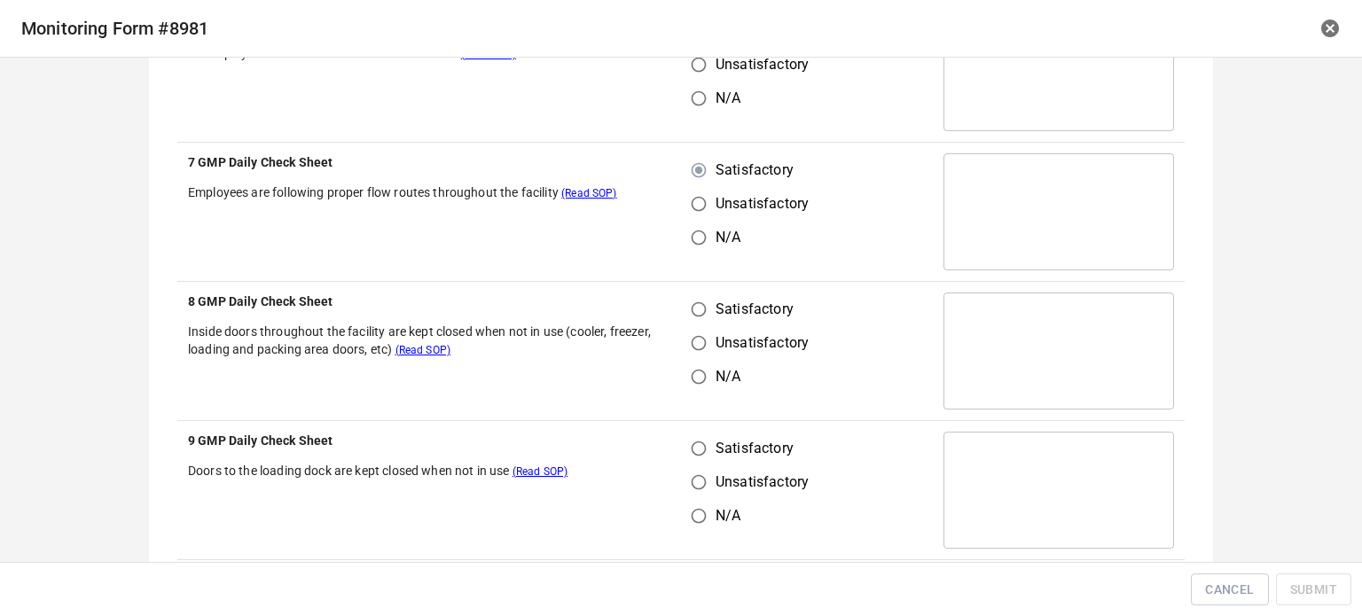
click at [707, 315] on input "Satisfactory" at bounding box center [699, 310] width 34 height 34
radio input "true"
click at [695, 450] on input "Satisfactory" at bounding box center [699, 449] width 34 height 34
radio input "true"
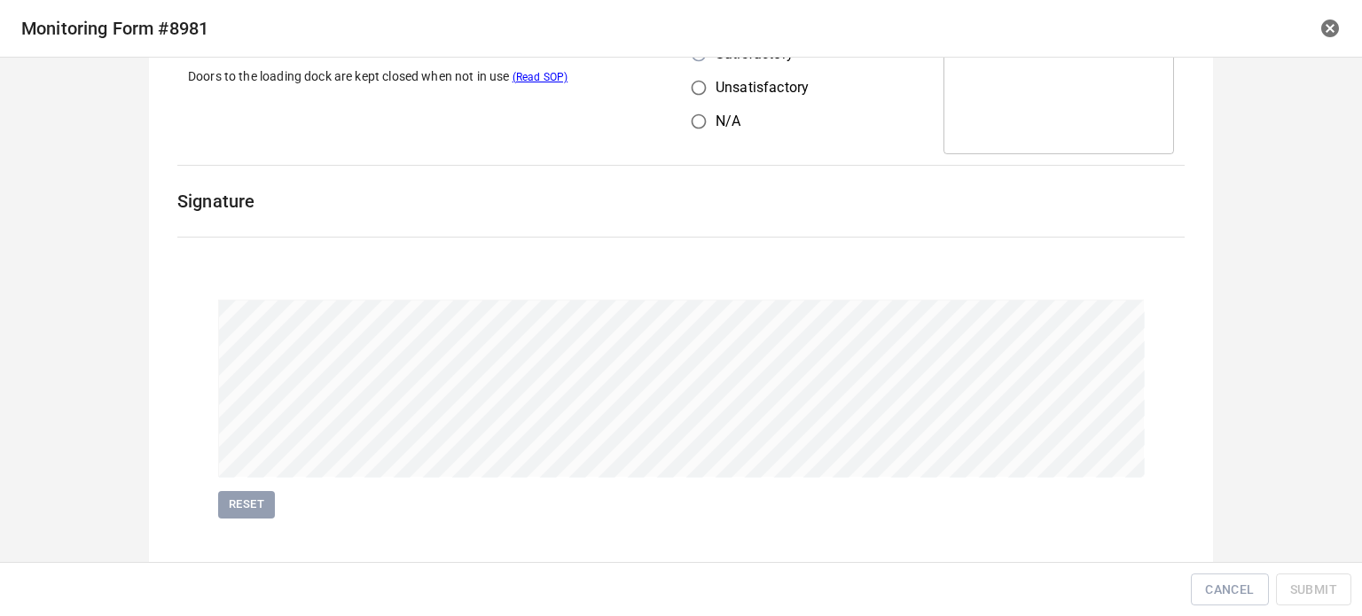
scroll to position [2634, 0]
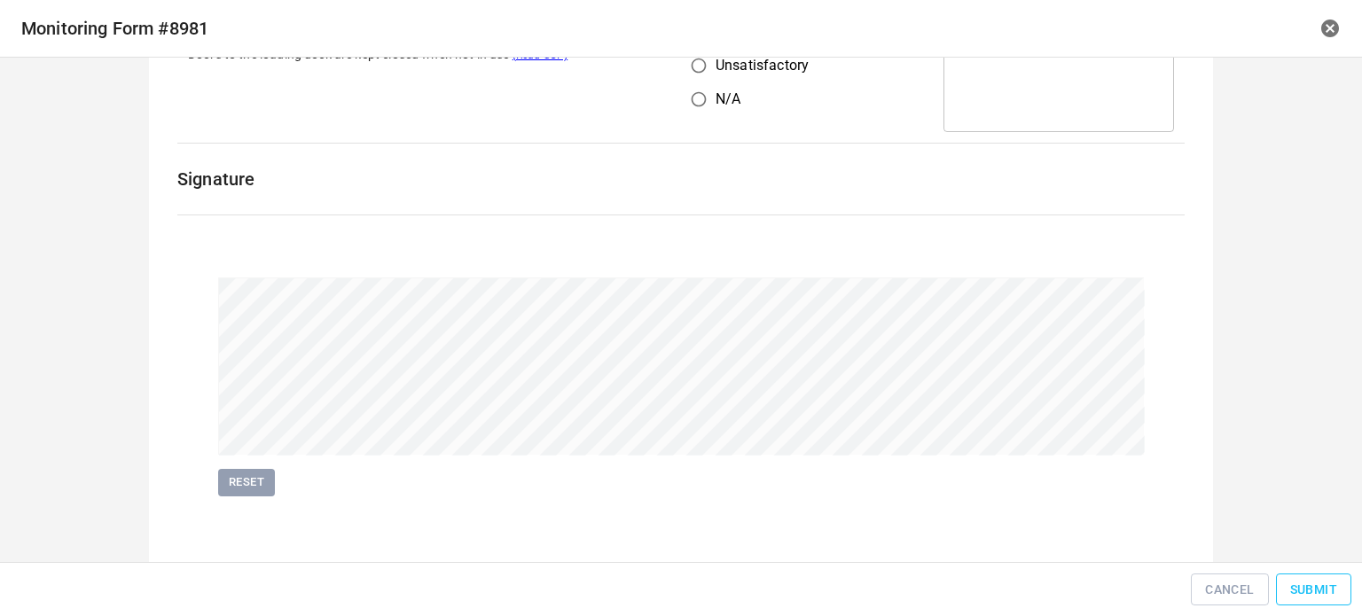
click at [1312, 595] on span "Submit" at bounding box center [1313, 590] width 47 height 22
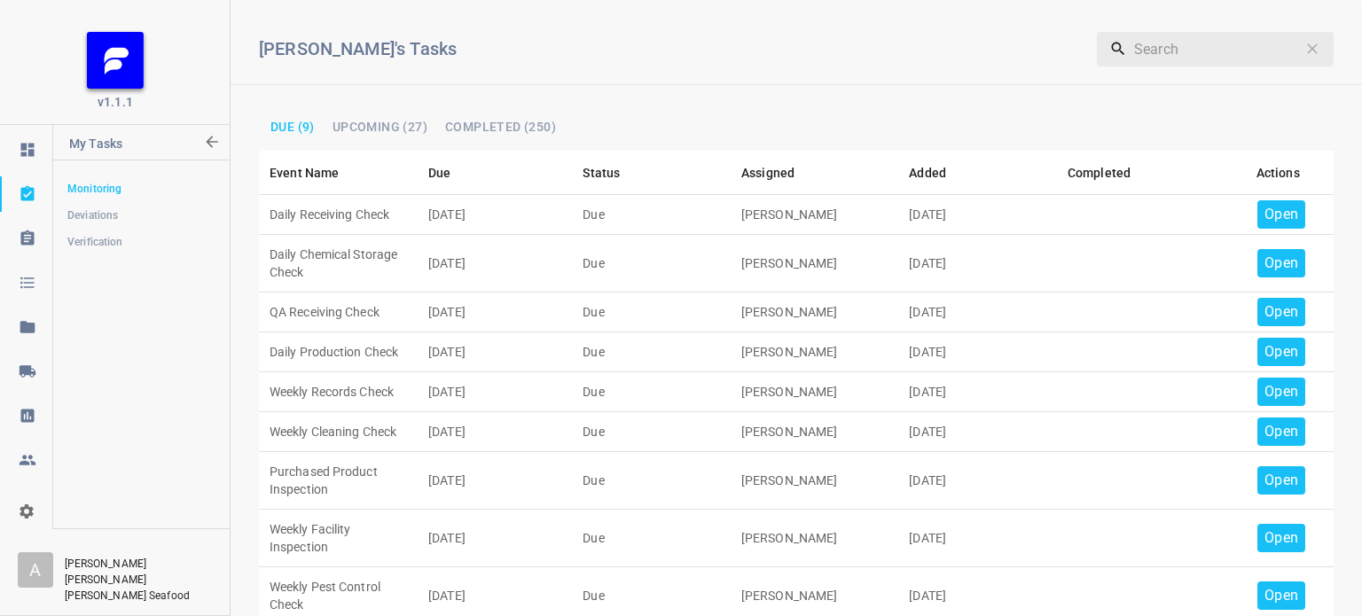
click at [1271, 213] on p "Open" at bounding box center [1281, 214] width 34 height 21
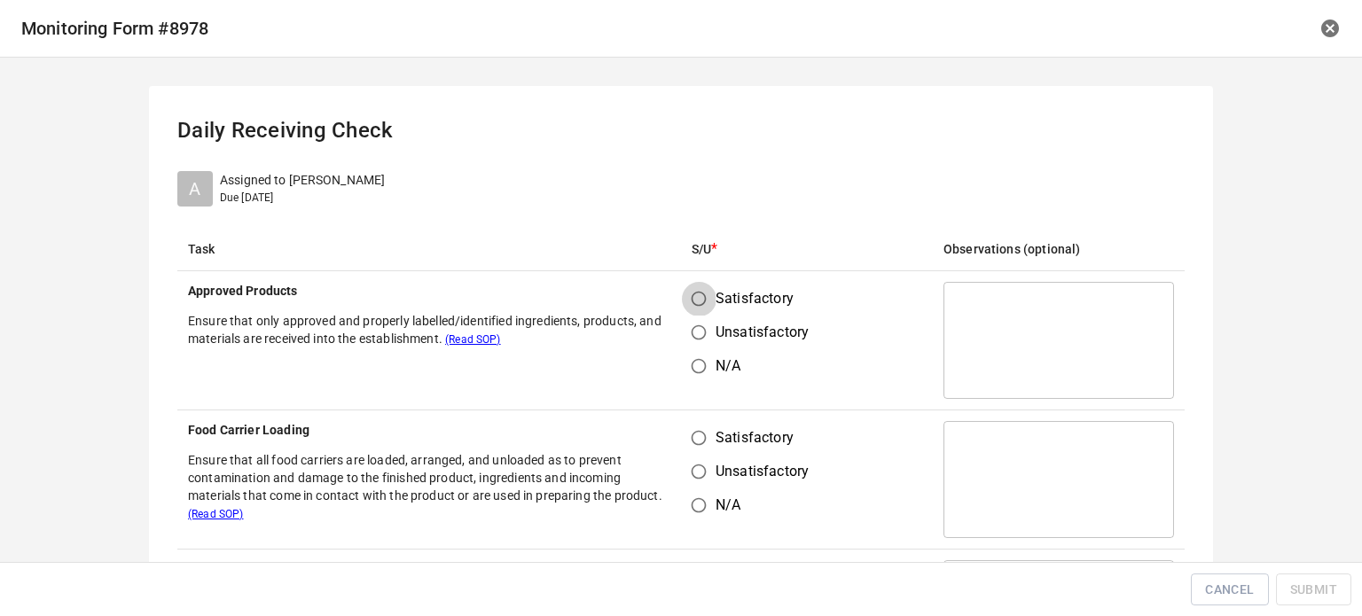
drag, startPoint x: 687, startPoint y: 293, endPoint x: 716, endPoint y: 344, distance: 58.7
click at [688, 296] on input "Satisfactory" at bounding box center [699, 299] width 34 height 34
radio input "true"
click at [688, 437] on input "Satisfactory" at bounding box center [699, 438] width 34 height 34
radio input "true"
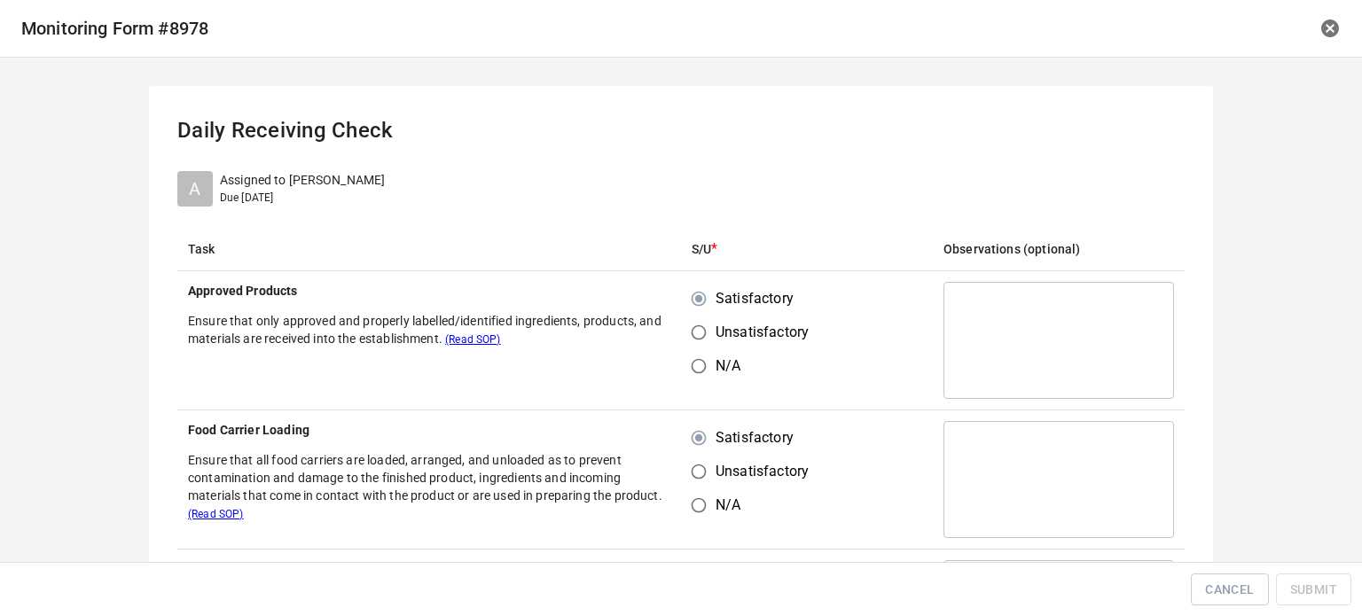
scroll to position [266, 0]
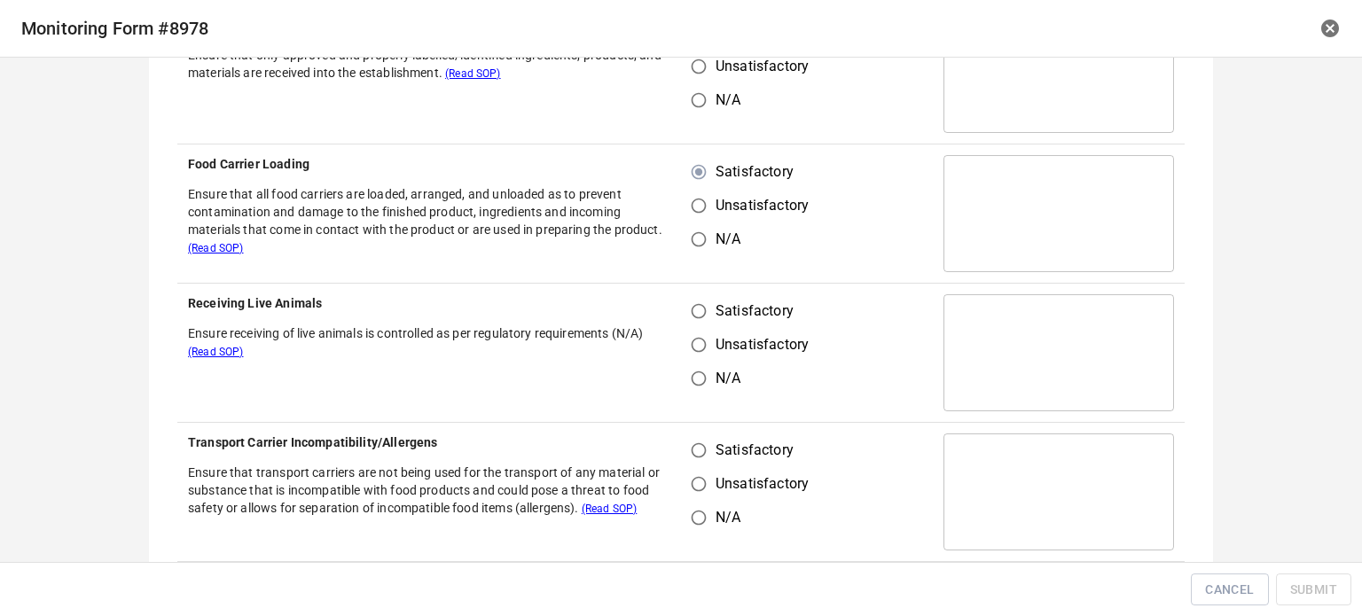
click at [693, 313] on input "Satisfactory" at bounding box center [699, 311] width 34 height 34
radio input "true"
click at [691, 465] on input "Satisfactory" at bounding box center [699, 451] width 34 height 34
radio input "true"
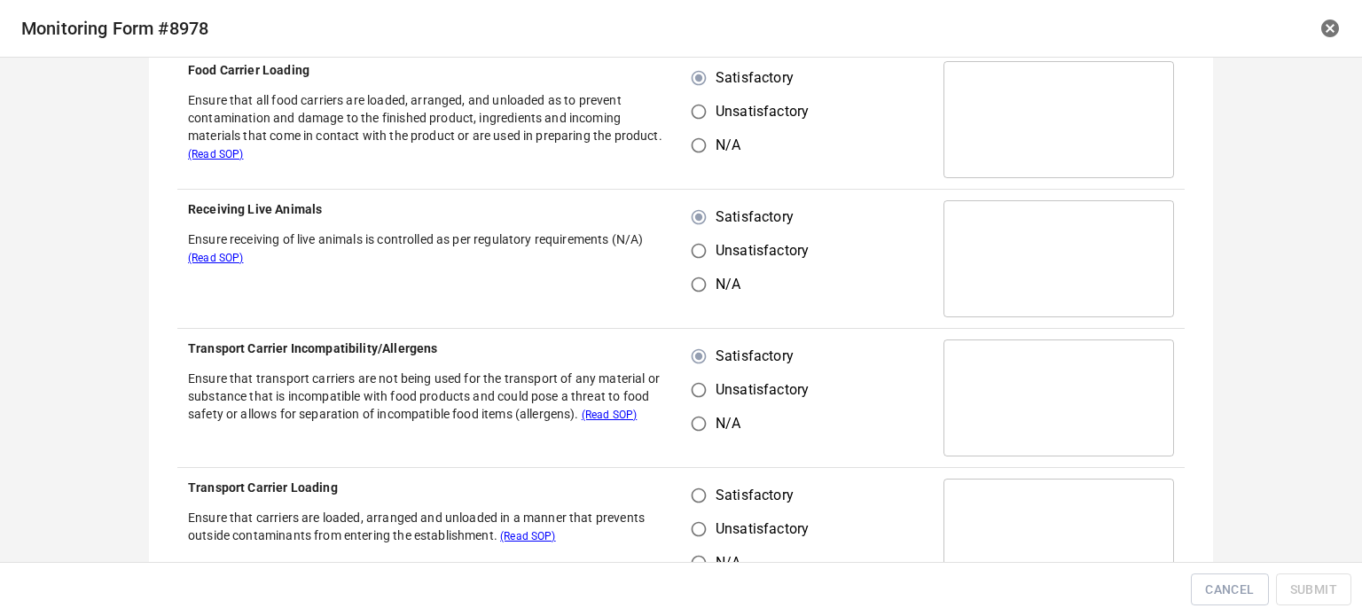
scroll to position [532, 0]
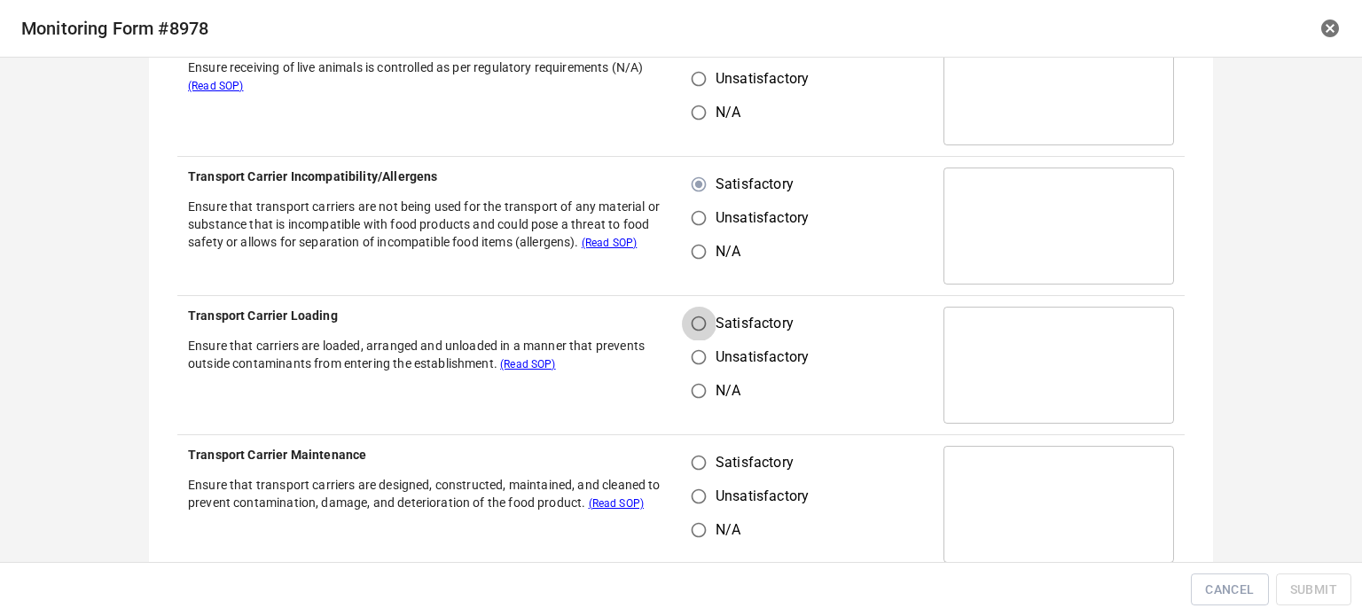
click at [687, 312] on input "Satisfactory" at bounding box center [699, 324] width 34 height 34
radio input "true"
drag, startPoint x: 688, startPoint y: 466, endPoint x: 777, endPoint y: 421, distance: 99.1
click at [690, 466] on input "Satisfactory" at bounding box center [699, 463] width 34 height 34
radio input "true"
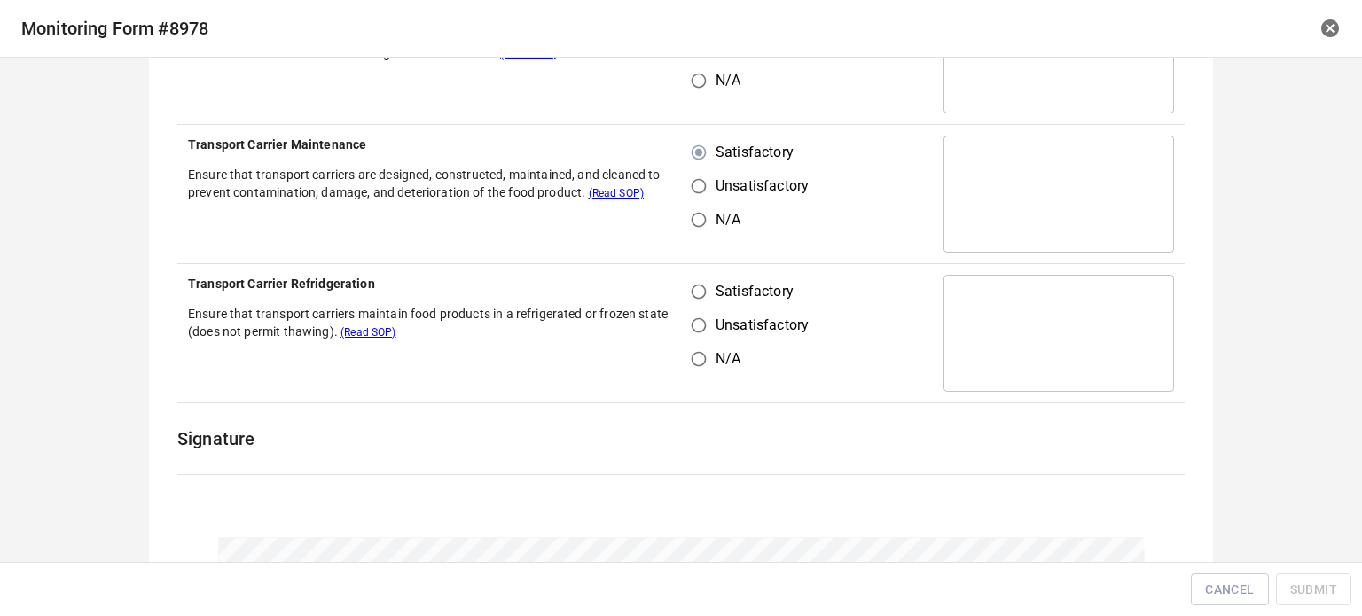
scroll to position [887, 0]
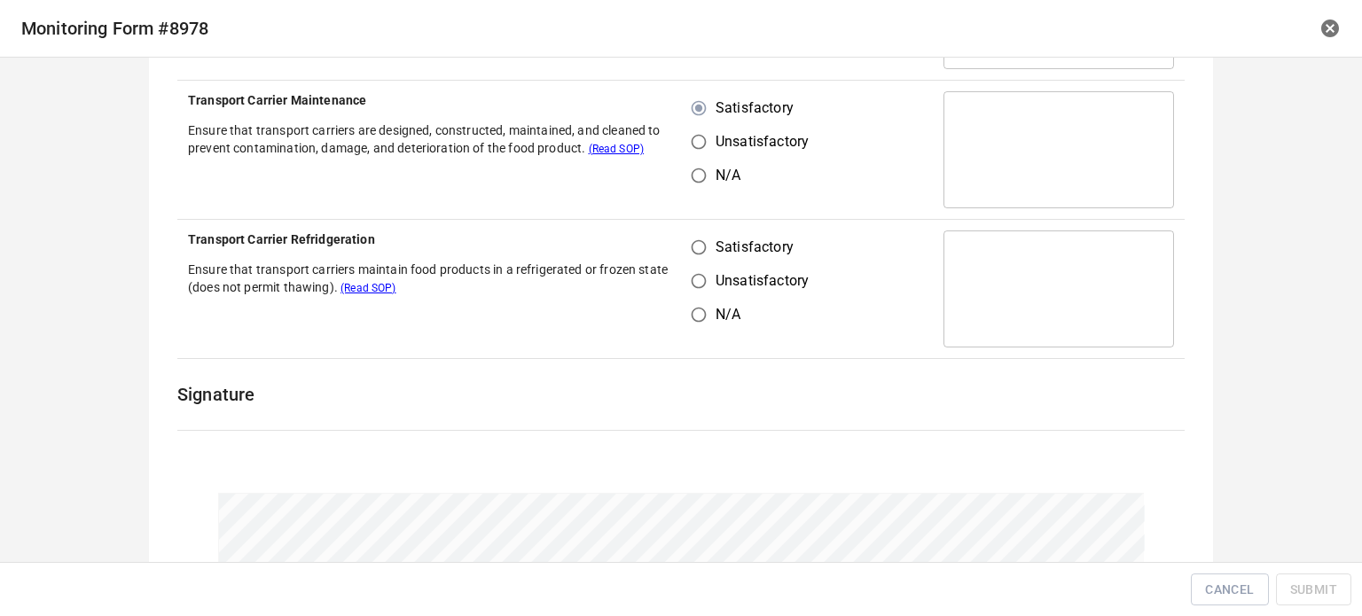
click at [700, 264] on input "Unsatisfactory" at bounding box center [699, 281] width 34 height 34
radio input "true"
click at [705, 238] on input "Satisfactory" at bounding box center [699, 248] width 34 height 34
radio input "true"
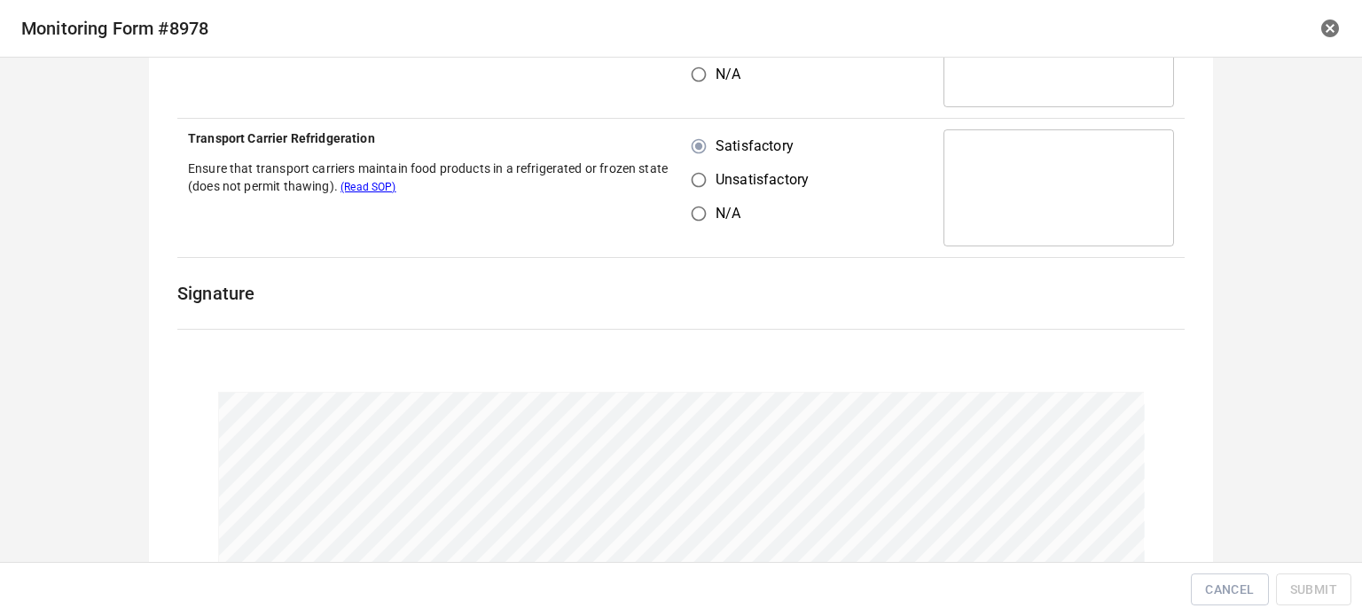
scroll to position [1104, 0]
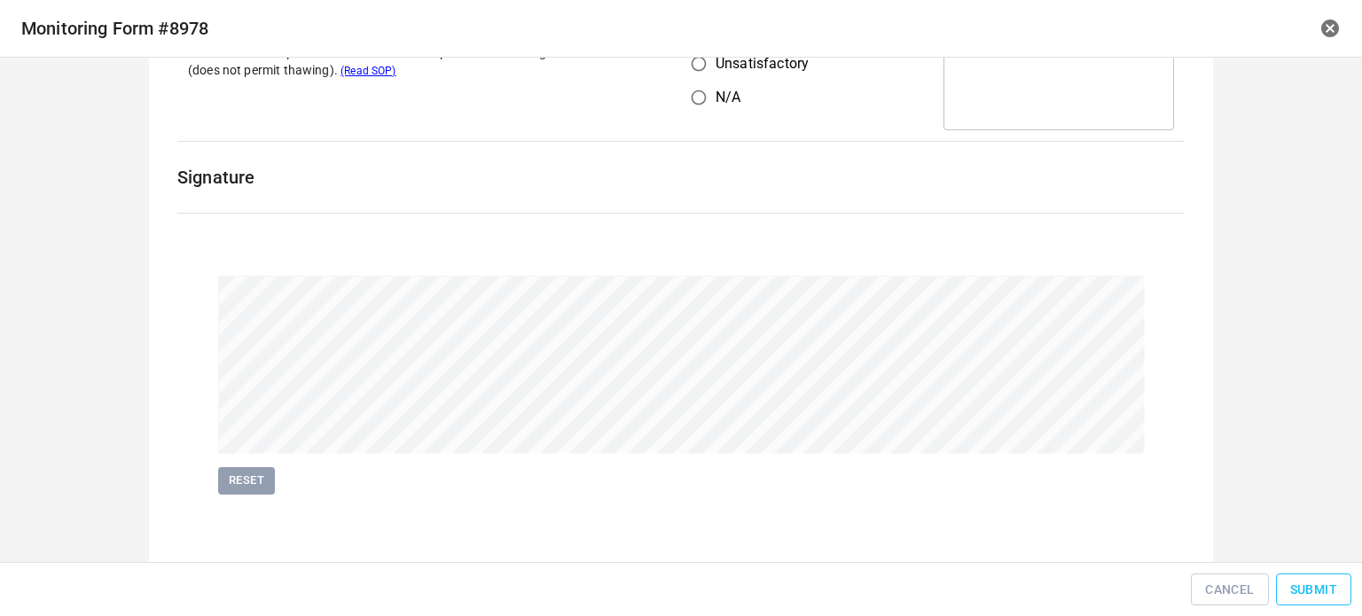
click at [1327, 588] on span "Submit" at bounding box center [1313, 590] width 47 height 22
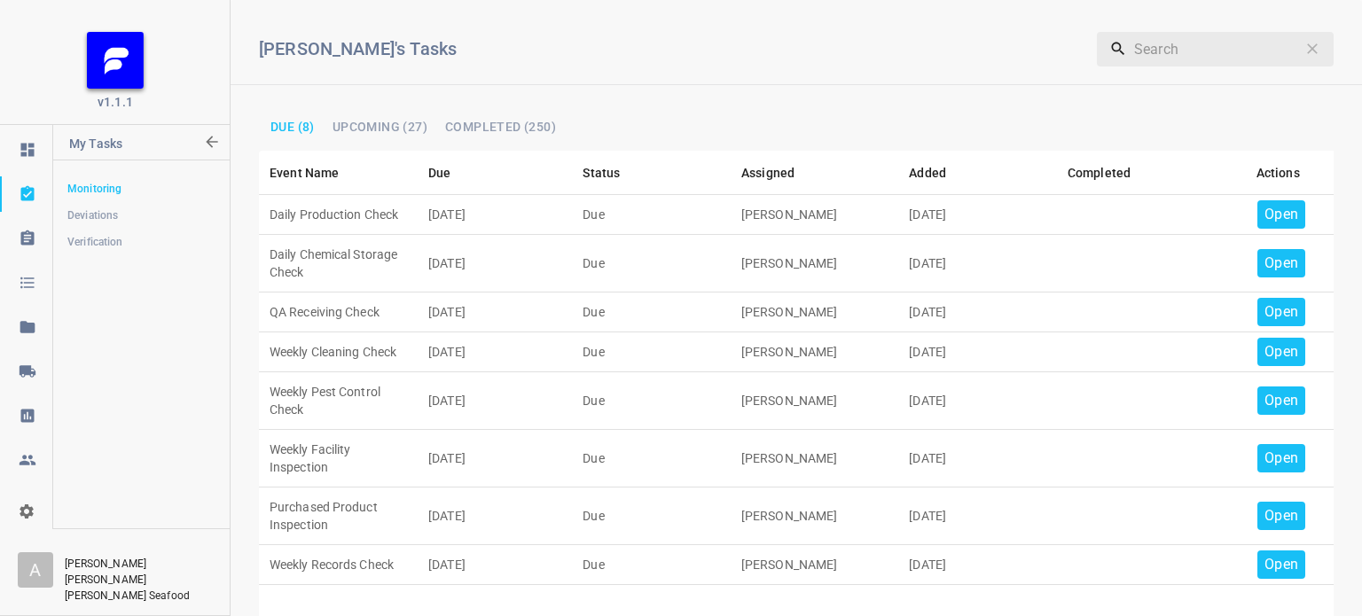
click at [1268, 208] on p "Open" at bounding box center [1281, 214] width 34 height 21
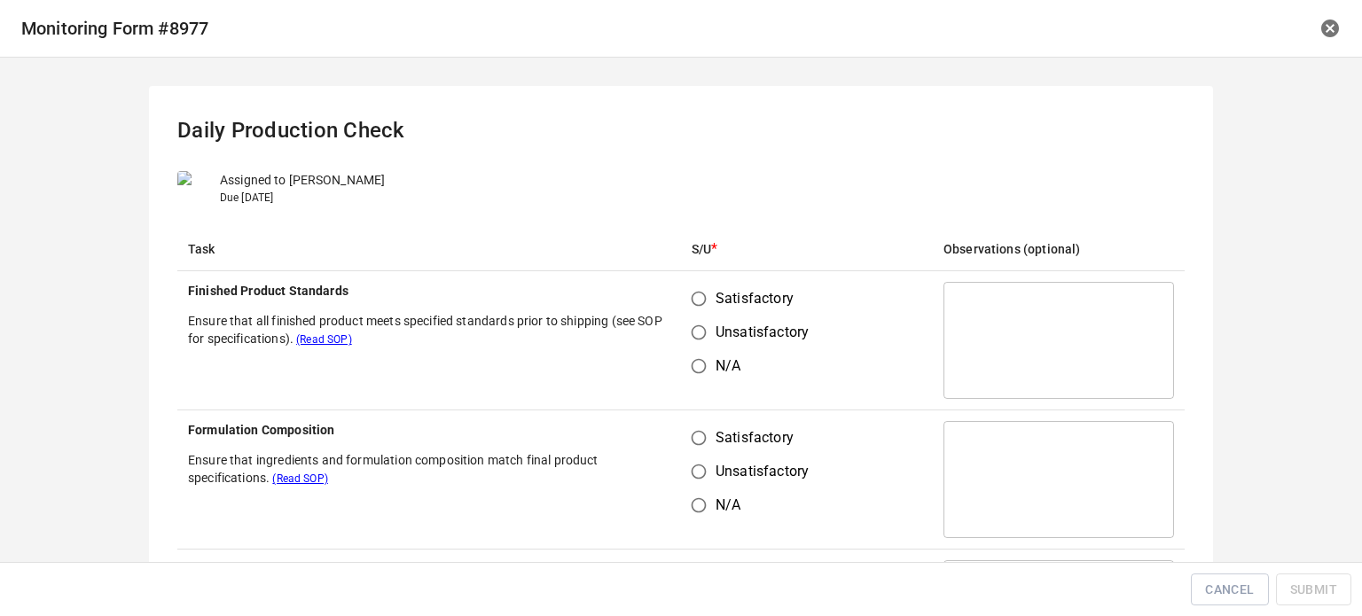
click at [699, 296] on input "Satisfactory" at bounding box center [699, 299] width 34 height 34
radio input "true"
drag, startPoint x: 694, startPoint y: 422, endPoint x: 725, endPoint y: 455, distance: 45.2
click at [702, 439] on input "Satisfactory" at bounding box center [699, 438] width 34 height 34
radio input "true"
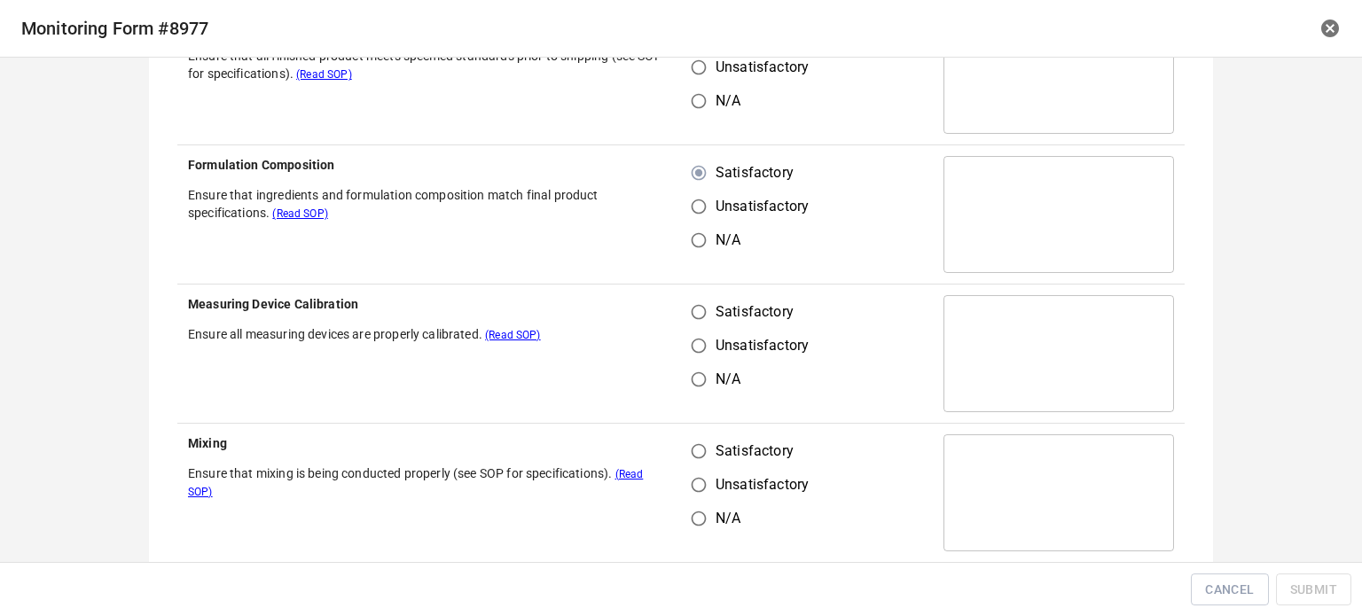
scroll to position [266, 0]
click at [688, 301] on input "Satisfactory" at bounding box center [699, 311] width 34 height 34
radio input "true"
click at [686, 461] on input "Satisfactory" at bounding box center [699, 451] width 34 height 34
radio input "true"
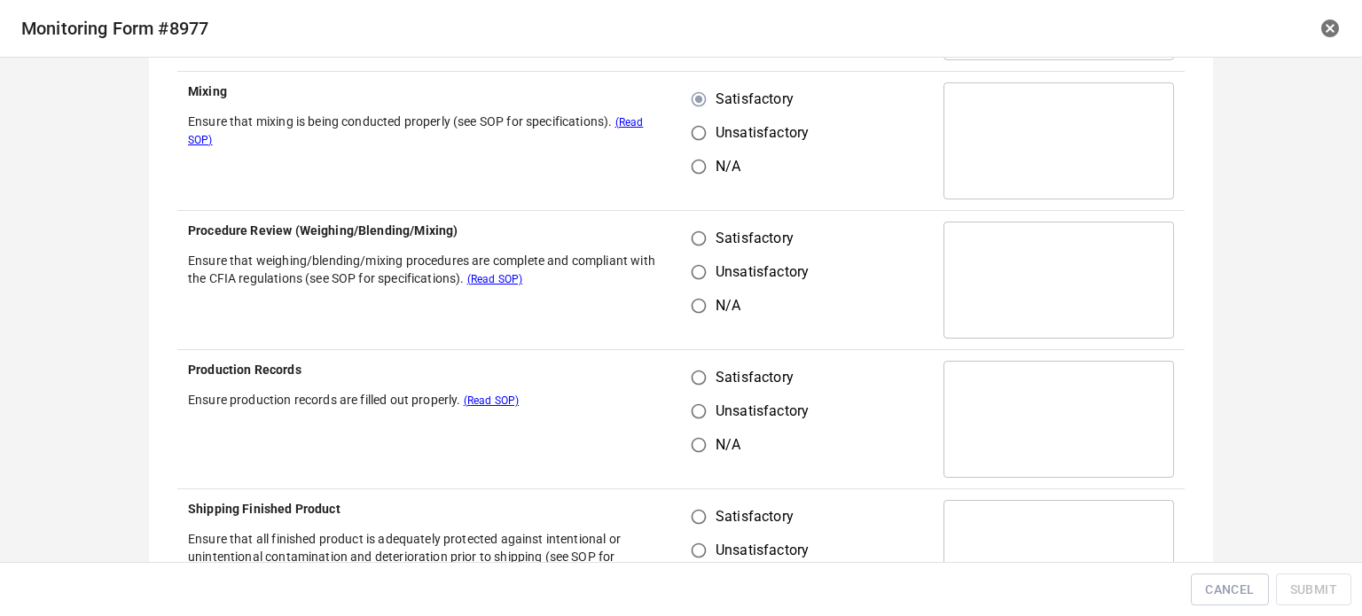
scroll to position [621, 0]
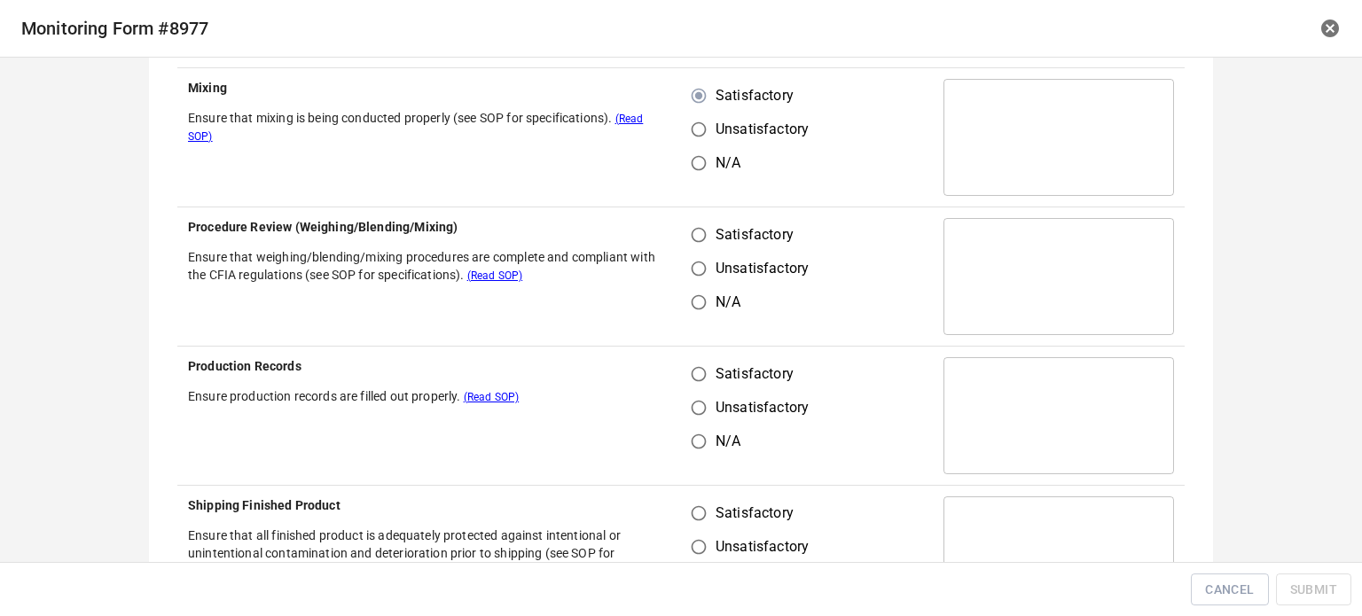
drag, startPoint x: 695, startPoint y: 272, endPoint x: 681, endPoint y: 221, distance: 53.3
click at [691, 261] on input "Unsatisfactory" at bounding box center [699, 269] width 34 height 34
radio input "true"
drag, startPoint x: 681, startPoint y: 221, endPoint x: 703, endPoint y: 254, distance: 39.6
click at [689, 234] on input "Satisfactory" at bounding box center [699, 235] width 34 height 34
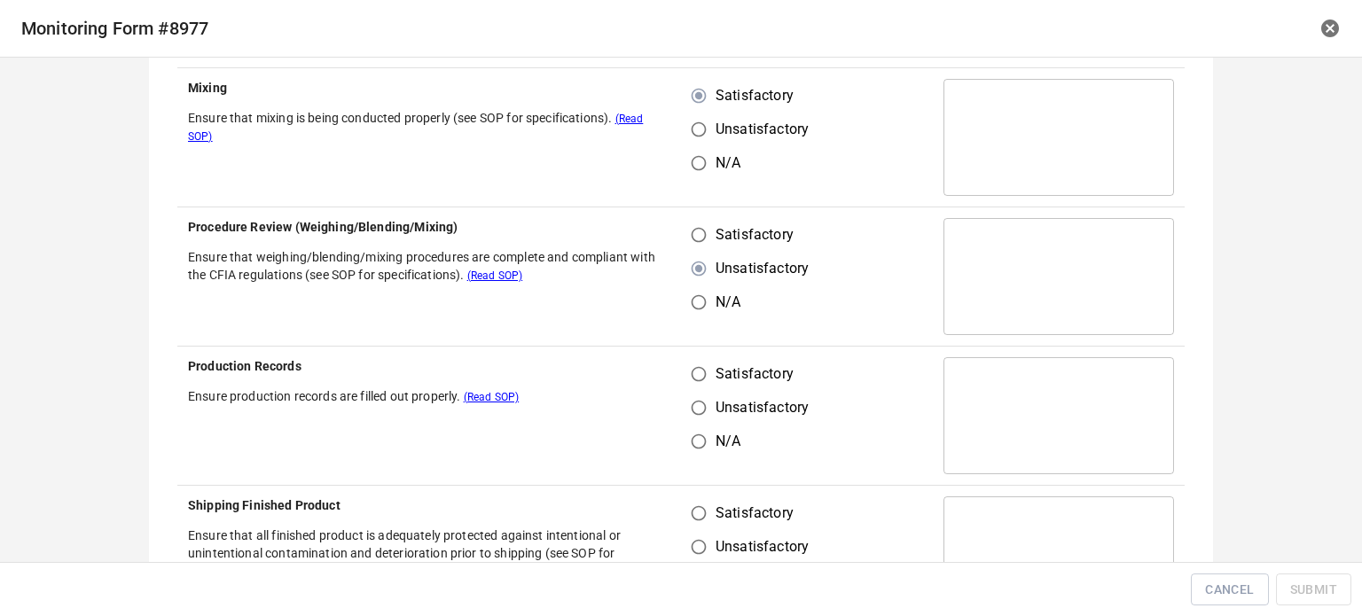
radio input "true"
click at [689, 375] on input "Satisfactory" at bounding box center [699, 374] width 34 height 34
radio input "true"
drag, startPoint x: 693, startPoint y: 526, endPoint x: 692, endPoint y: 513, distance: 12.4
click at [693, 520] on div "Satisfactory Unsatisfactory N/A" at bounding box center [757, 547] width 131 height 101
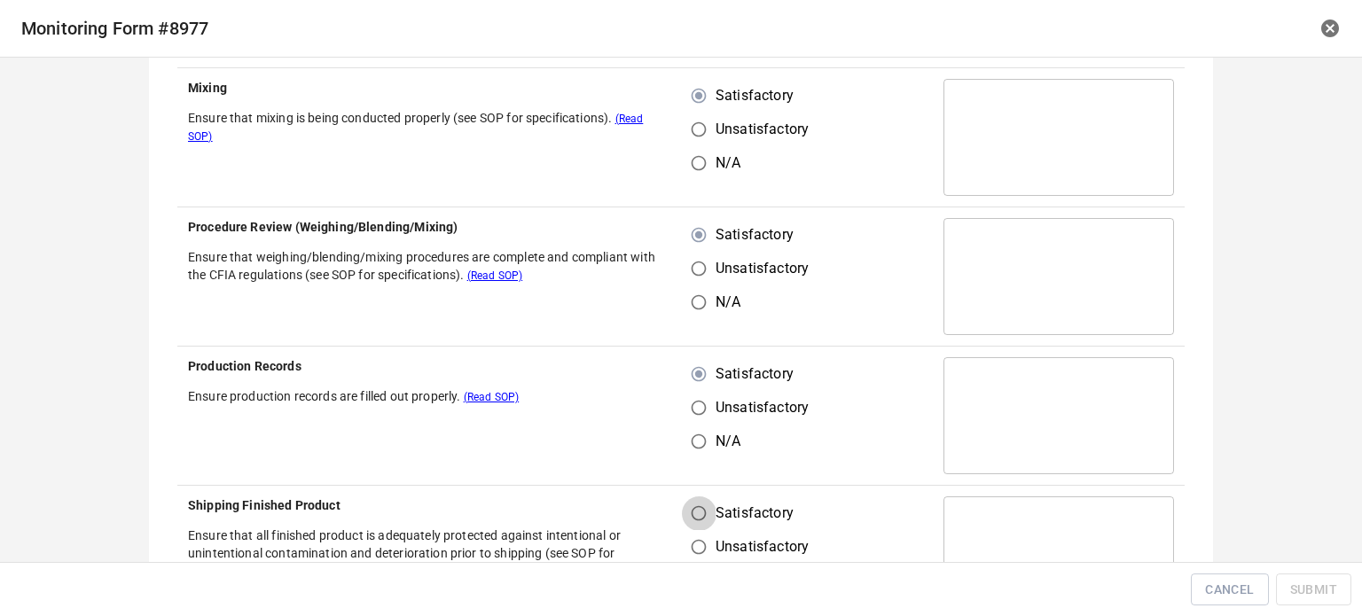
click at [701, 510] on input "Satisfactory" at bounding box center [699, 514] width 34 height 34
radio input "true"
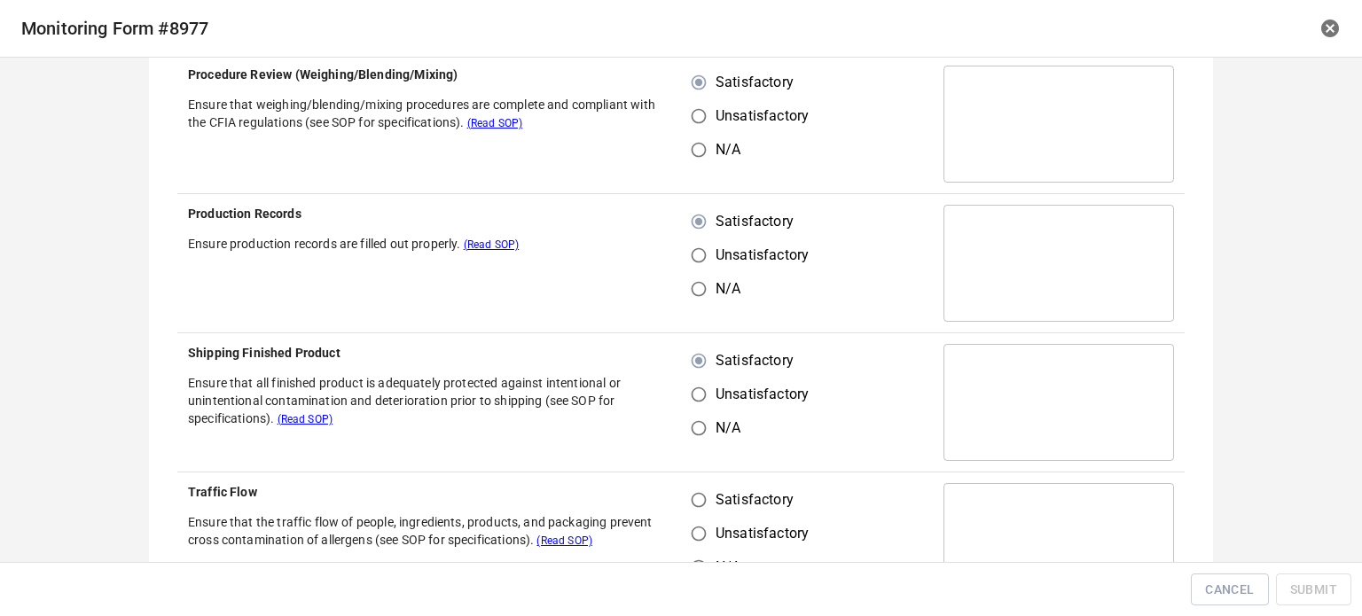
scroll to position [975, 0]
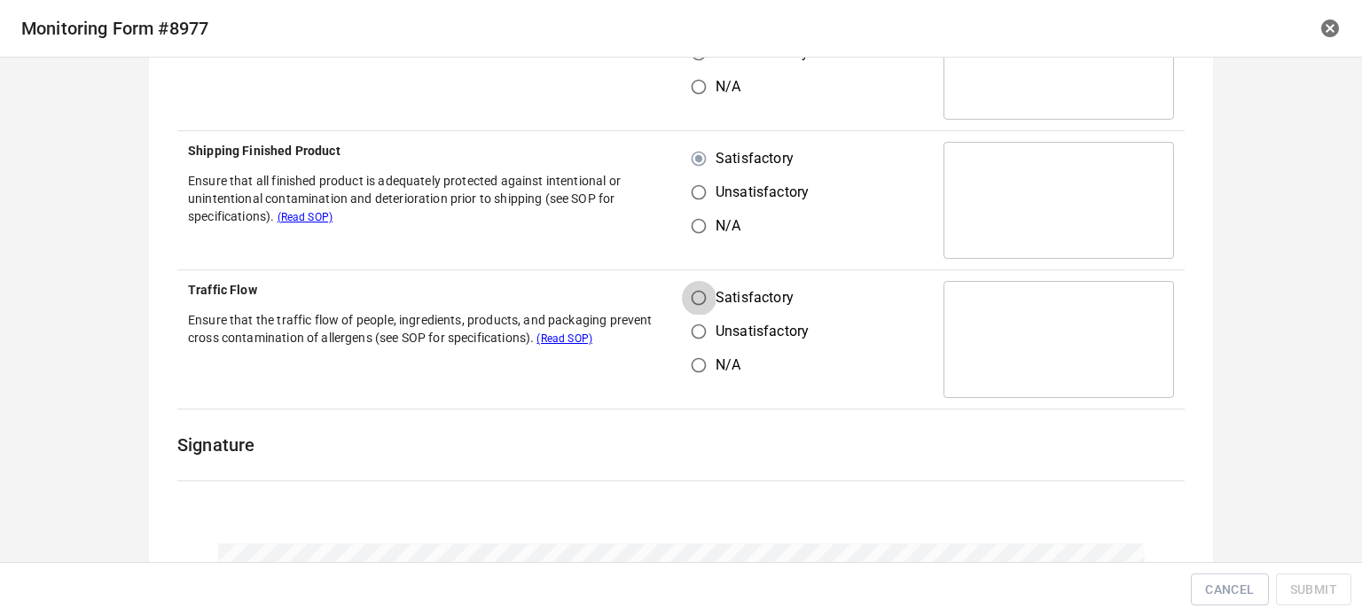
click at [685, 290] on input "Satisfactory" at bounding box center [699, 298] width 34 height 34
radio input "true"
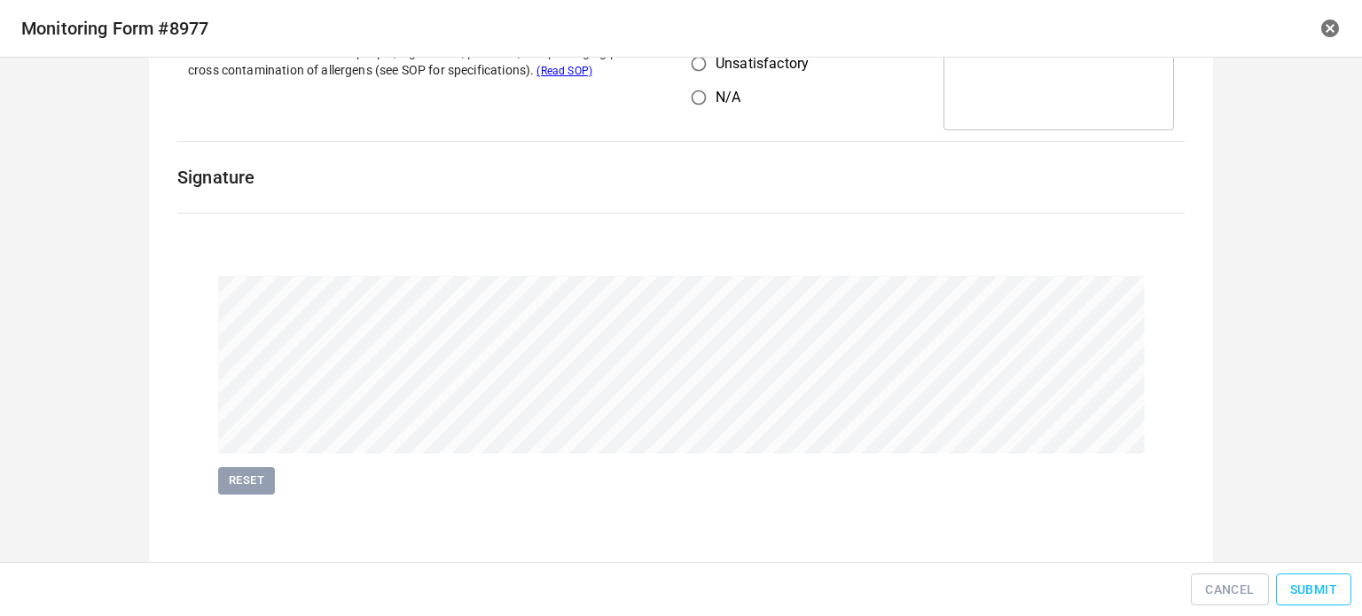
click at [1326, 588] on span "Submit" at bounding box center [1313, 590] width 47 height 22
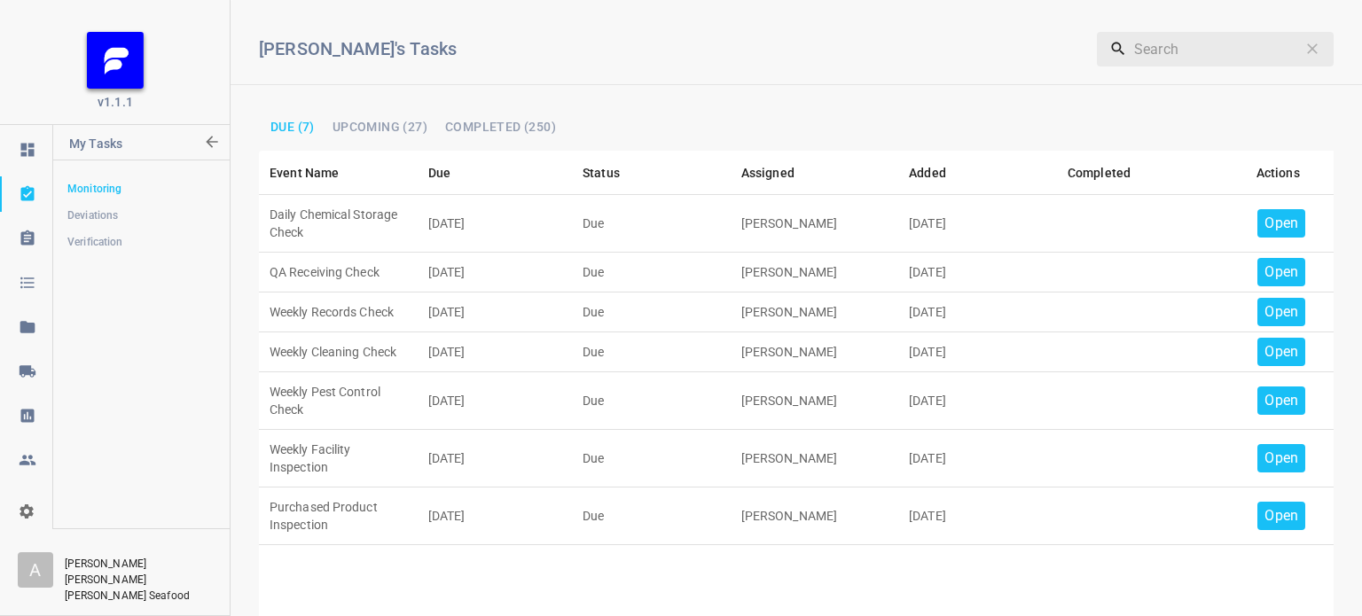
click at [1273, 216] on p "Open" at bounding box center [1281, 223] width 34 height 21
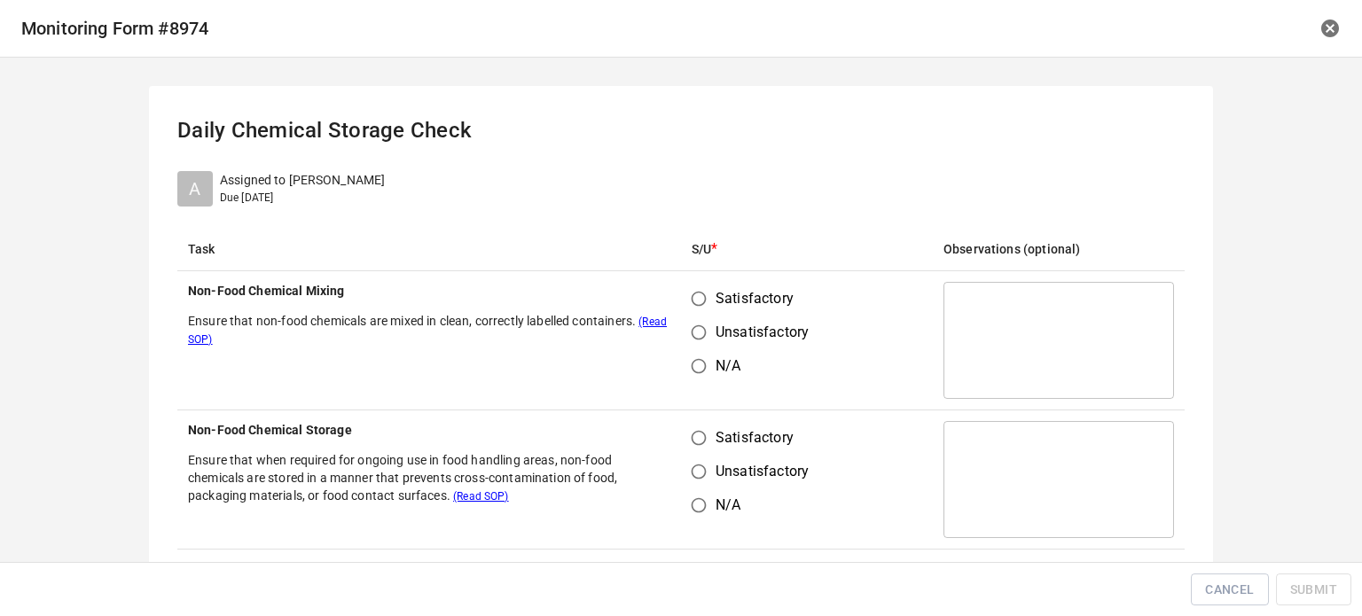
click at [704, 308] on input "Satisfactory" at bounding box center [699, 299] width 34 height 34
radio input "true"
click at [693, 457] on input "Unsatisfactory" at bounding box center [699, 472] width 34 height 34
radio input "true"
click at [703, 432] on input "Satisfactory" at bounding box center [699, 438] width 34 height 34
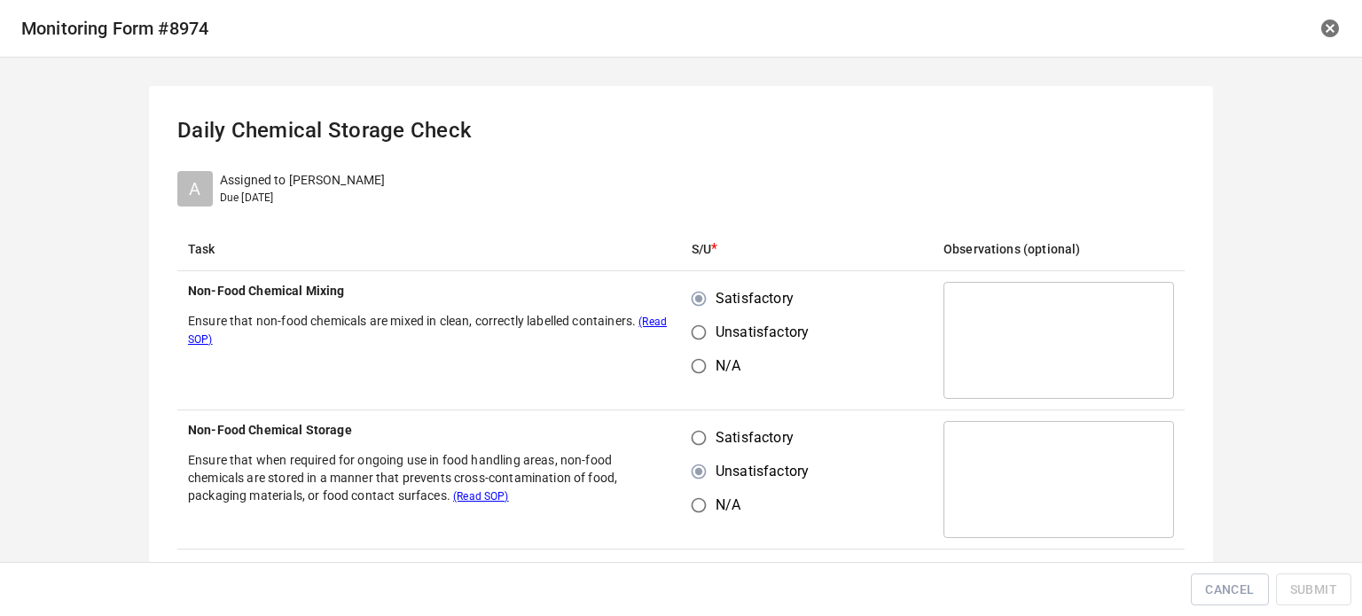
radio input "true"
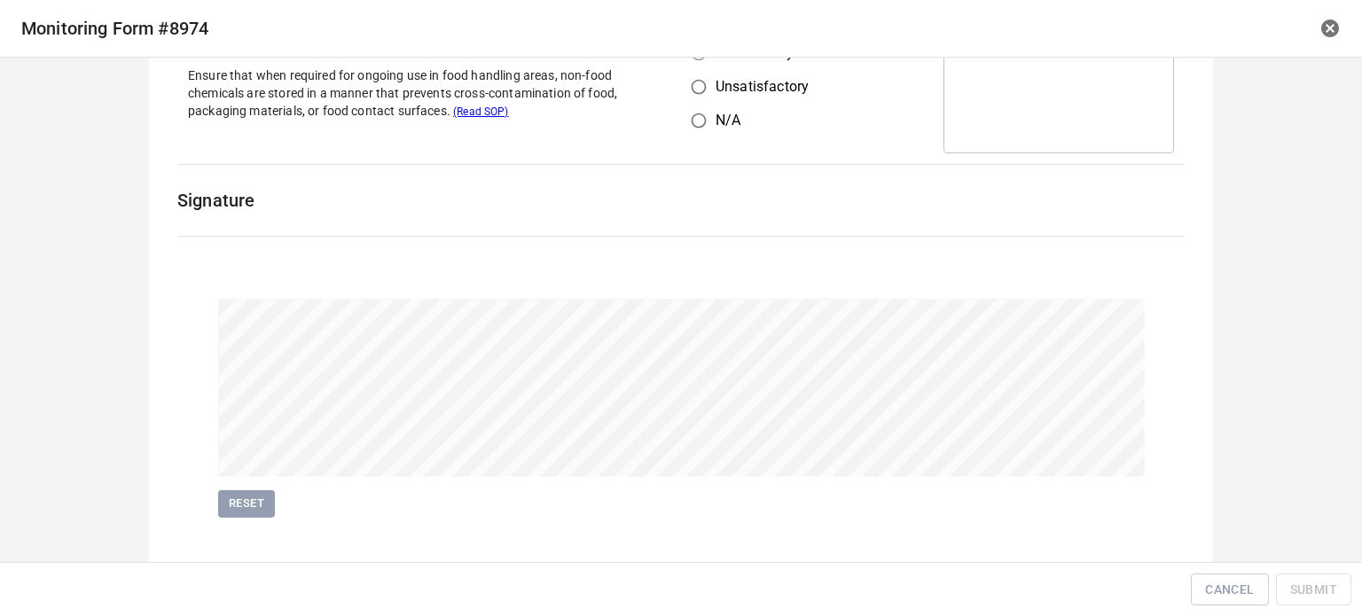
scroll to position [409, 0]
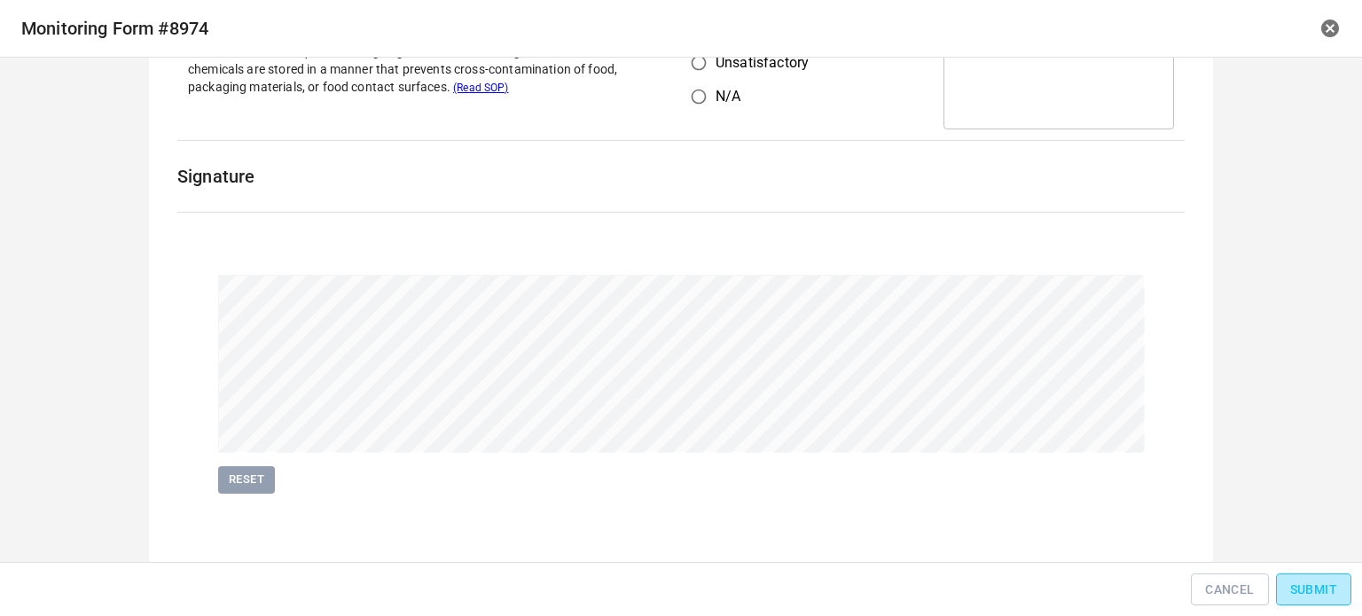
click at [1297, 595] on span "Submit" at bounding box center [1313, 590] width 47 height 22
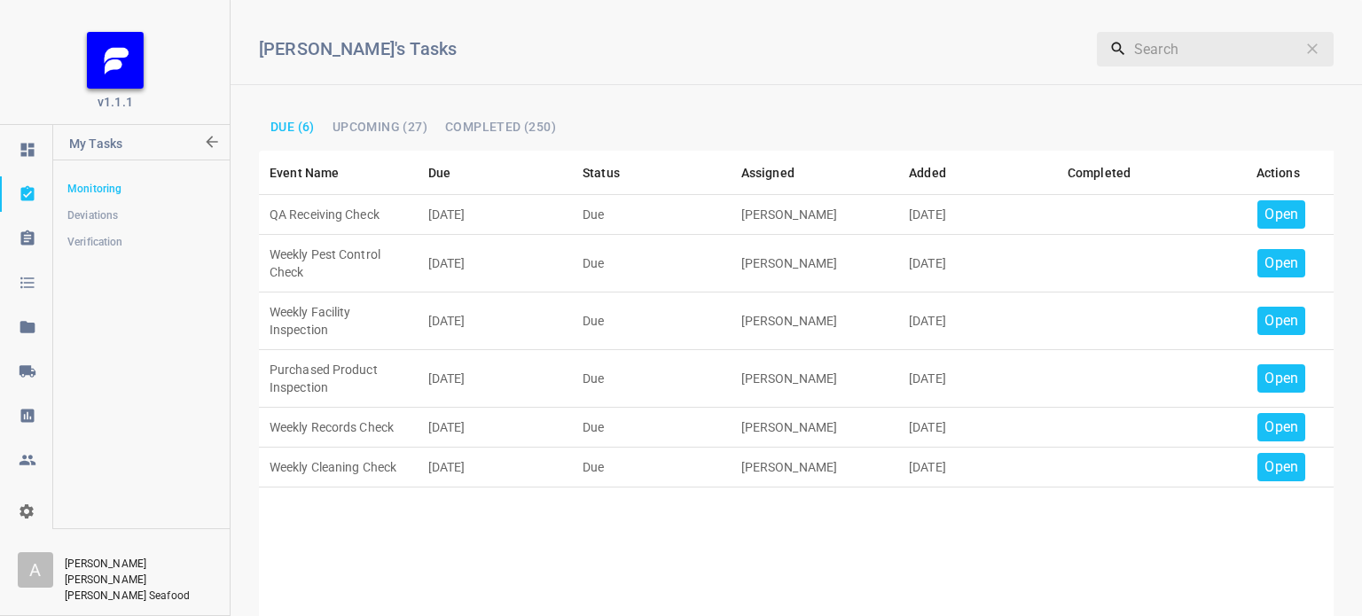
click at [1257, 201] on div "Open" at bounding box center [1281, 214] width 48 height 28
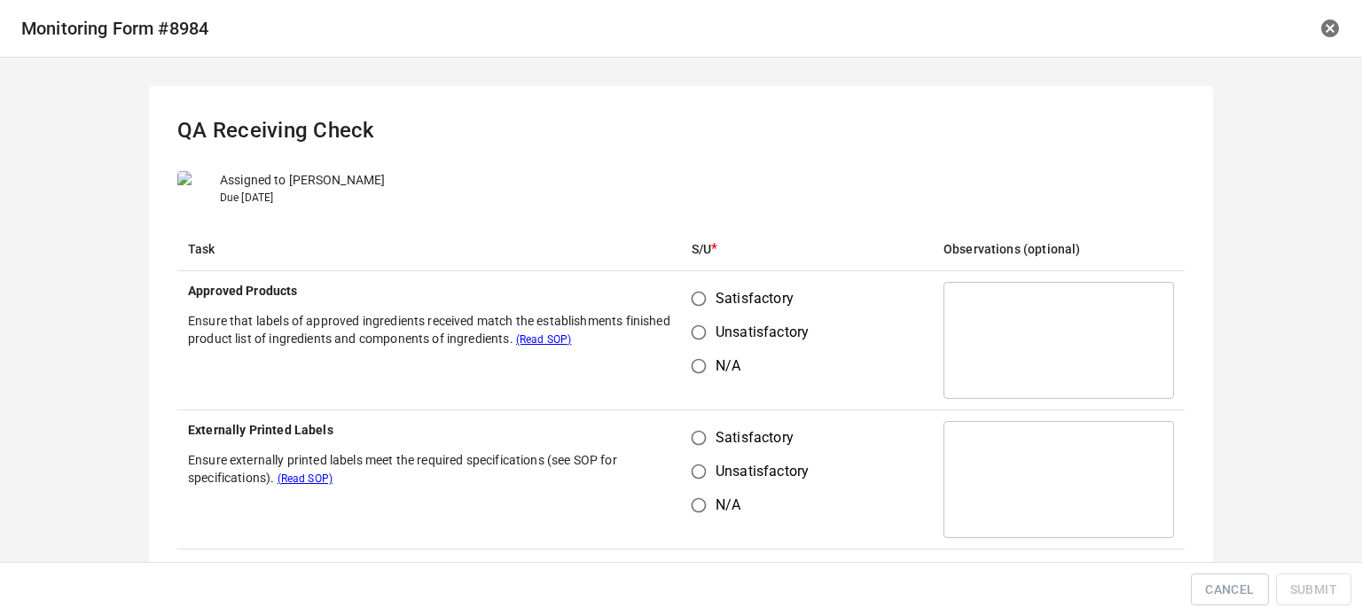
click at [703, 293] on input "Satisfactory" at bounding box center [699, 299] width 34 height 34
radio input "true"
click at [695, 462] on input "Unsatisfactory" at bounding box center [699, 472] width 34 height 34
radio input "true"
drag, startPoint x: 702, startPoint y: 419, endPoint x: 698, endPoint y: 439, distance: 20.9
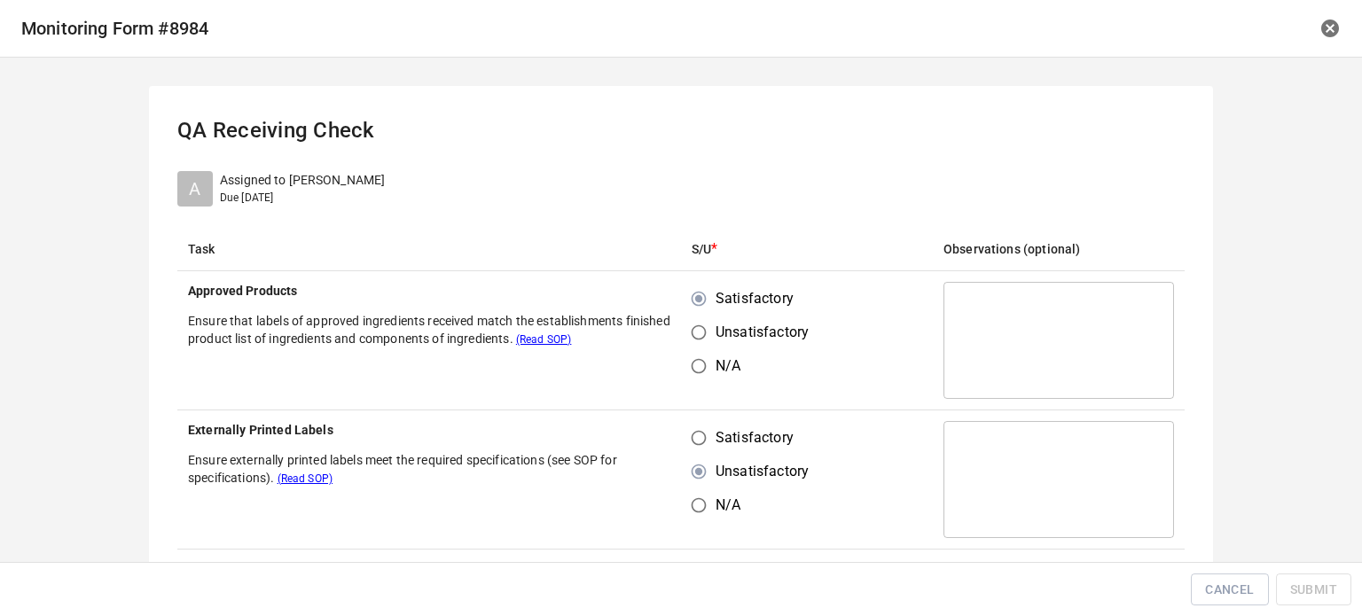
click at [699, 437] on td "Satisfactory Unsatisfactory N/A" at bounding box center [807, 480] width 252 height 139
drag, startPoint x: 699, startPoint y: 439, endPoint x: 722, endPoint y: 421, distance: 29.1
click at [699, 438] on input "Satisfactory" at bounding box center [699, 438] width 34 height 34
radio input "true"
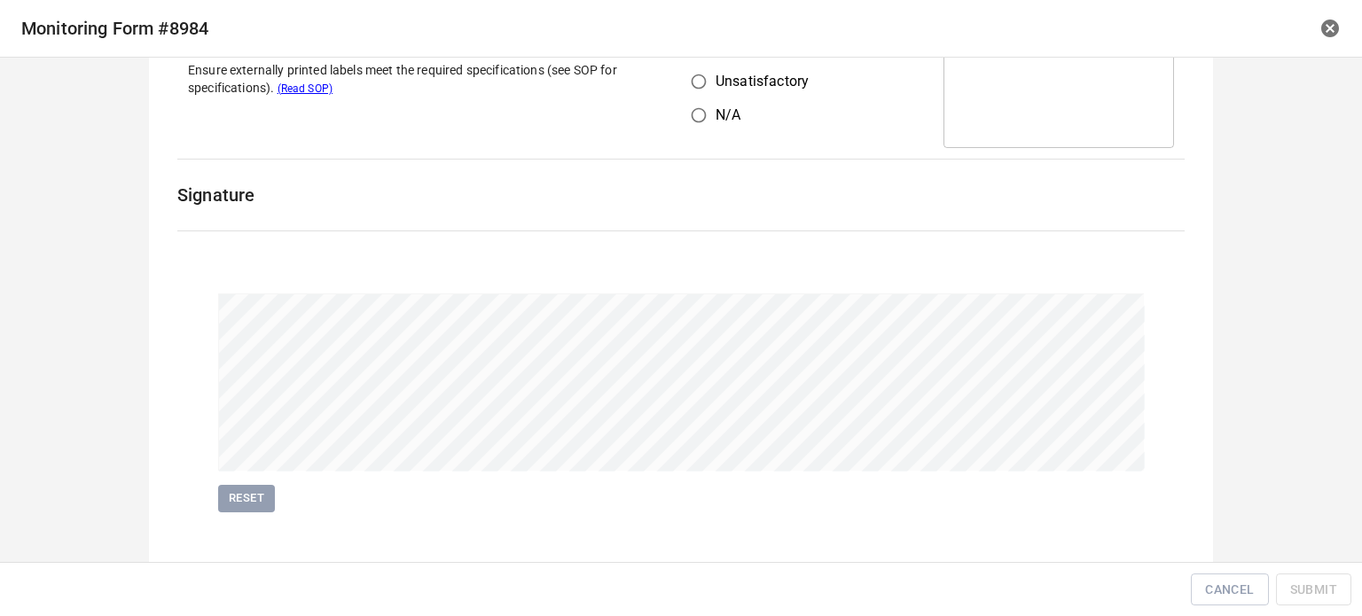
scroll to position [409, 0]
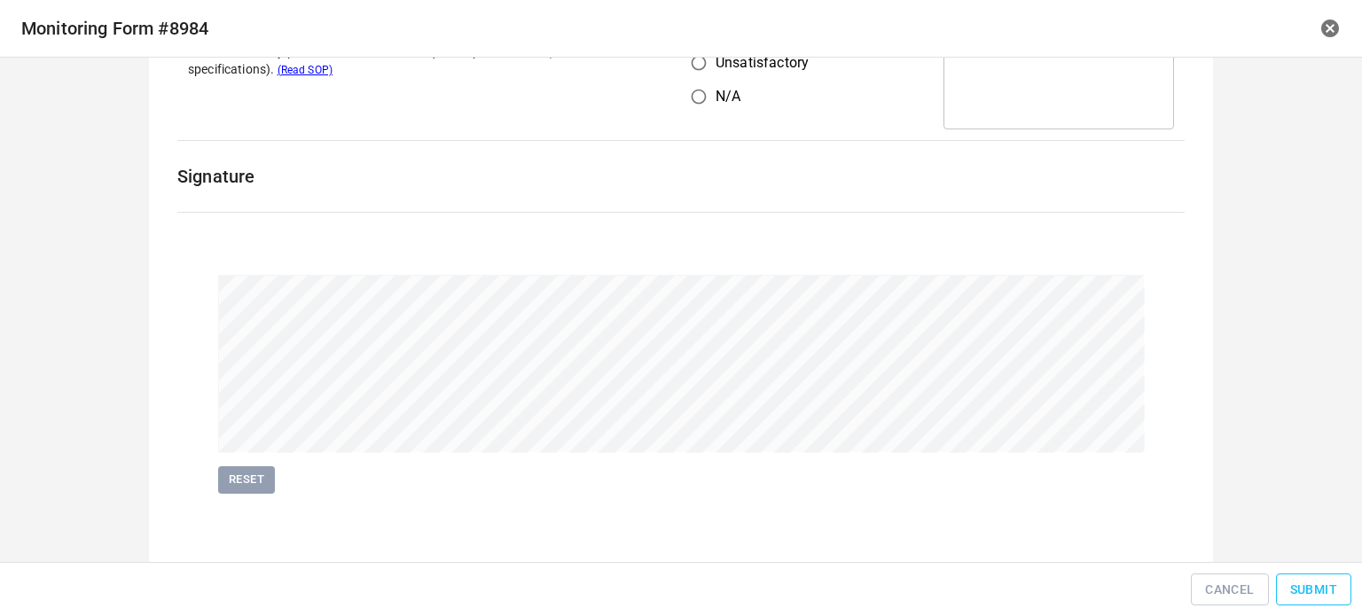
click at [1303, 583] on span "Submit" at bounding box center [1313, 590] width 47 height 22
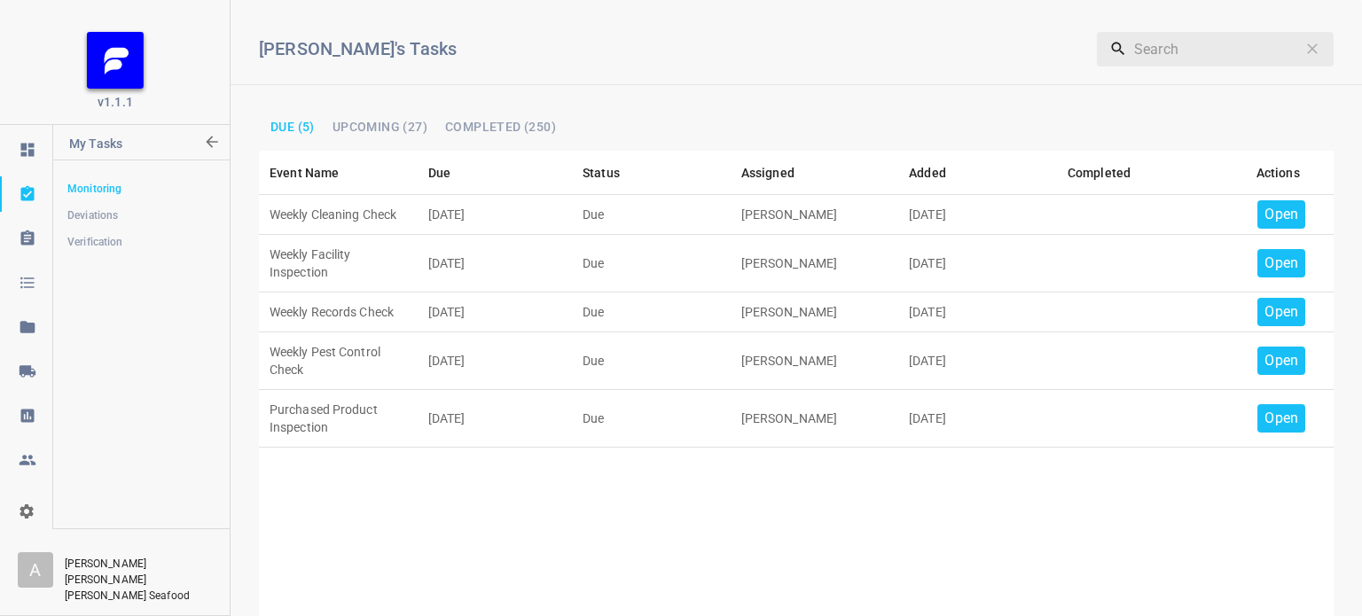
click at [1268, 219] on p "Open" at bounding box center [1281, 214] width 34 height 21
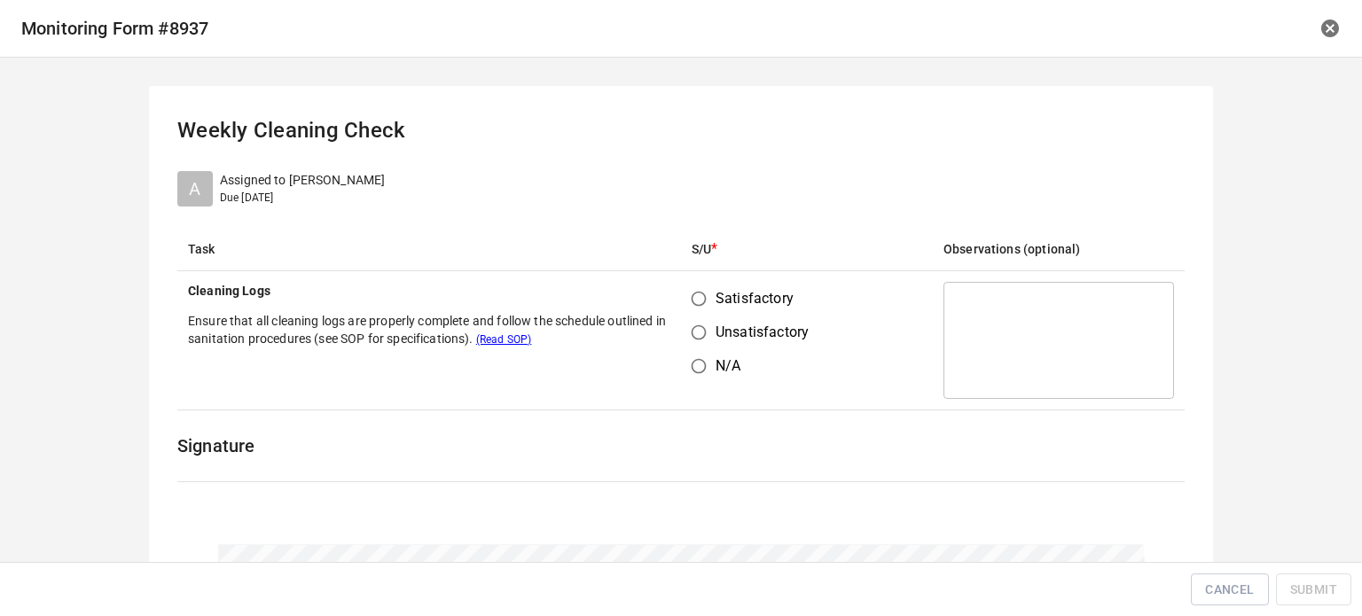
click at [688, 289] on input "Satisfactory" at bounding box center [699, 299] width 34 height 34
radio input "true"
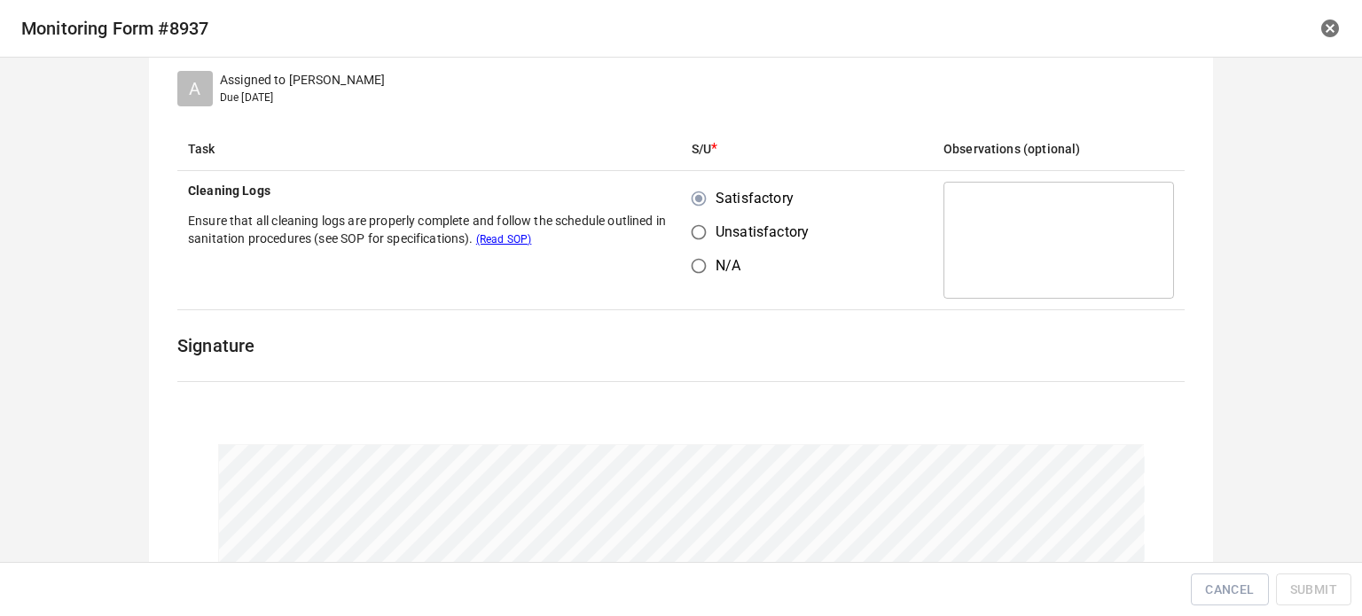
scroll to position [266, 0]
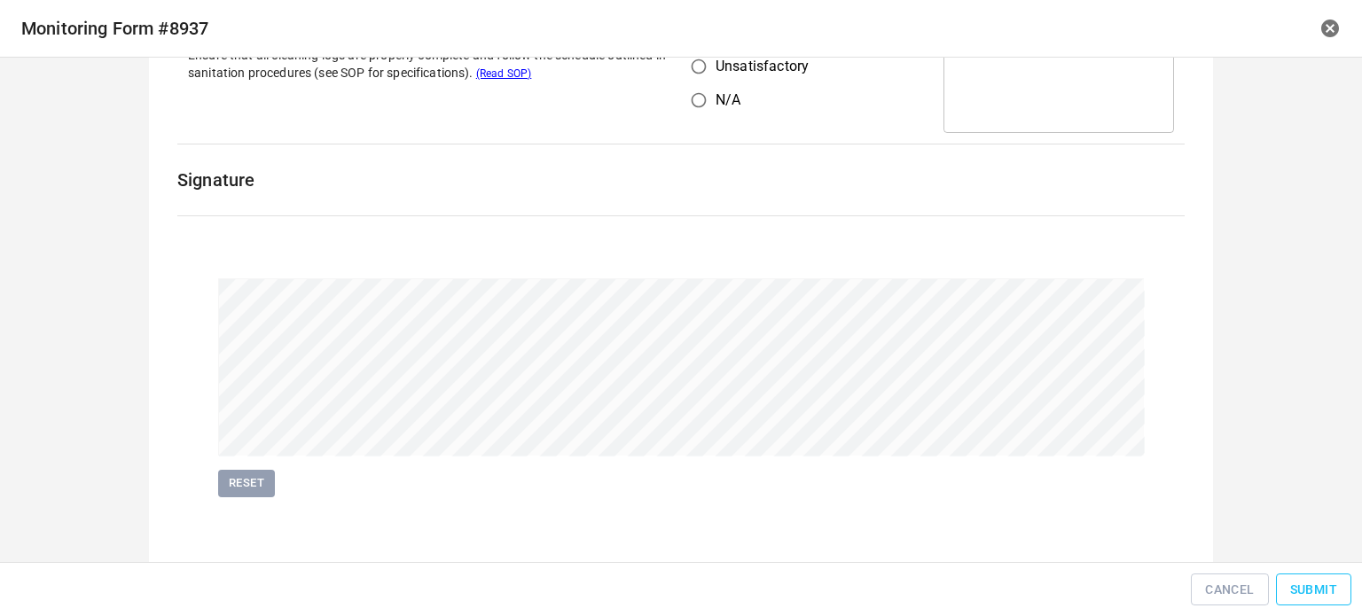
click at [1316, 587] on span "Submit" at bounding box center [1313, 590] width 47 height 22
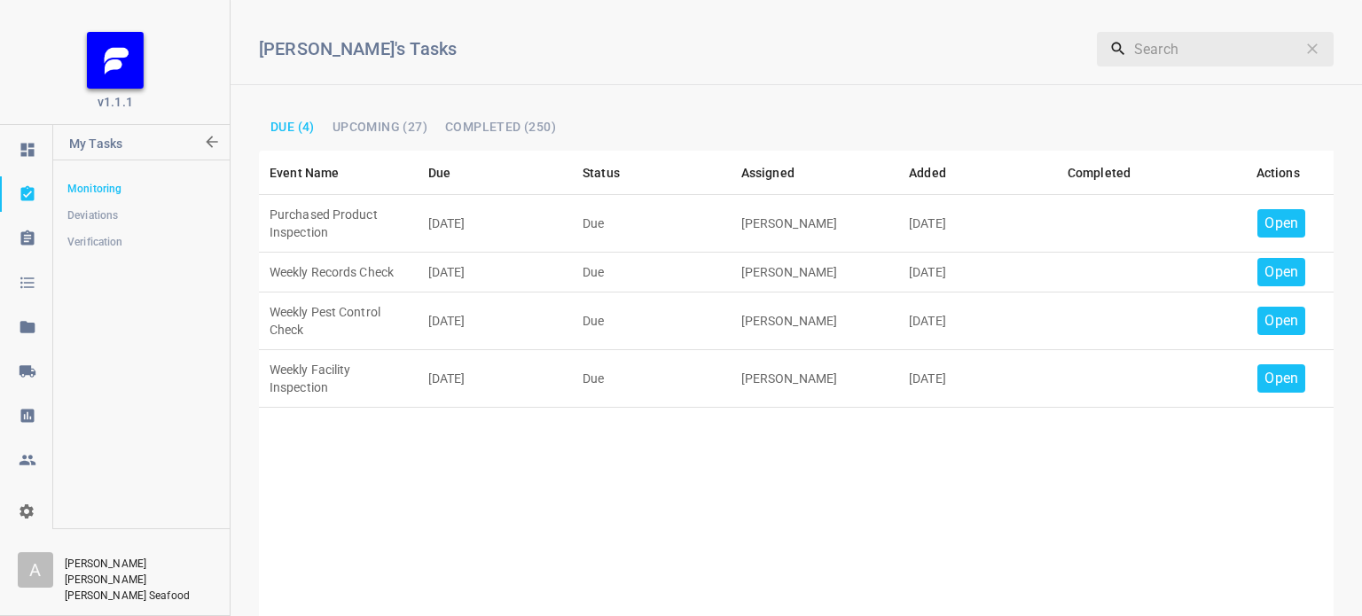
click at [1264, 221] on p "Open" at bounding box center [1281, 223] width 34 height 21
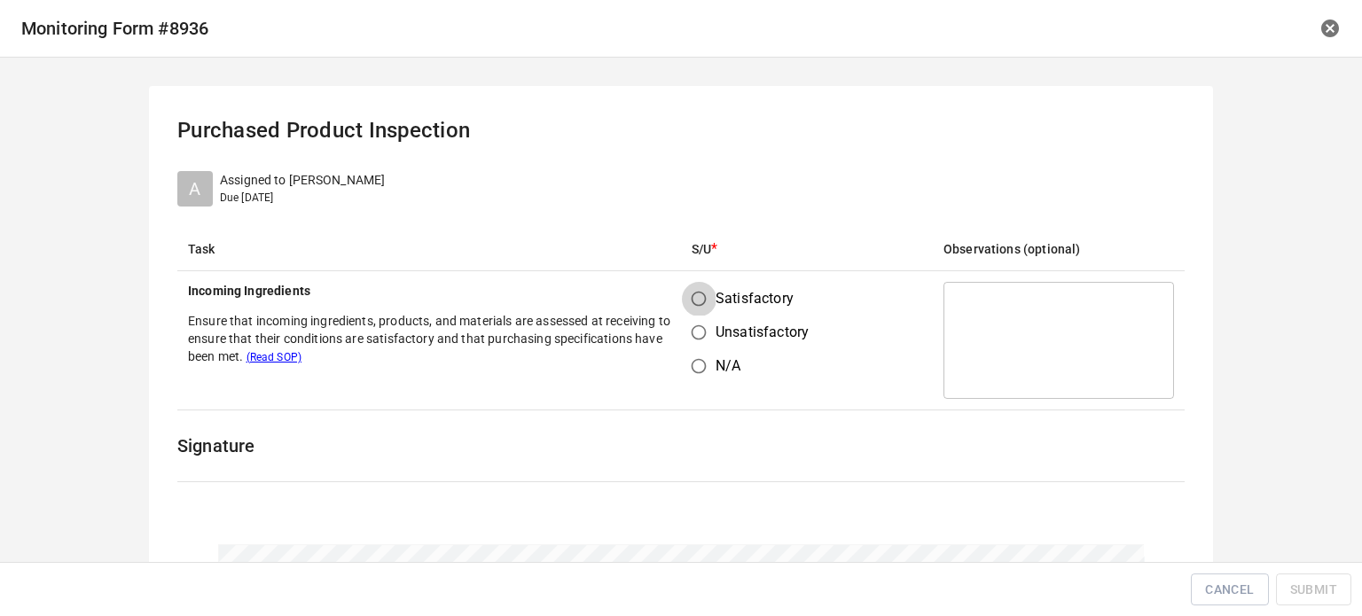
drag, startPoint x: 677, startPoint y: 297, endPoint x: 770, endPoint y: 306, distance: 93.5
click at [682, 297] on input "Satisfactory" at bounding box center [699, 299] width 34 height 34
radio input "true"
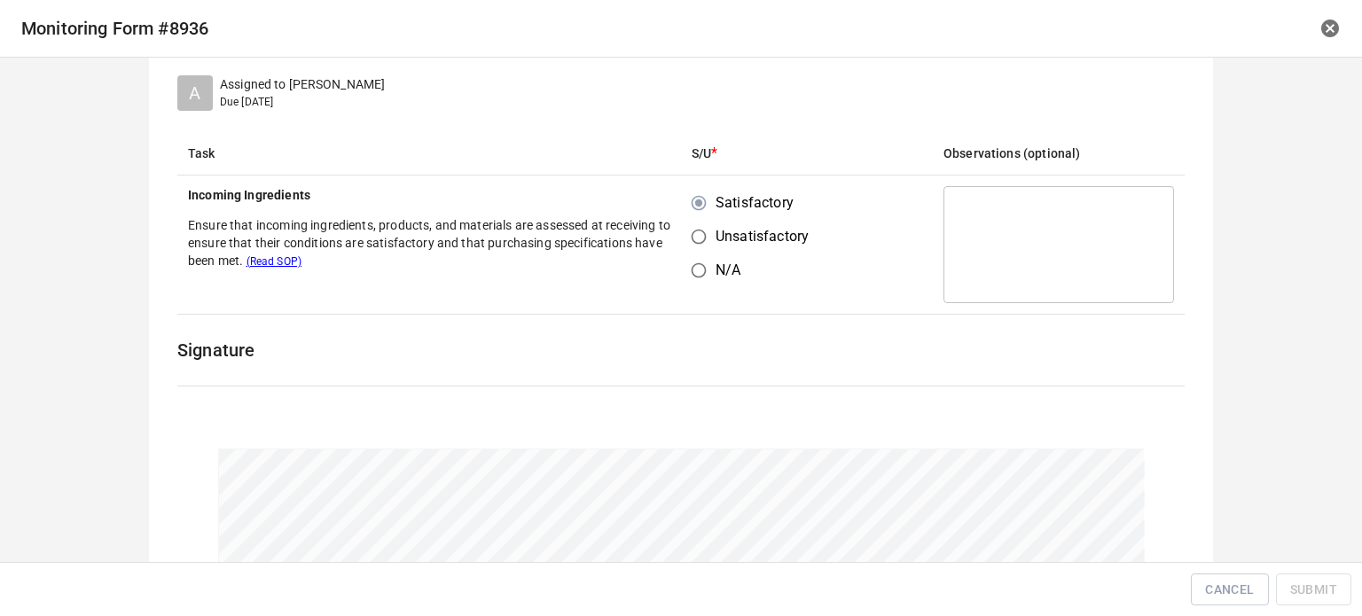
scroll to position [266, 0]
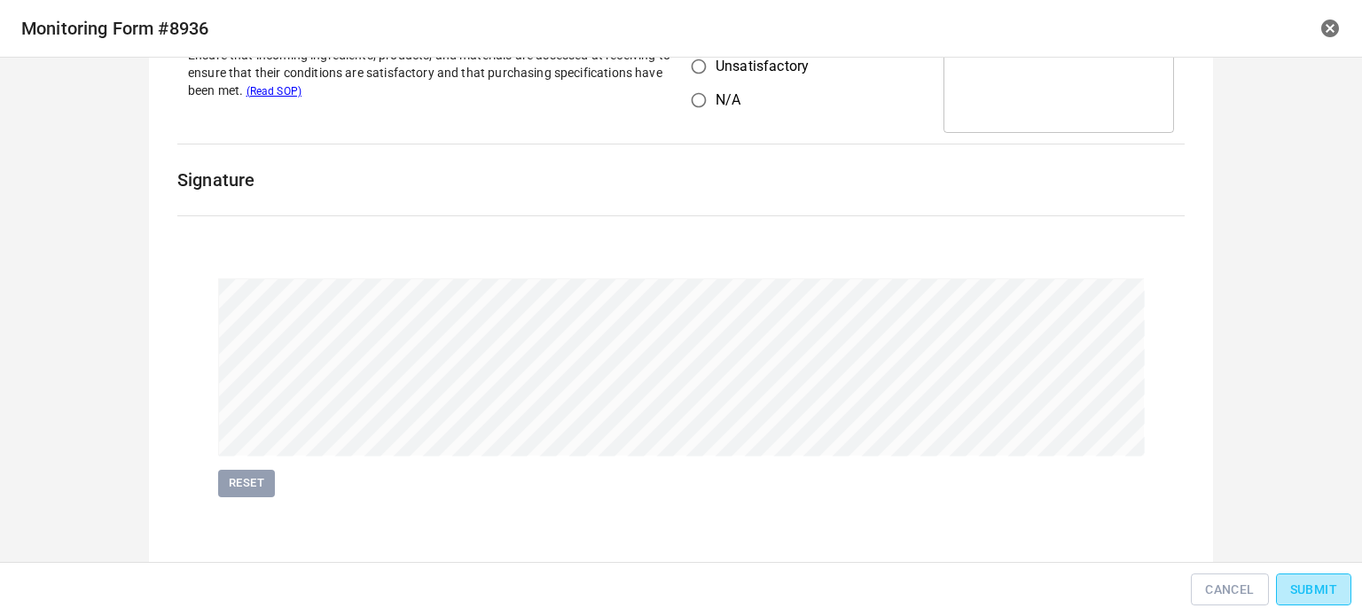
click at [1318, 591] on span "Submit" at bounding box center [1313, 590] width 47 height 22
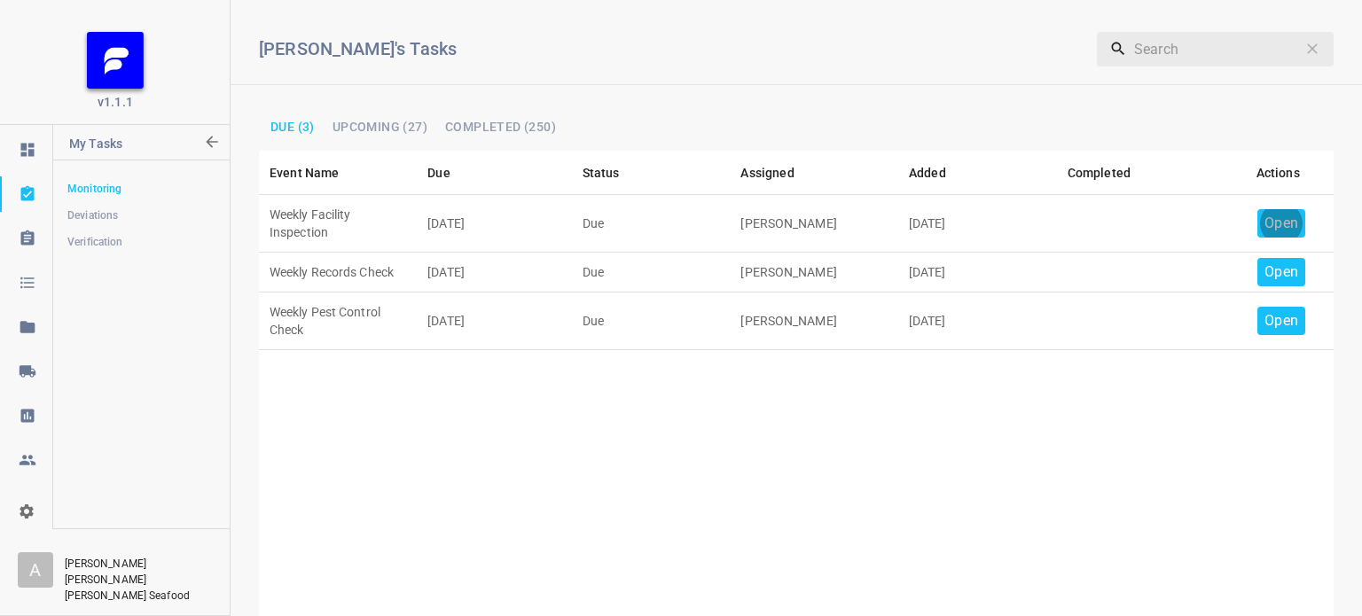
click at [1273, 215] on p "Open" at bounding box center [1281, 223] width 34 height 21
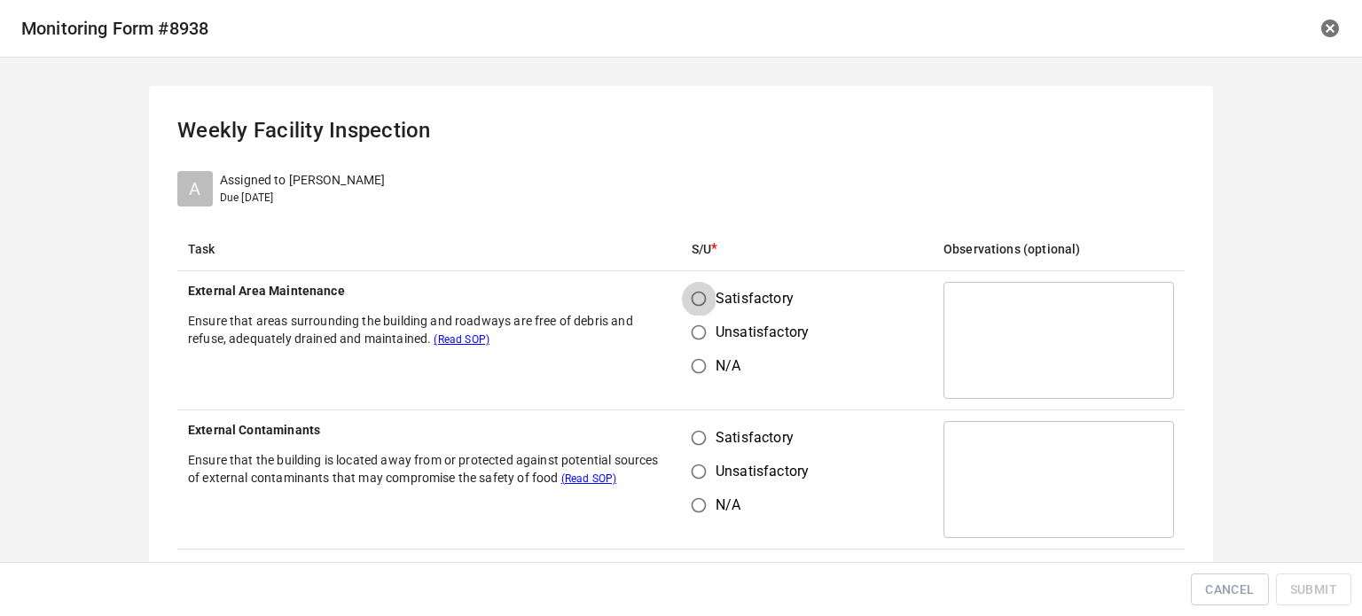
drag, startPoint x: 689, startPoint y: 297, endPoint x: 706, endPoint y: 310, distance: 21.5
click at [690, 297] on input "Satisfactory" at bounding box center [699, 299] width 34 height 34
radio input "true"
click at [702, 426] on input "Satisfactory" at bounding box center [699, 438] width 34 height 34
radio input "true"
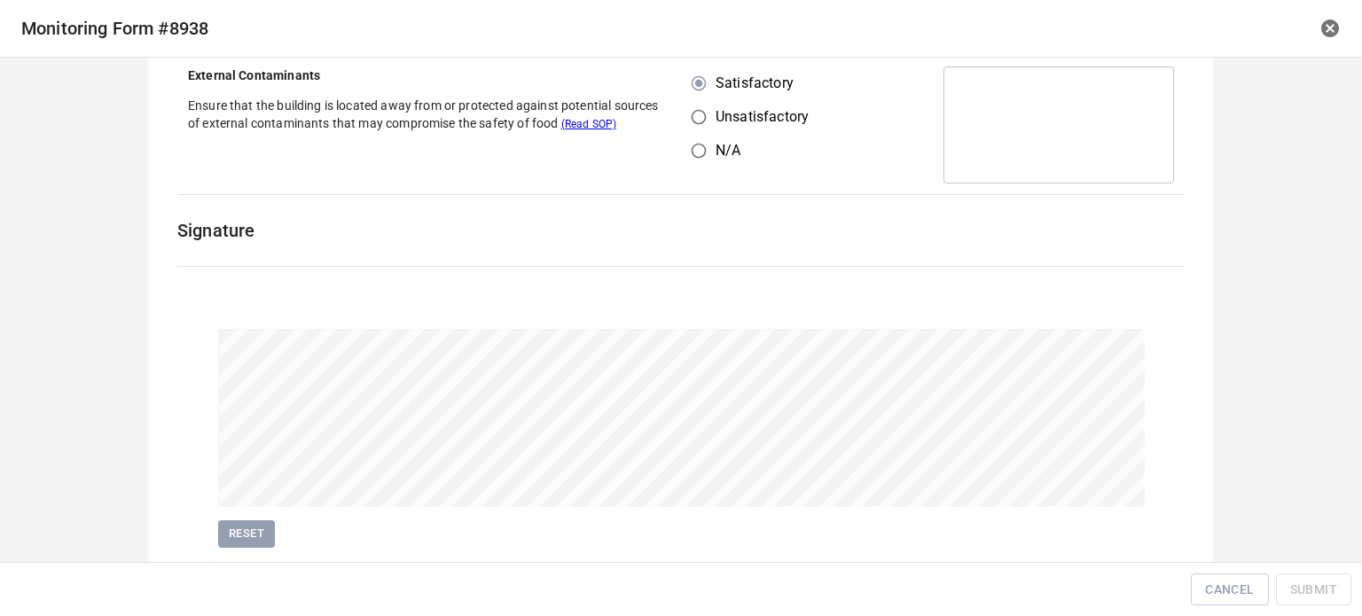
scroll to position [409, 0]
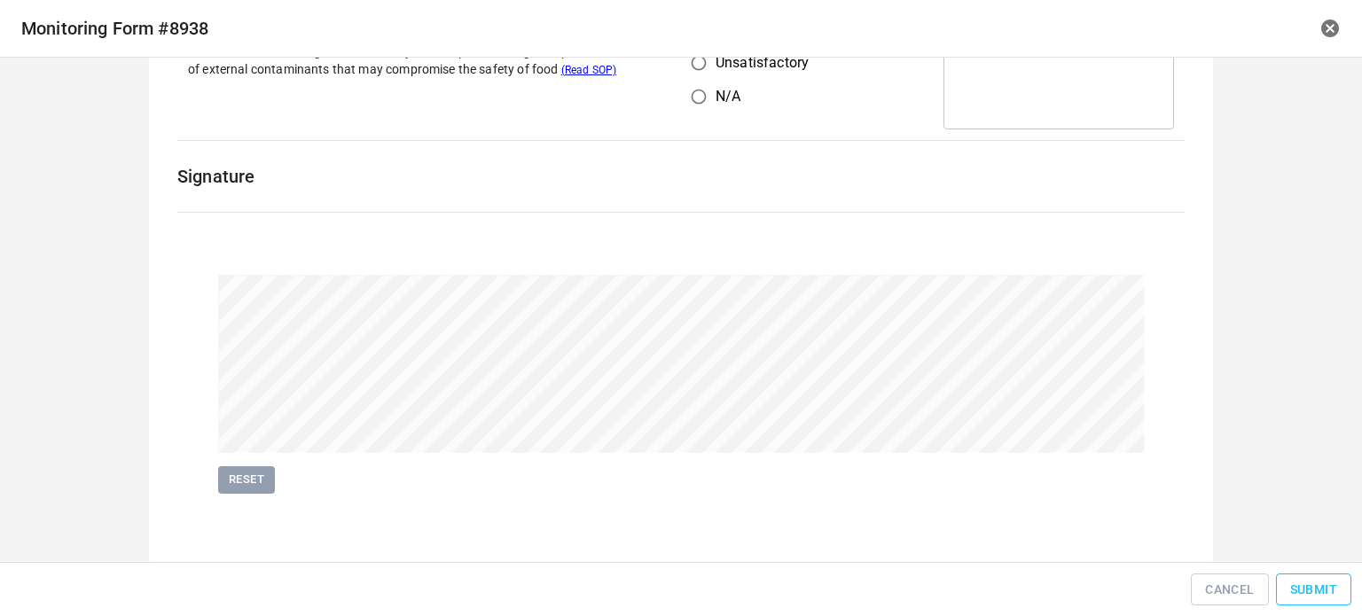
click at [1334, 593] on span "Submit" at bounding box center [1313, 590] width 47 height 22
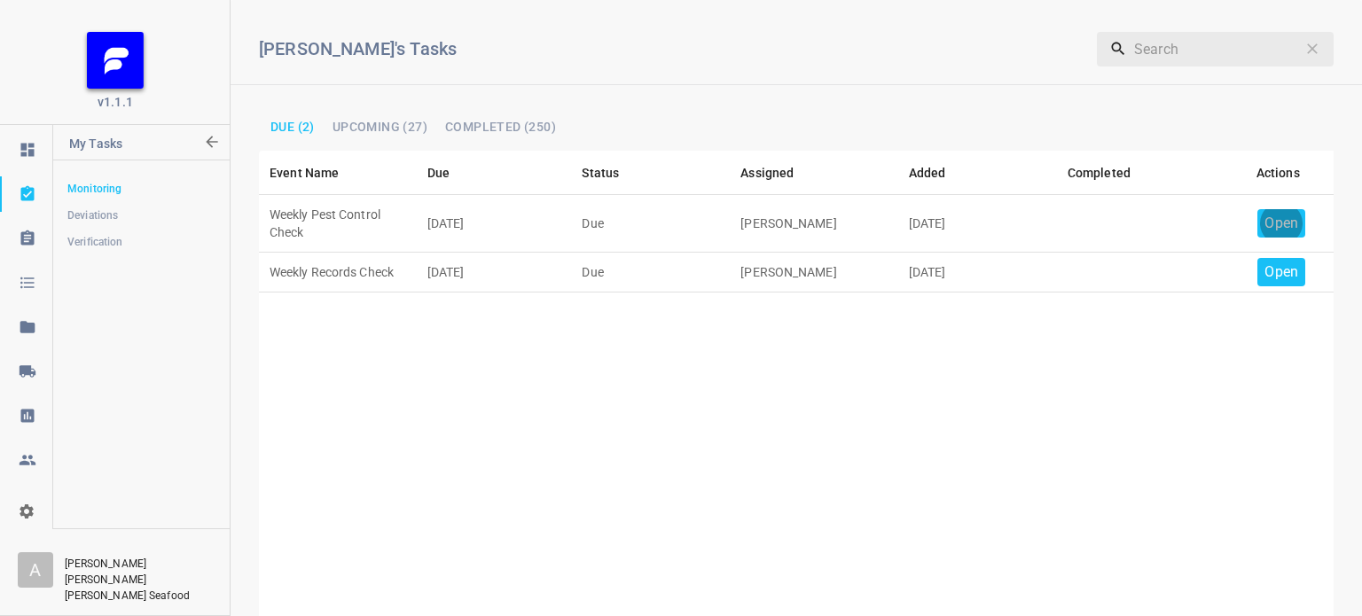
click at [1264, 231] on p "Open" at bounding box center [1281, 223] width 34 height 21
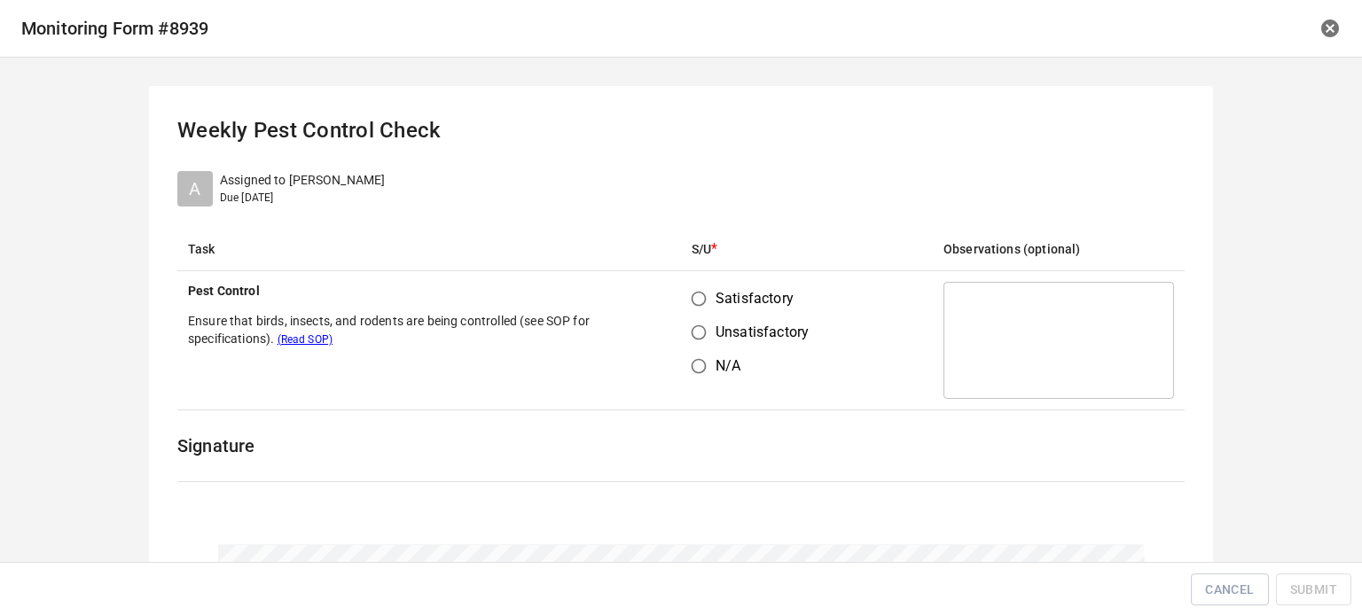
click at [708, 299] on input "Satisfactory" at bounding box center [699, 299] width 34 height 34
radio input "true"
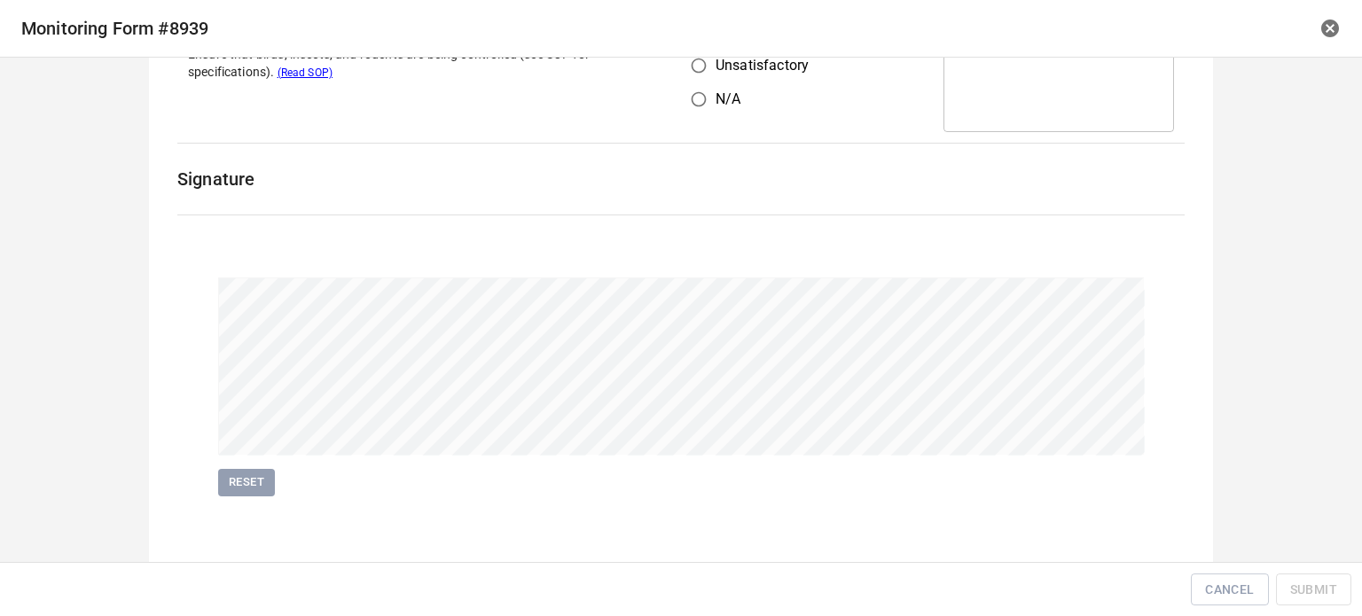
scroll to position [270, 0]
click at [1292, 593] on span "Submit" at bounding box center [1313, 590] width 47 height 22
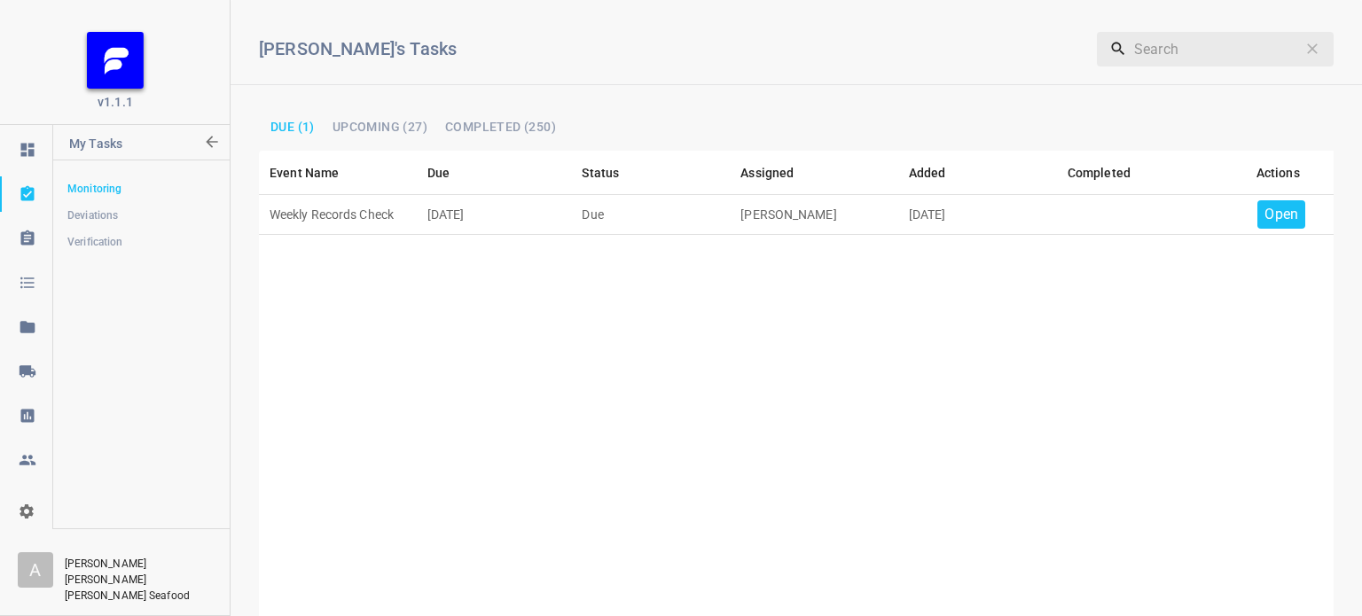
click at [1287, 220] on div "Open" at bounding box center [1281, 214] width 48 height 28
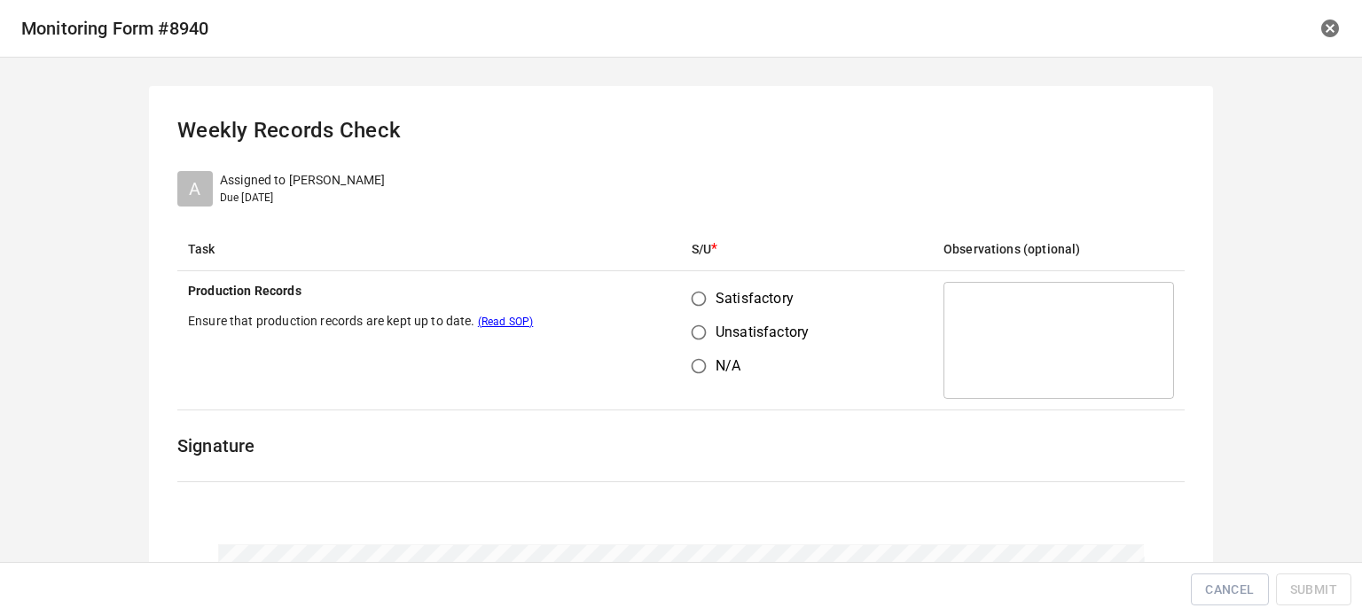
click at [685, 301] on input "Satisfactory" at bounding box center [699, 299] width 34 height 34
radio input "true"
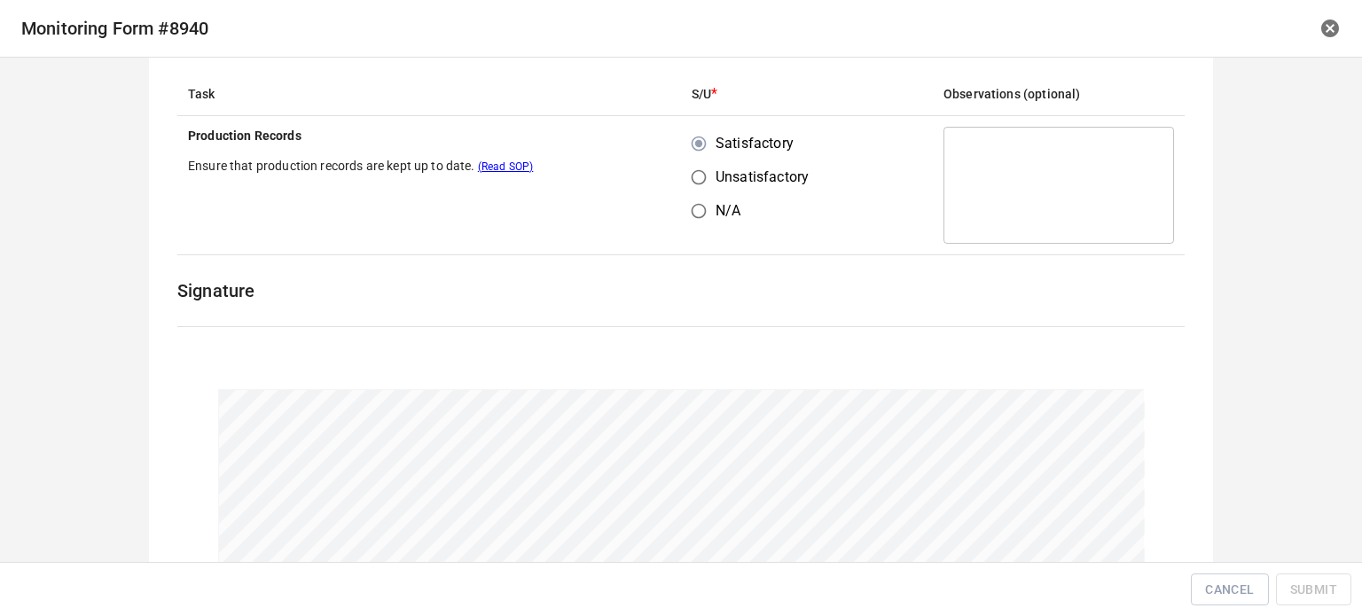
scroll to position [266, 0]
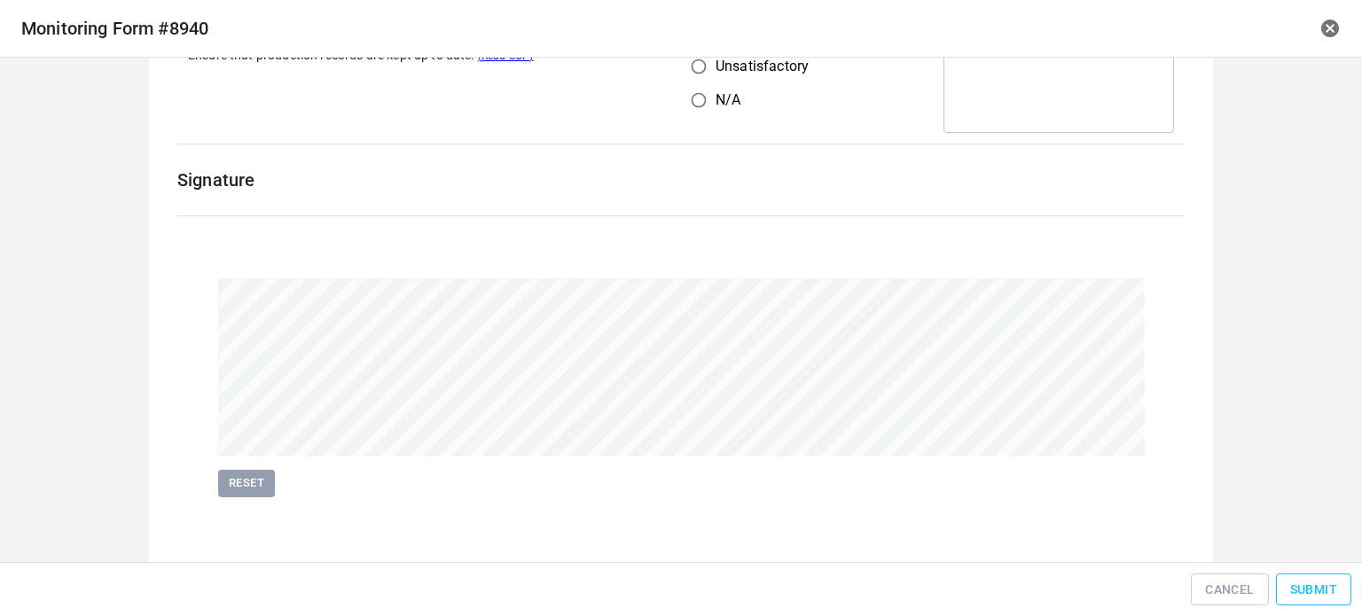
click at [1316, 584] on span "Submit" at bounding box center [1313, 590] width 47 height 22
